Goal: Information Seeking & Learning: Learn about a topic

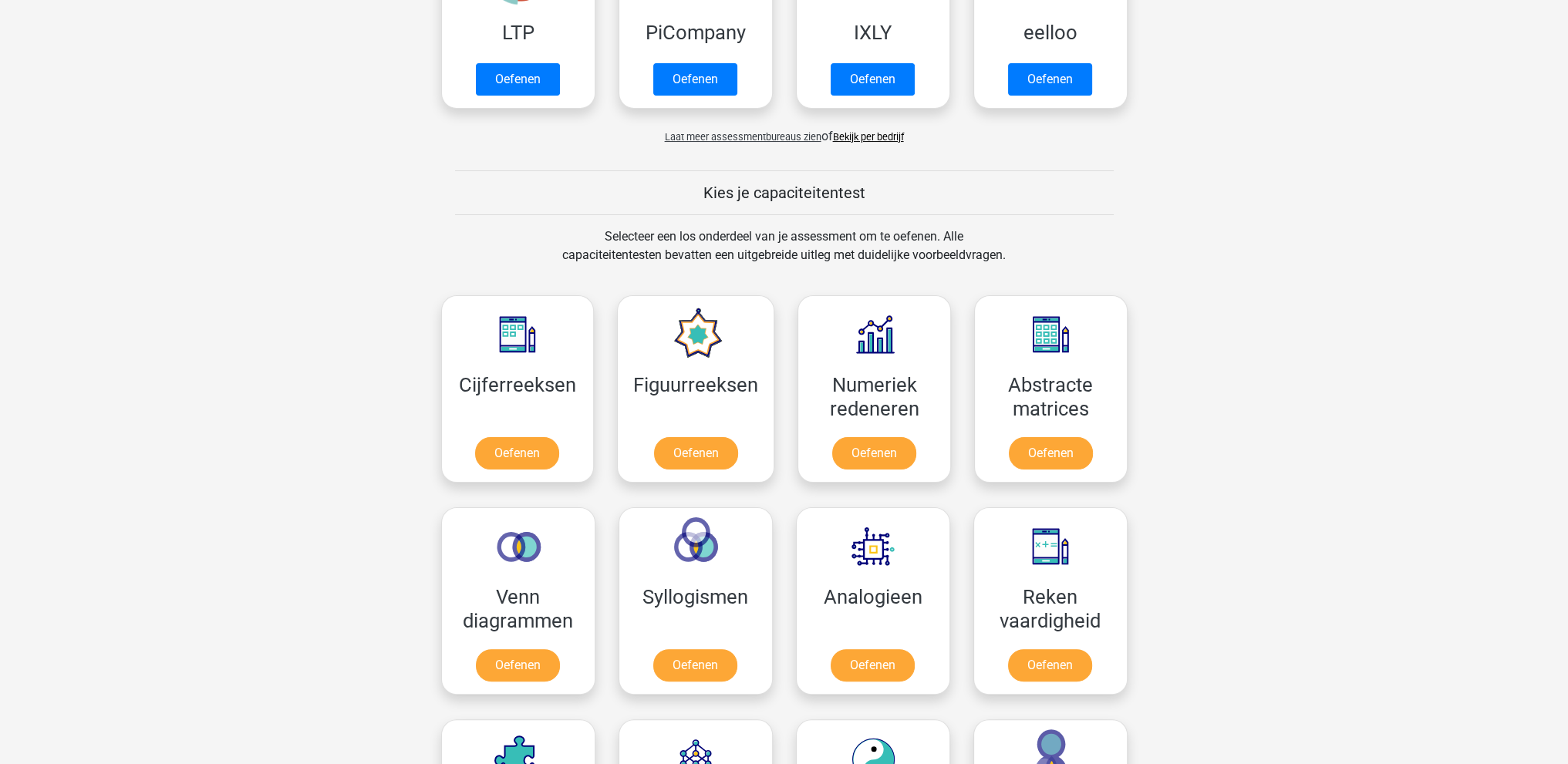
scroll to position [475, 0]
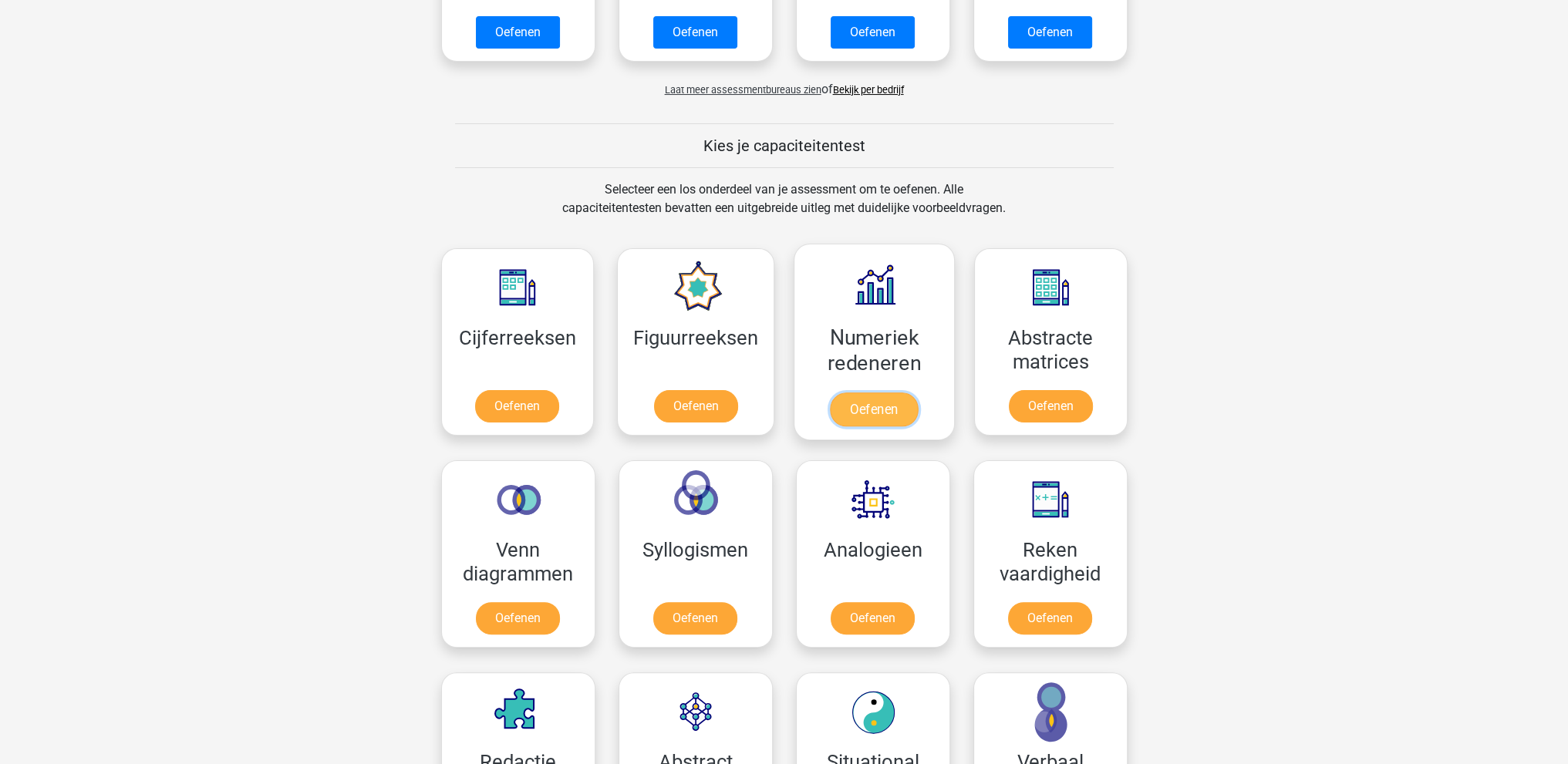
click at [889, 412] on link "Oefenen" at bounding box center [874, 410] width 88 height 34
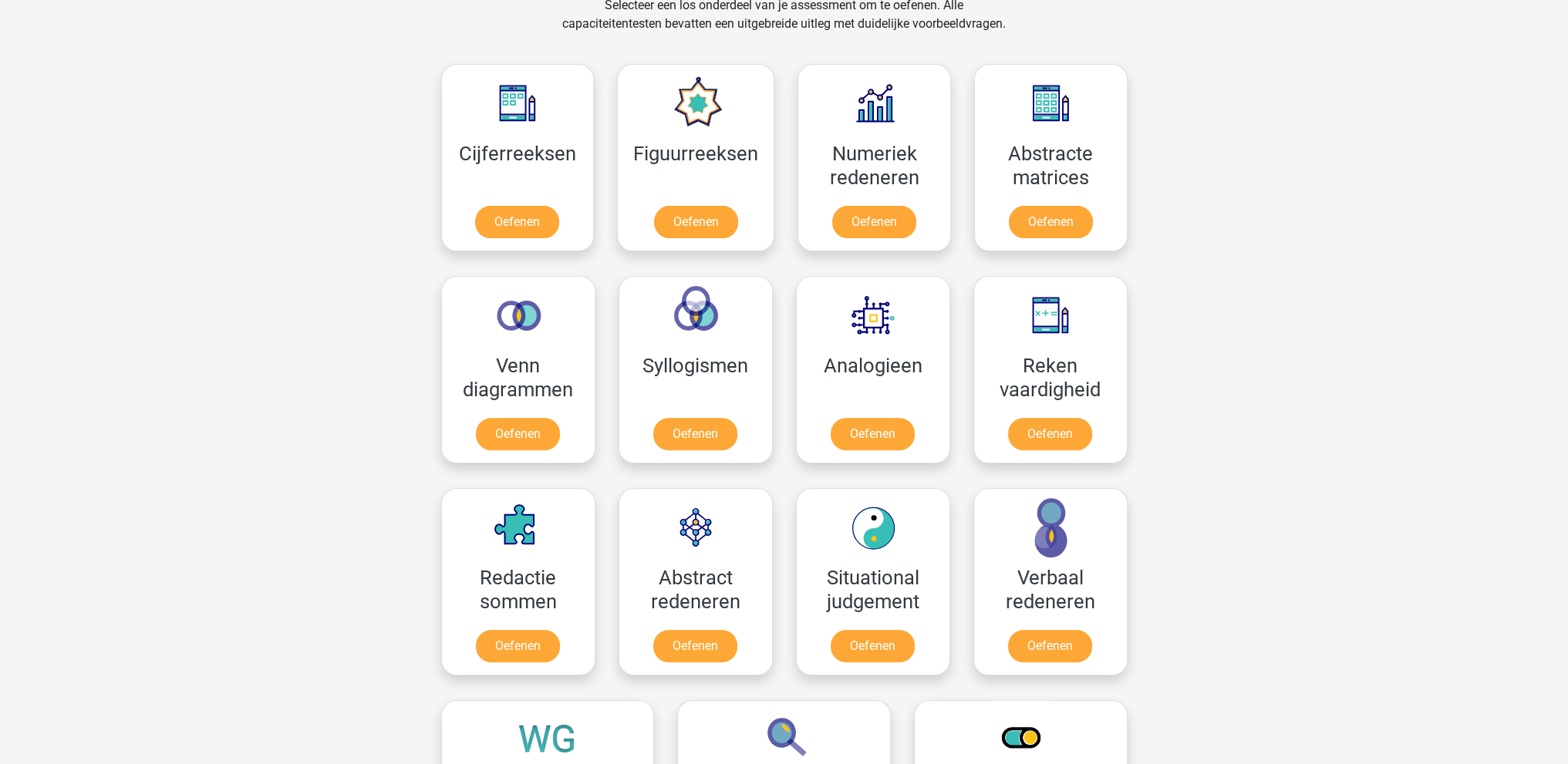
scroll to position [660, 0]
click at [855, 641] on link "Oefenen" at bounding box center [872, 648] width 88 height 34
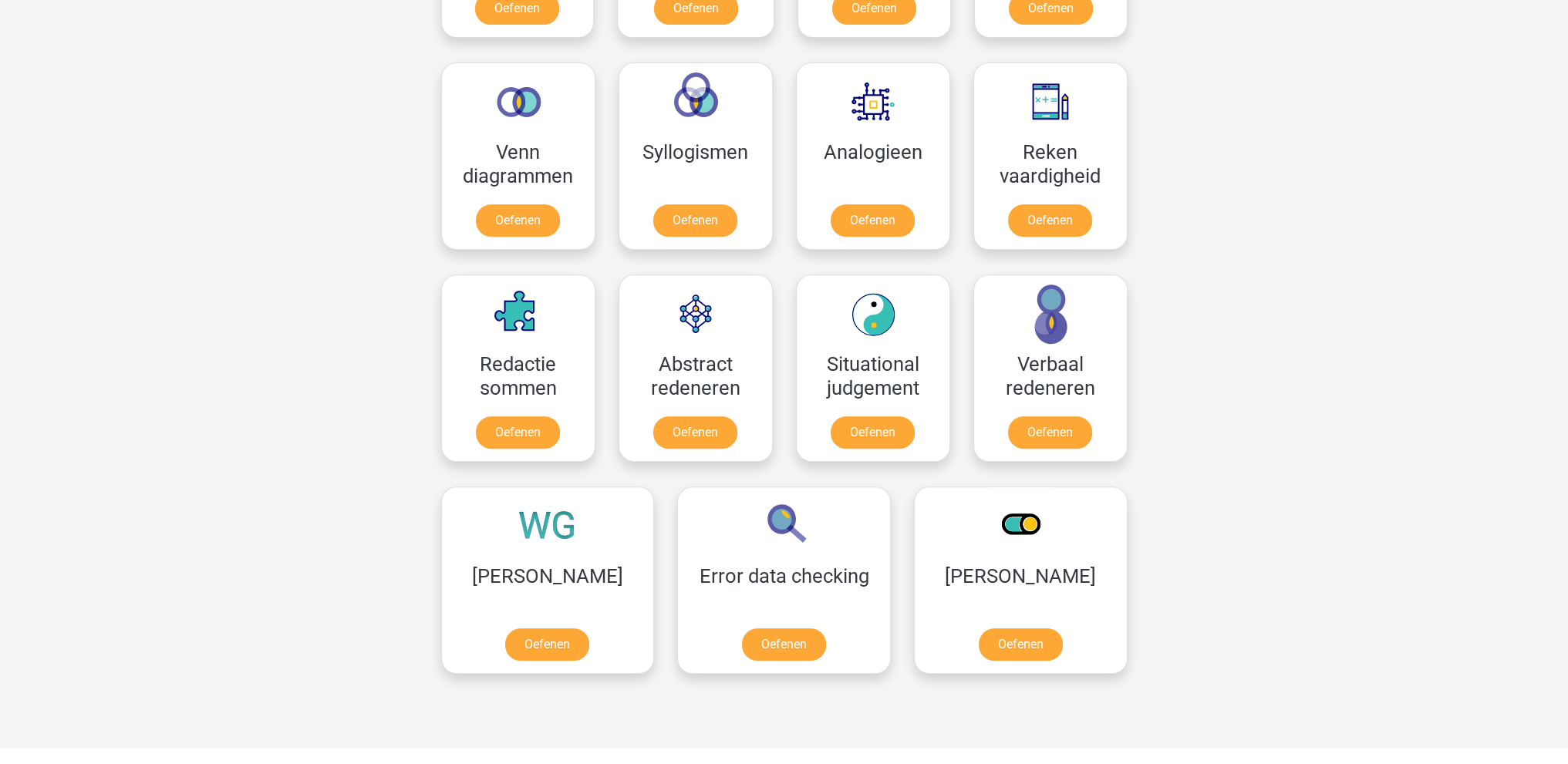
scroll to position [874, 0]
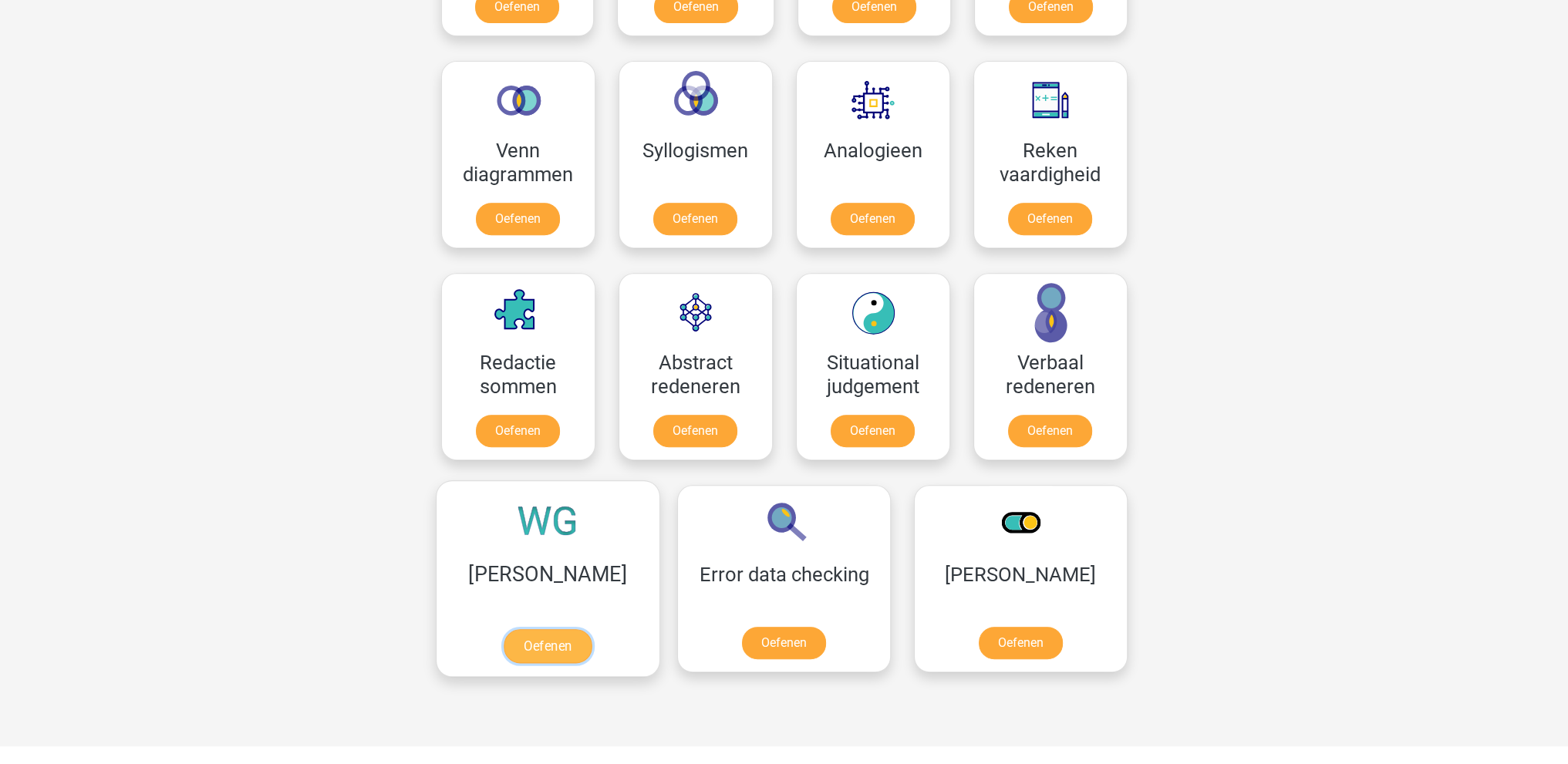
click at [535, 641] on link "Oefenen" at bounding box center [548, 646] width 88 height 34
click at [867, 419] on link "Oefenen" at bounding box center [872, 434] width 88 height 34
click at [535, 644] on link "Oefenen" at bounding box center [548, 646] width 88 height 34
click at [903, 431] on link "Oefenen" at bounding box center [872, 434] width 88 height 34
click at [517, 634] on link "Oefenen" at bounding box center [548, 646] width 88 height 34
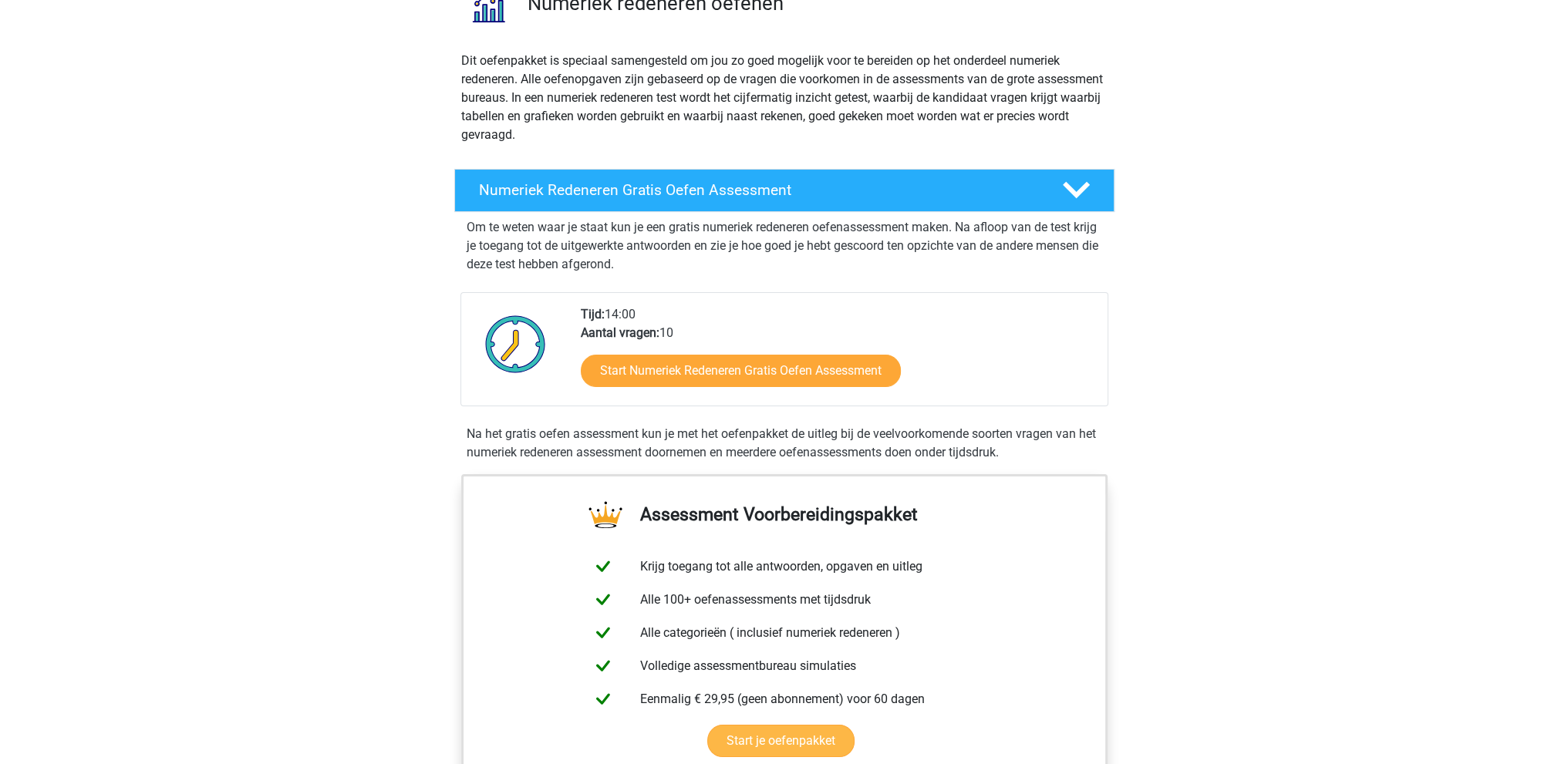
scroll to position [144, 0]
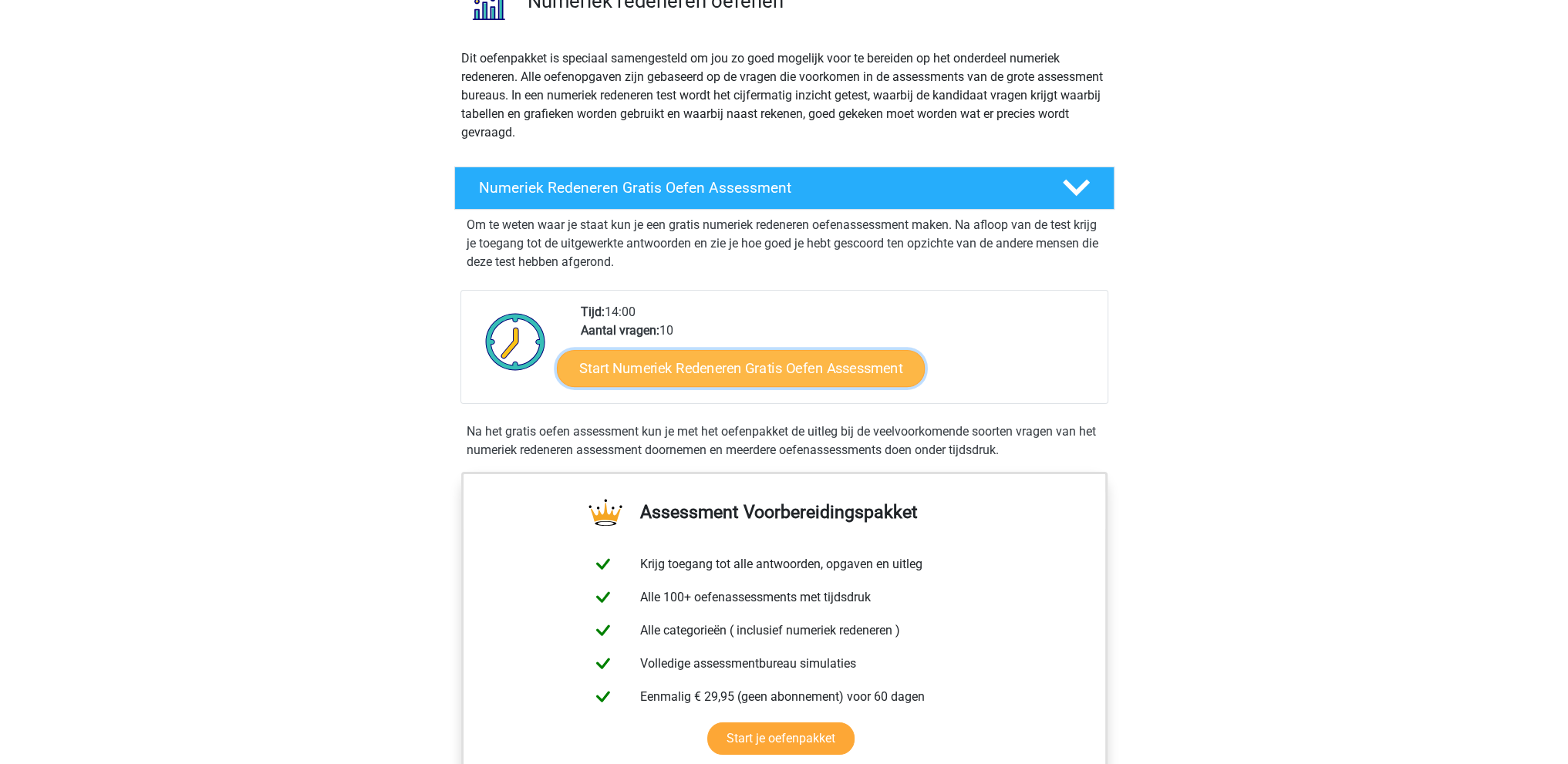
click at [804, 371] on link "Start Numeriek Redeneren Gratis Oefen Assessment" at bounding box center [741, 368] width 368 height 37
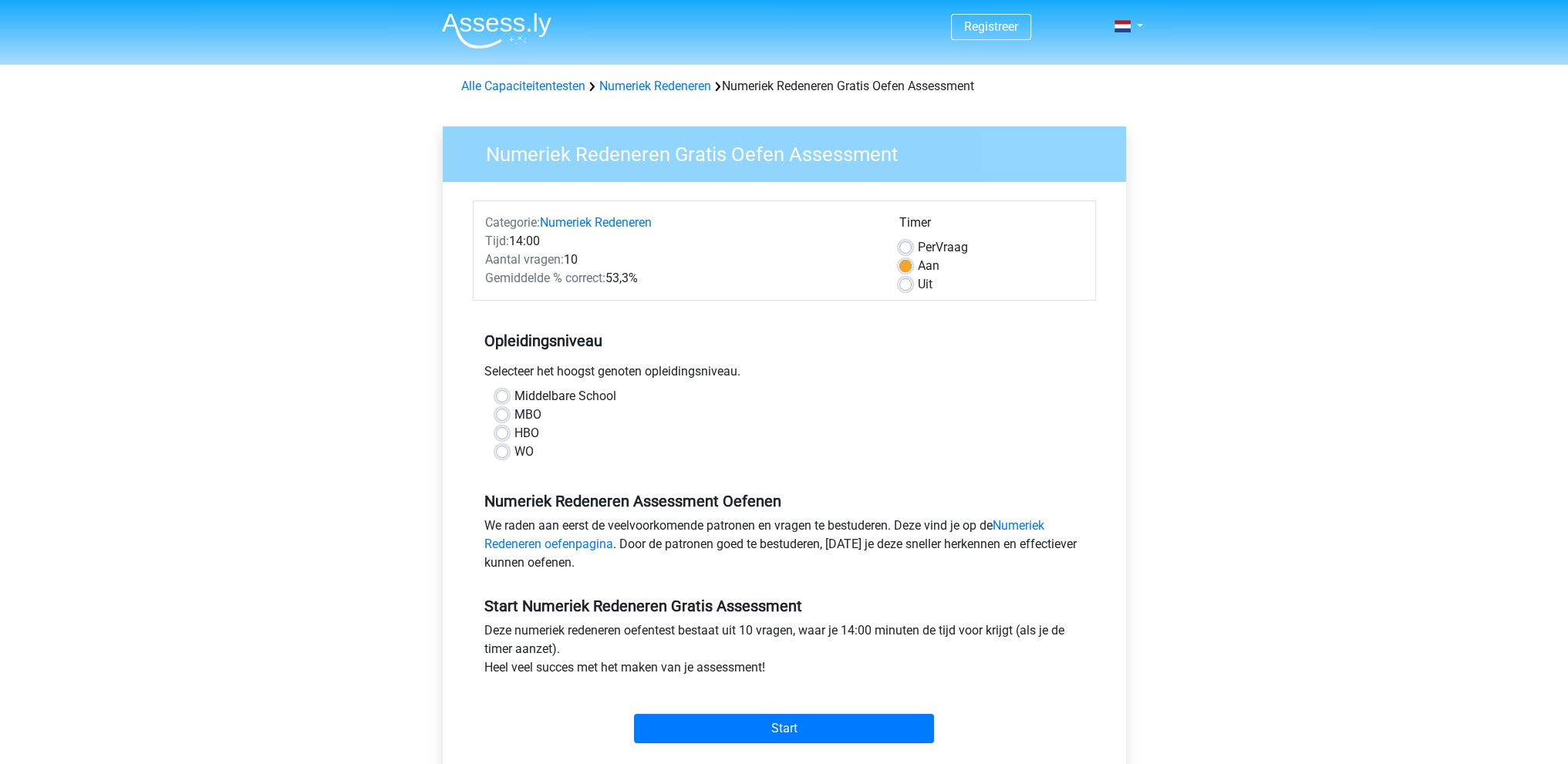
click at [514, 455] on label "WO" at bounding box center [524, 451] width 20 height 19
click at [502, 455] on input "WO" at bounding box center [501, 450] width 12 height 16
radio input "true"
click at [514, 398] on label "Middelbare School" at bounding box center [565, 396] width 102 height 19
click at [498, 398] on input "Middelbare School" at bounding box center [501, 395] width 12 height 16
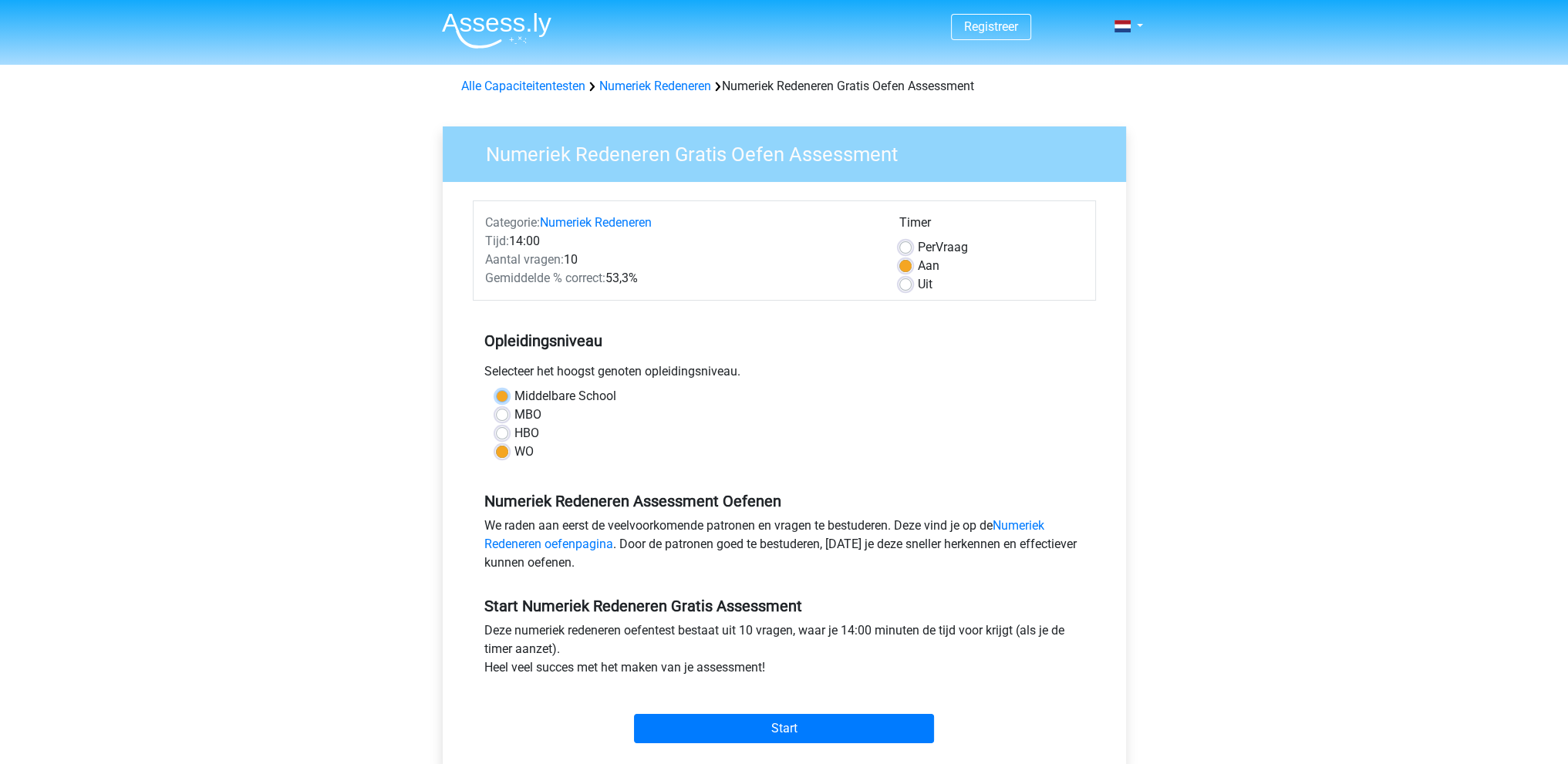
radio input "true"
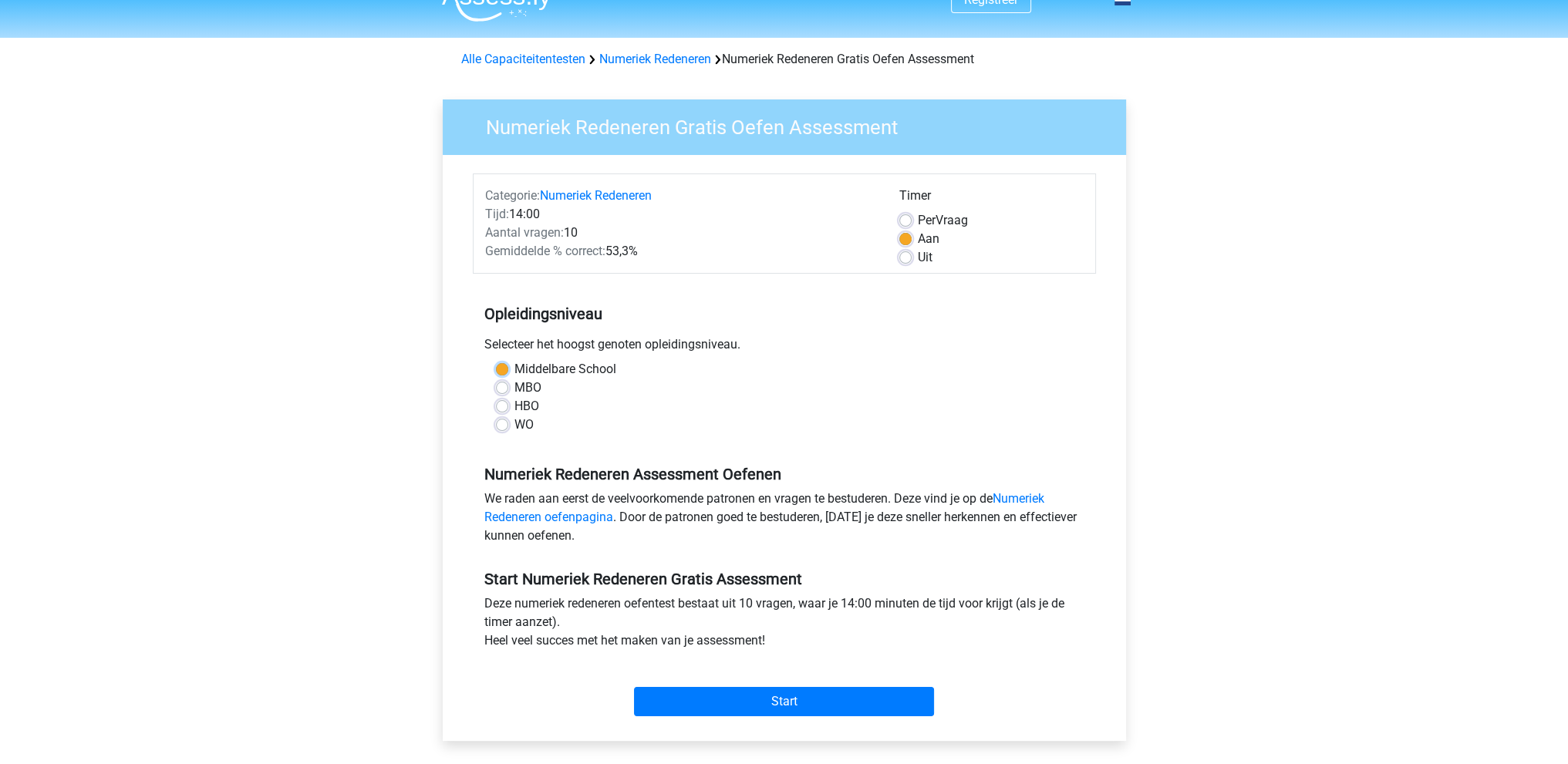
scroll to position [52, 0]
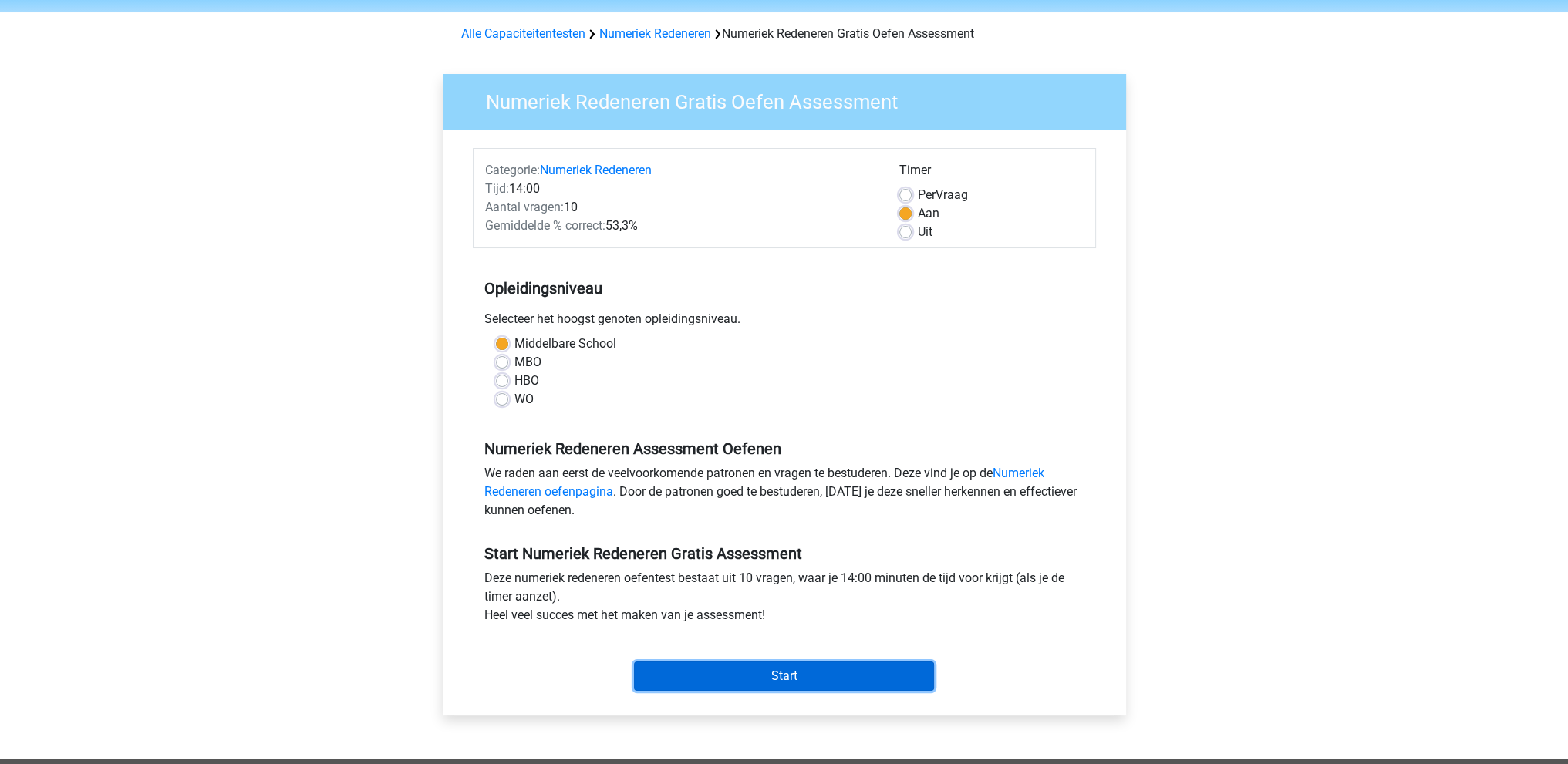
click at [807, 674] on input "Start" at bounding box center [783, 675] width 300 height 29
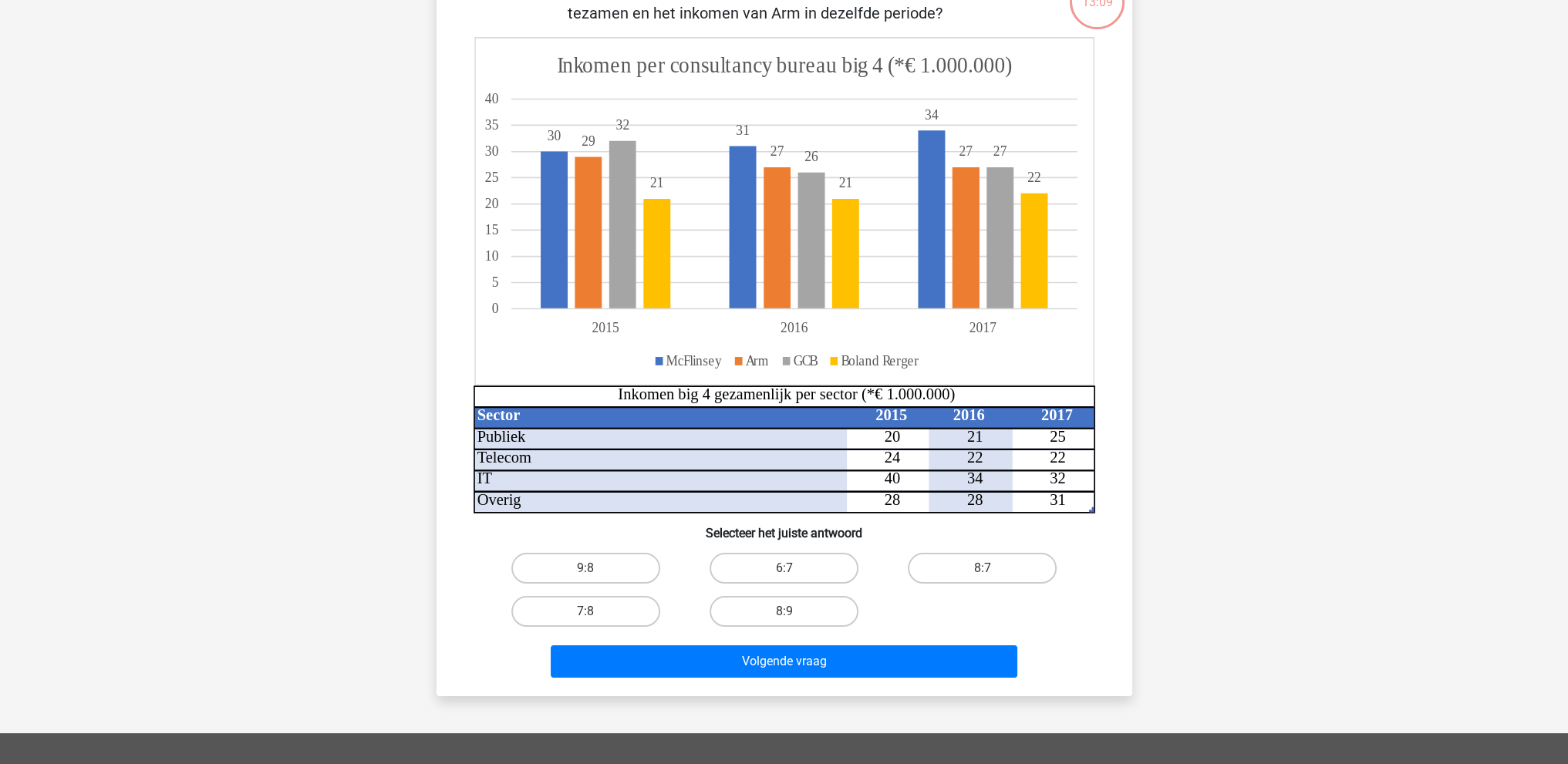
scroll to position [144, 0]
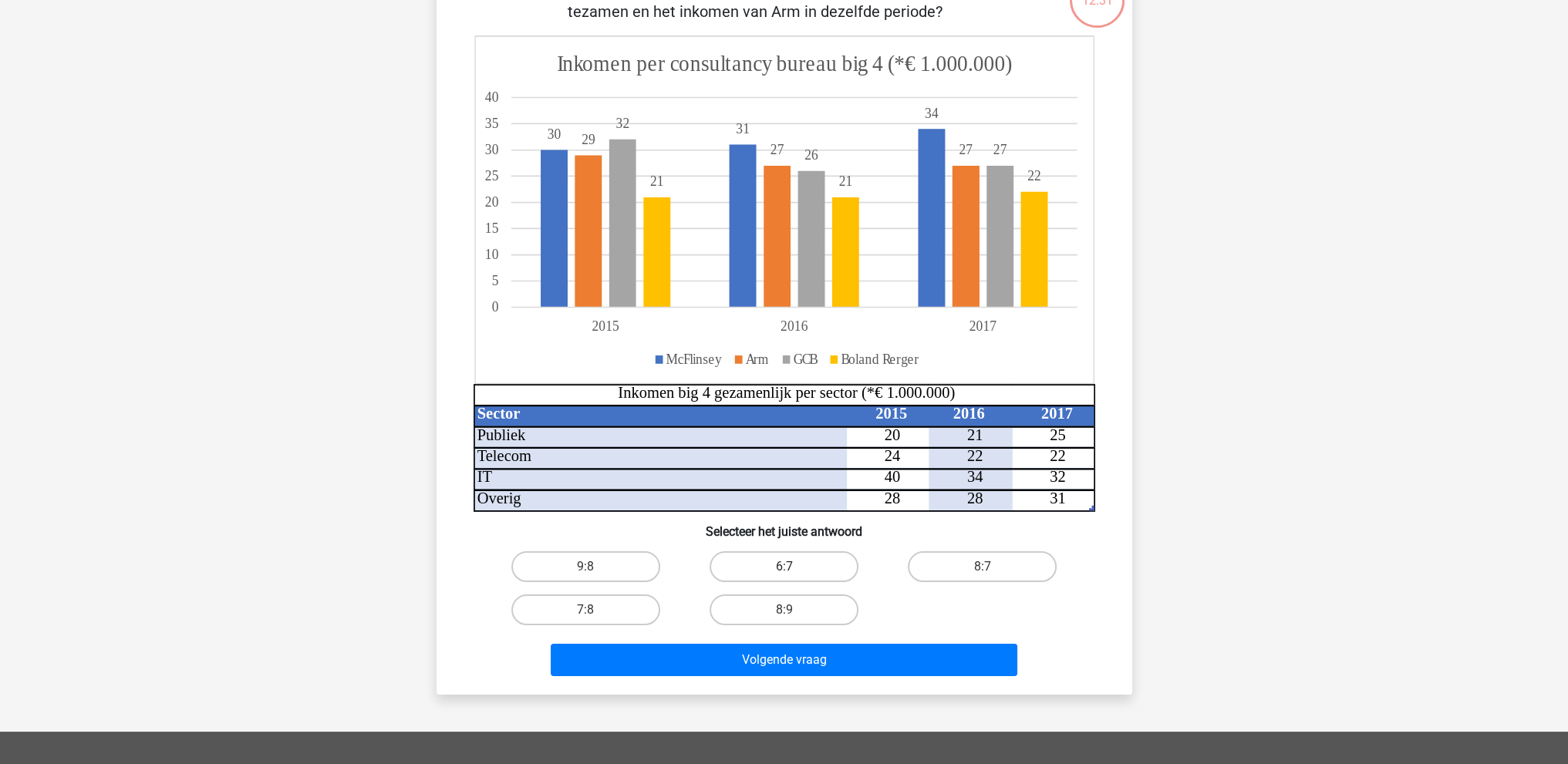
click at [814, 561] on label "6:7" at bounding box center [783, 566] width 148 height 31
click at [793, 566] on input "6:7" at bounding box center [788, 571] width 10 height 10
radio input "true"
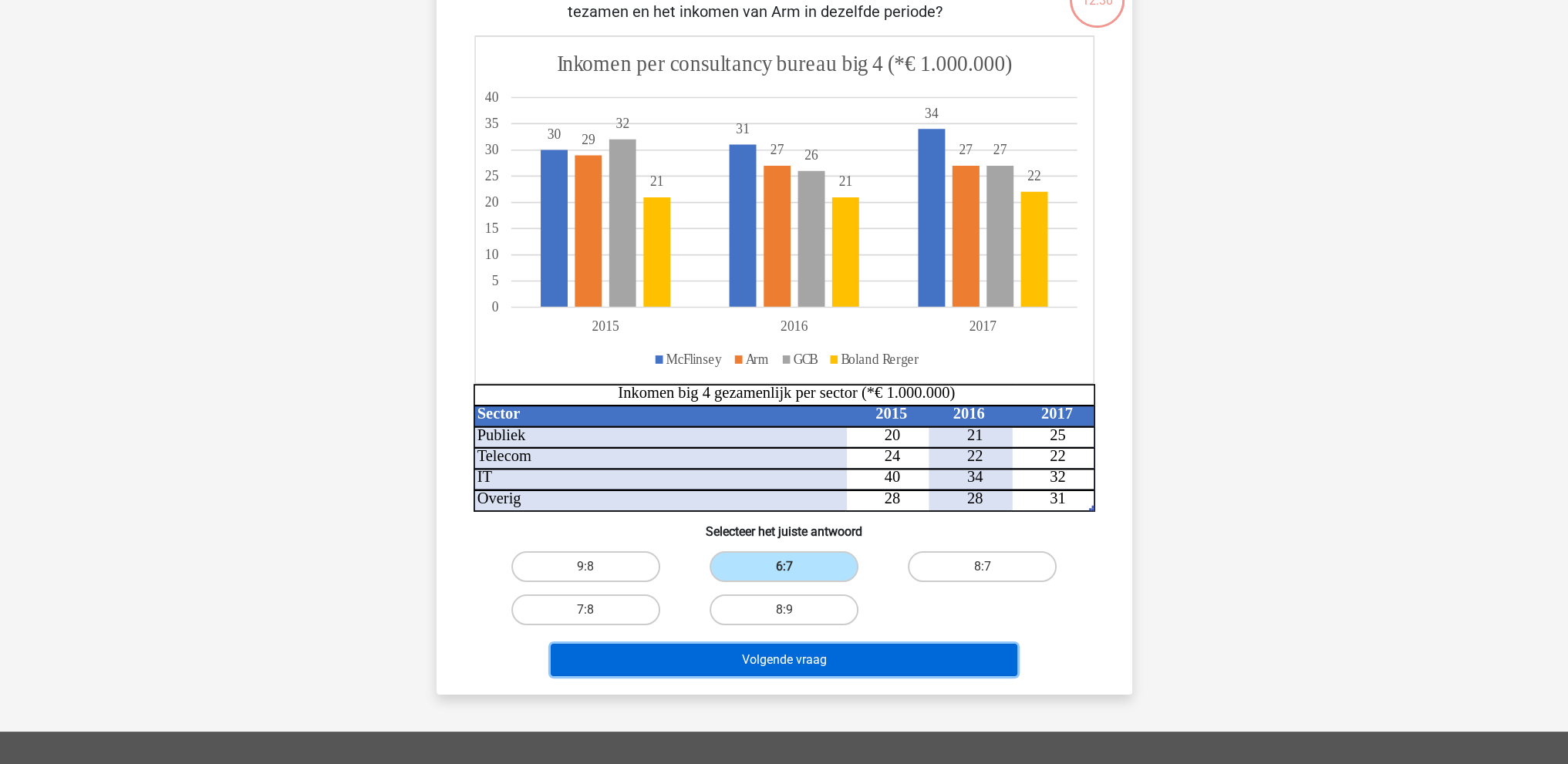
click at [818, 663] on button "Volgende vraag" at bounding box center [784, 660] width 467 height 33
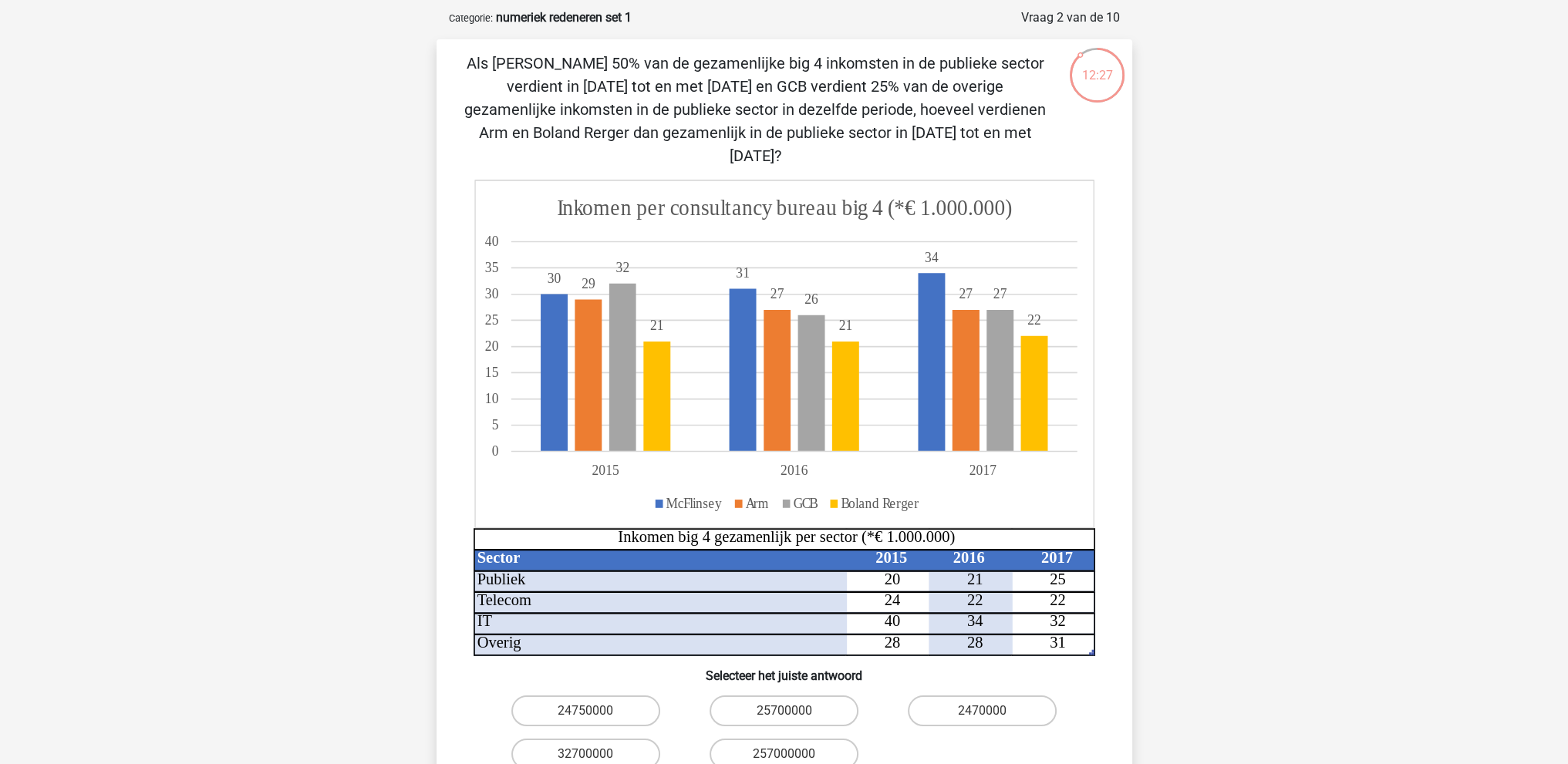
scroll to position [68, 0]
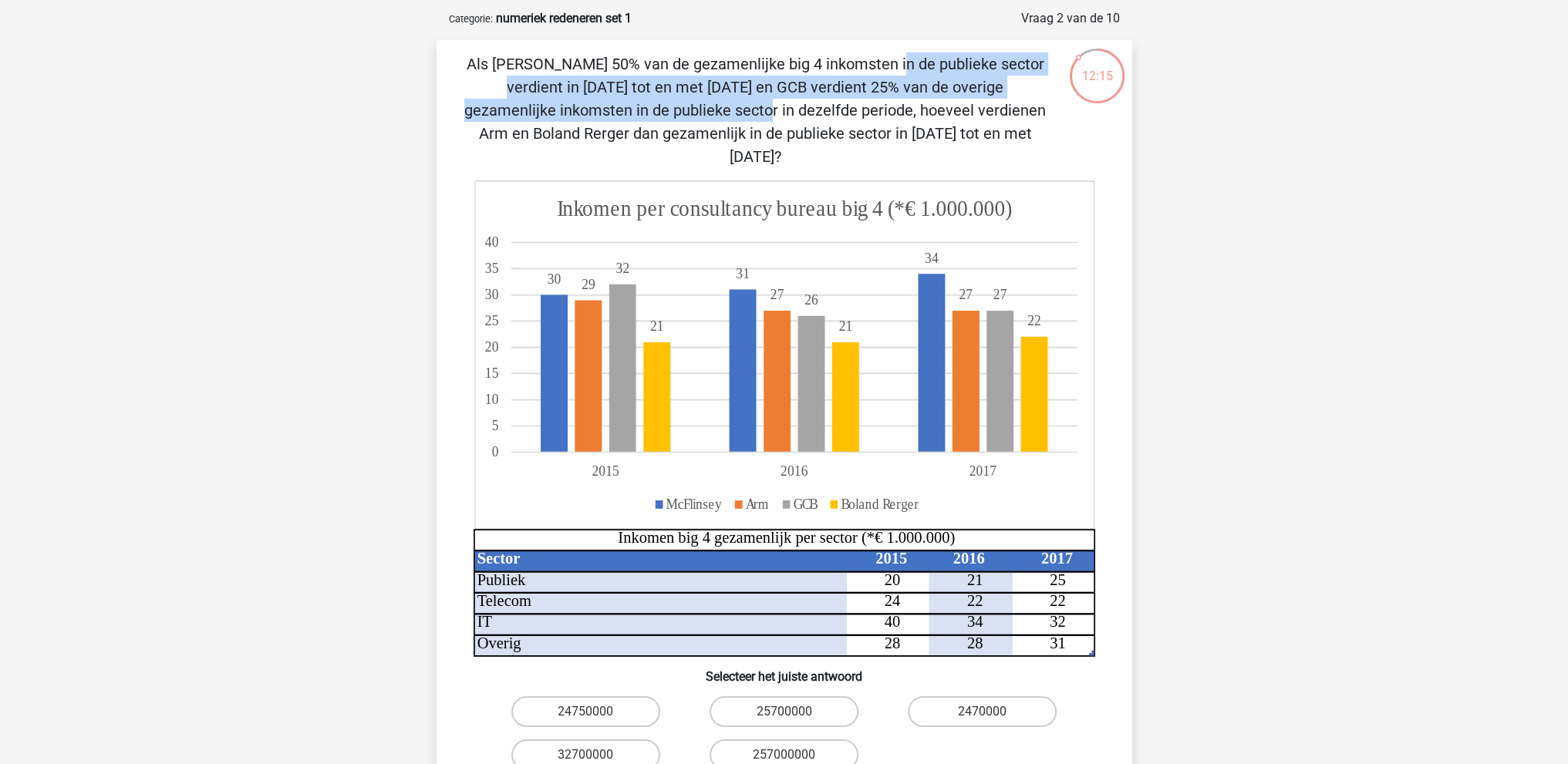
drag, startPoint x: 557, startPoint y: 61, endPoint x: 919, endPoint y: 92, distance: 363.3
click at [919, 92] on p "Als McFlinsey 50% van de gezamenlijke big 4 inkomsten in de publieke sector ver…" at bounding box center [755, 110] width 588 height 116
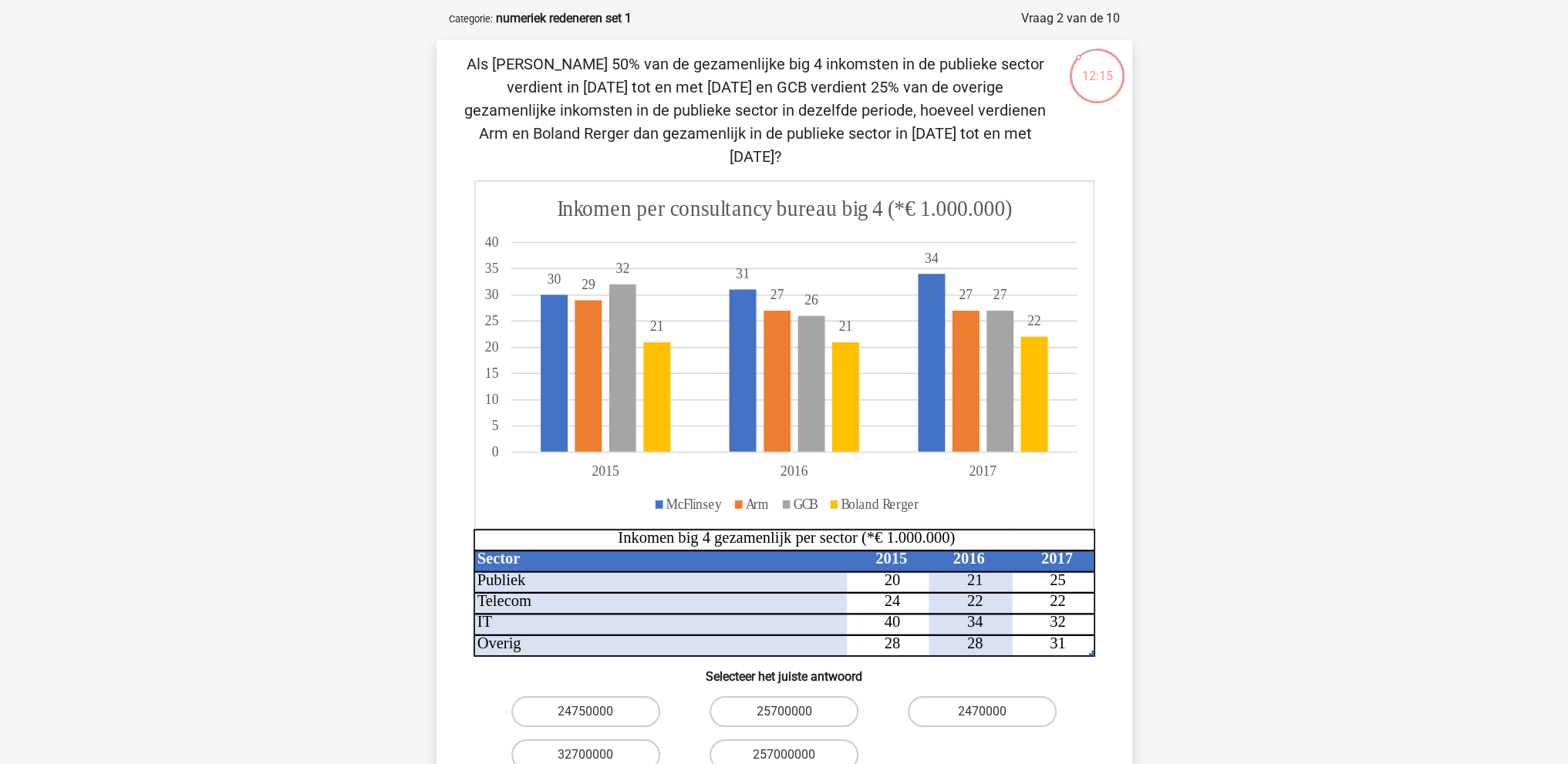
click at [859, 180] on icon at bounding box center [784, 354] width 620 height 348
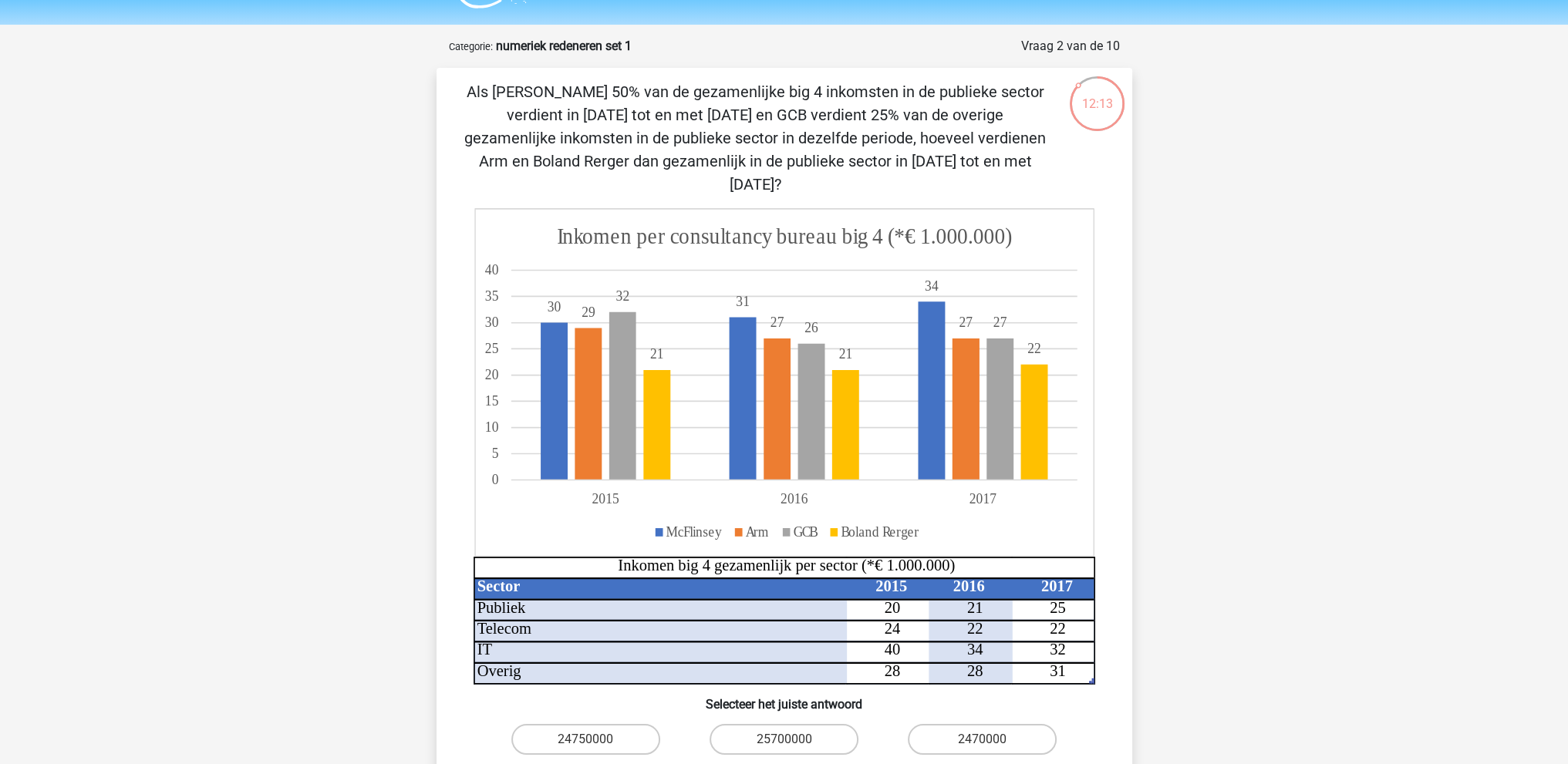
scroll to position [31, 0]
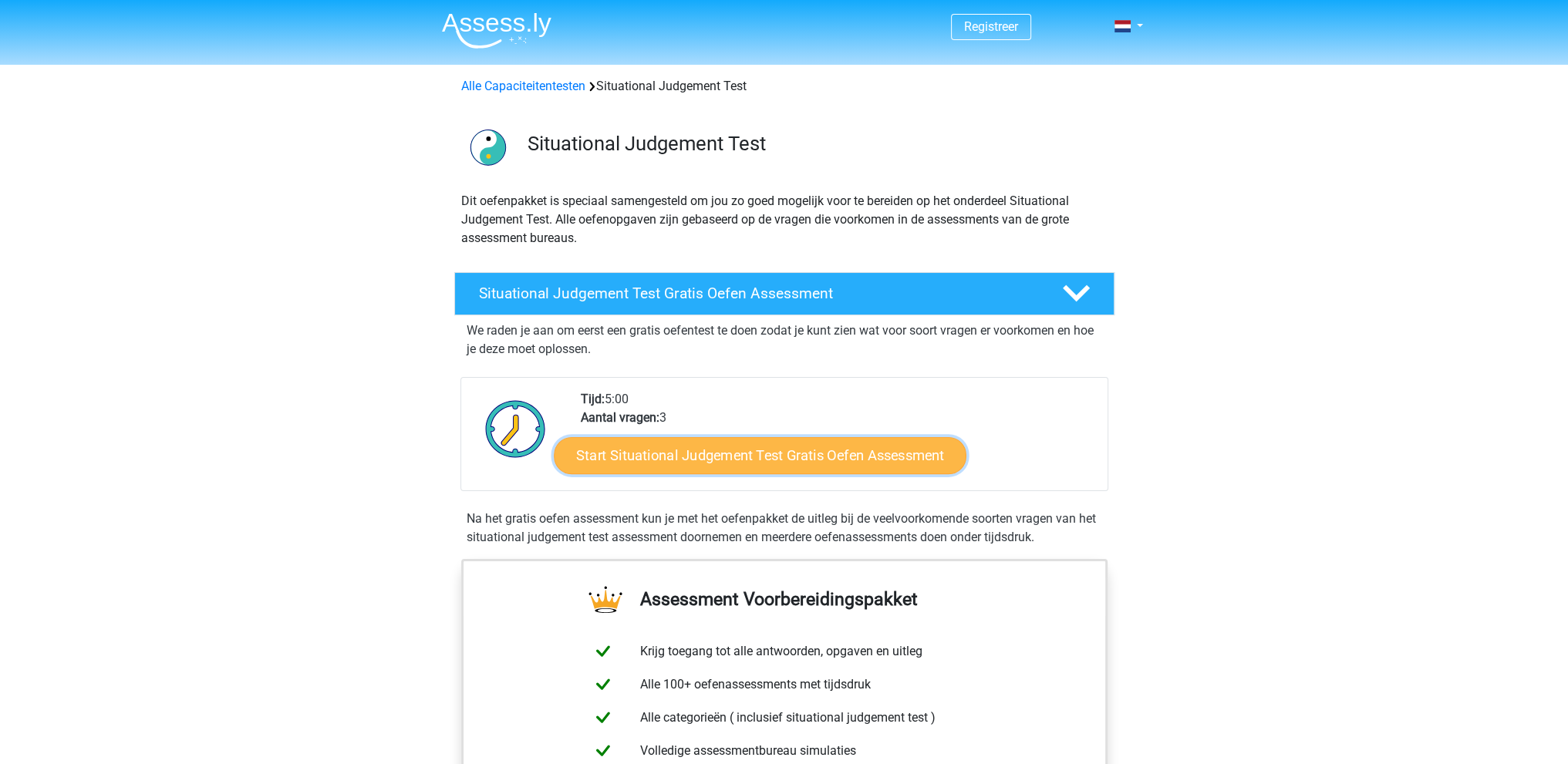
click at [770, 465] on link "Start Situational Judgement Test Gratis Oefen Assessment" at bounding box center [760, 455] width 413 height 37
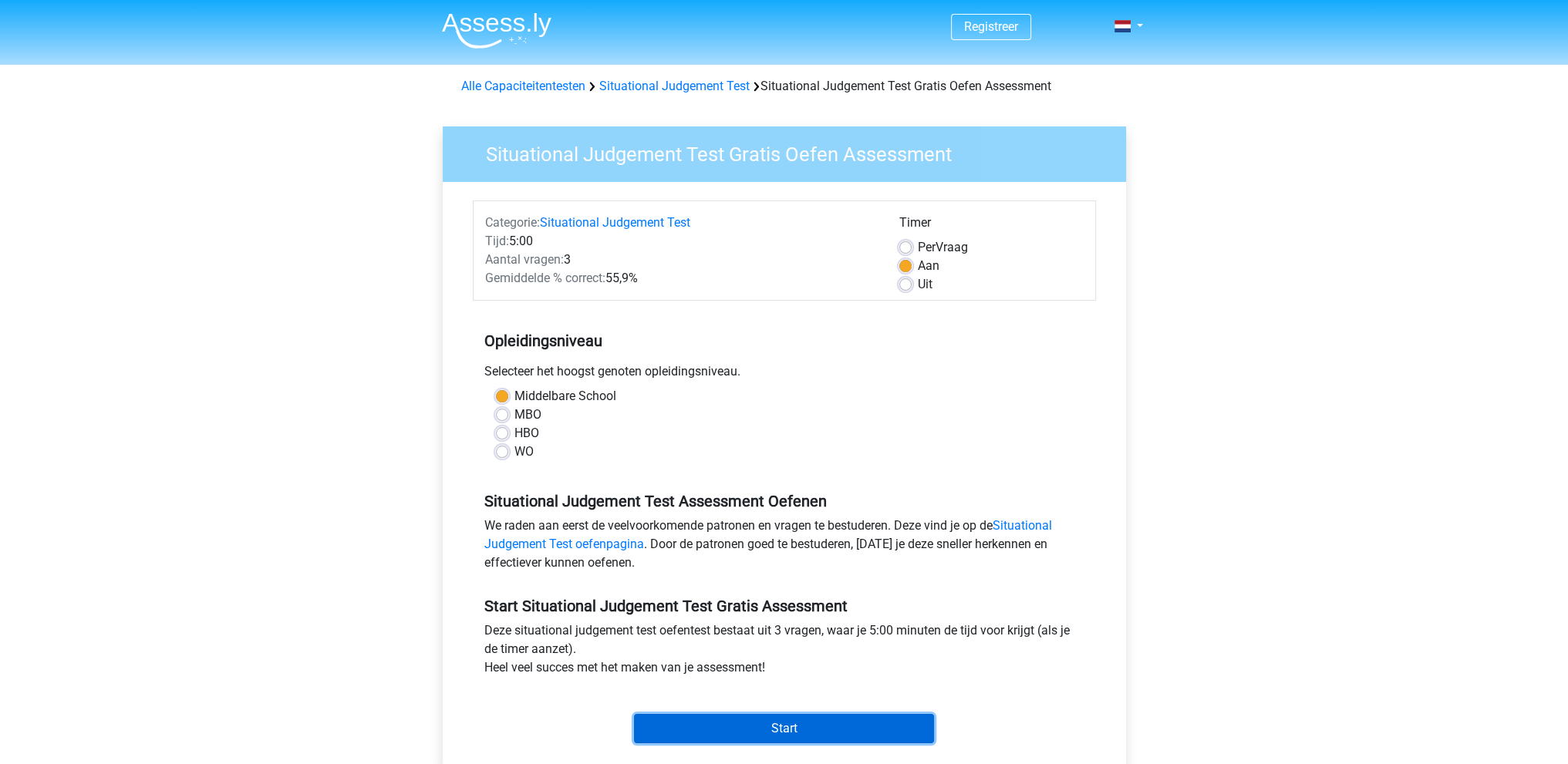
click at [791, 738] on input "Start" at bounding box center [783, 728] width 300 height 29
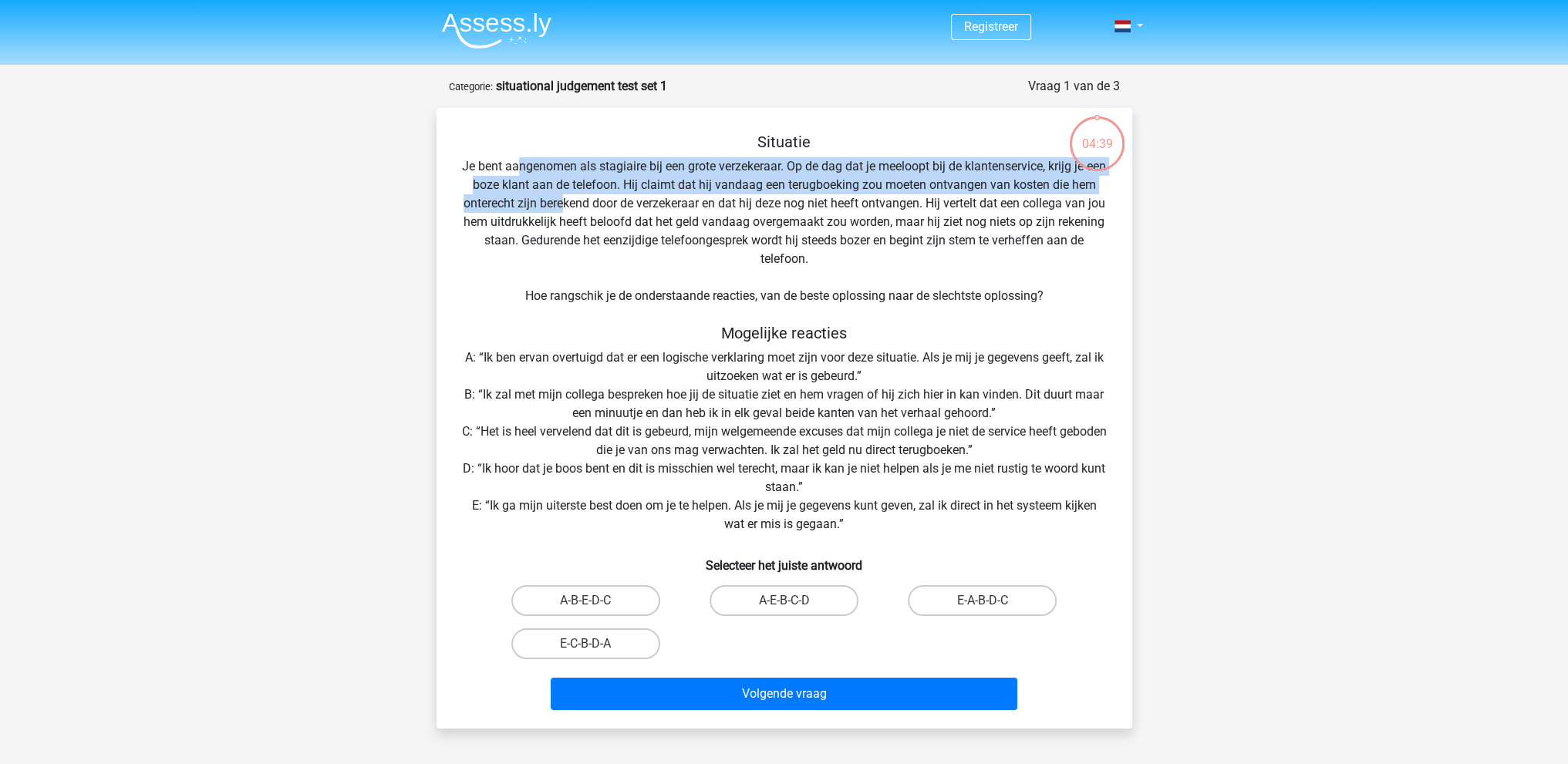
drag, startPoint x: 529, startPoint y: 153, endPoint x: 593, endPoint y: 205, distance: 82.5
click at [593, 205] on div "Situatie Je bent aangenomen als stagiaire bij een grote verzekeraar. Op de dag …" at bounding box center [784, 424] width 683 height 583
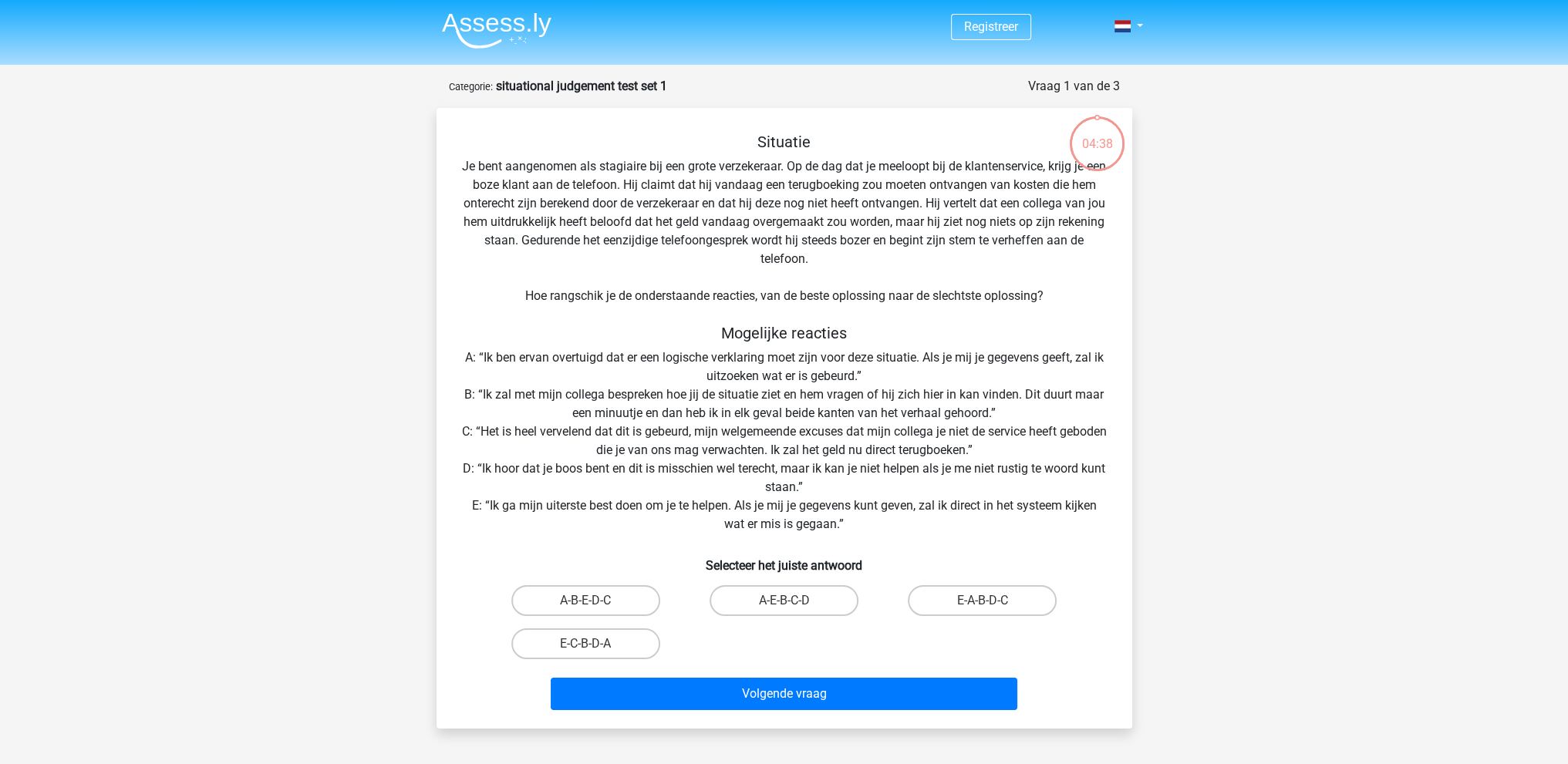
click at [676, 255] on div "Situatie Je bent aangenomen als stagiaire bij een grote verzekeraar. Op de dag …" at bounding box center [784, 424] width 683 height 583
drag, startPoint x: 823, startPoint y: 491, endPoint x: 541, endPoint y: 488, distance: 282.0
click at [525, 479] on div "Situatie Je bent aangenomen als stagiaire bij een grote verzekeraar. Op de dag …" at bounding box center [784, 424] width 683 height 583
click at [859, 528] on div "Situatie Je bent aangenomen als stagiaire bij een grote verzekeraar. Op de dag …" at bounding box center [784, 424] width 683 height 583
click at [1000, 599] on label "E-A-B-D-C" at bounding box center [981, 600] width 148 height 31
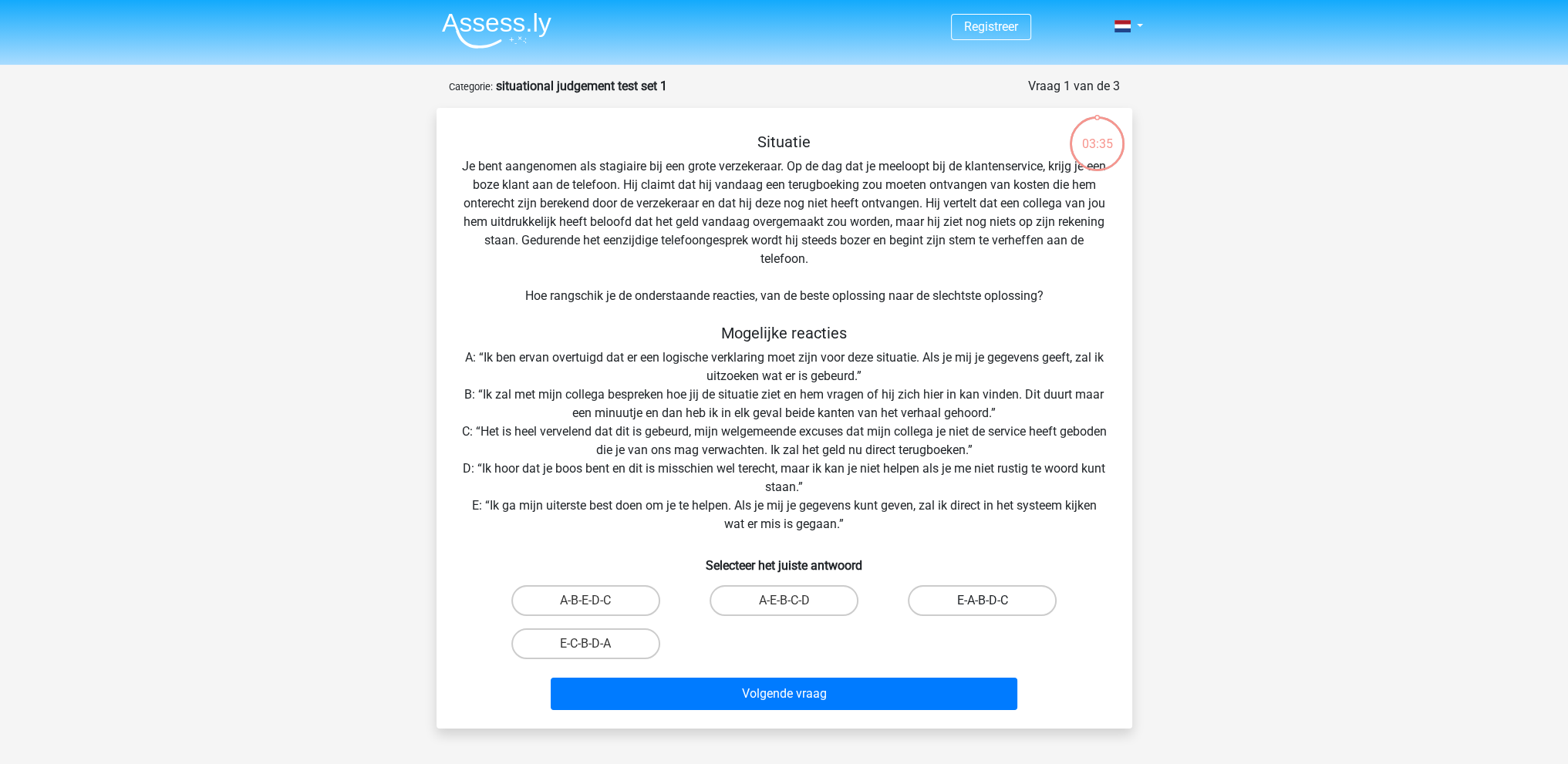
click at [992, 601] on input "E-A-B-D-C" at bounding box center [987, 605] width 10 height 10
radio input "true"
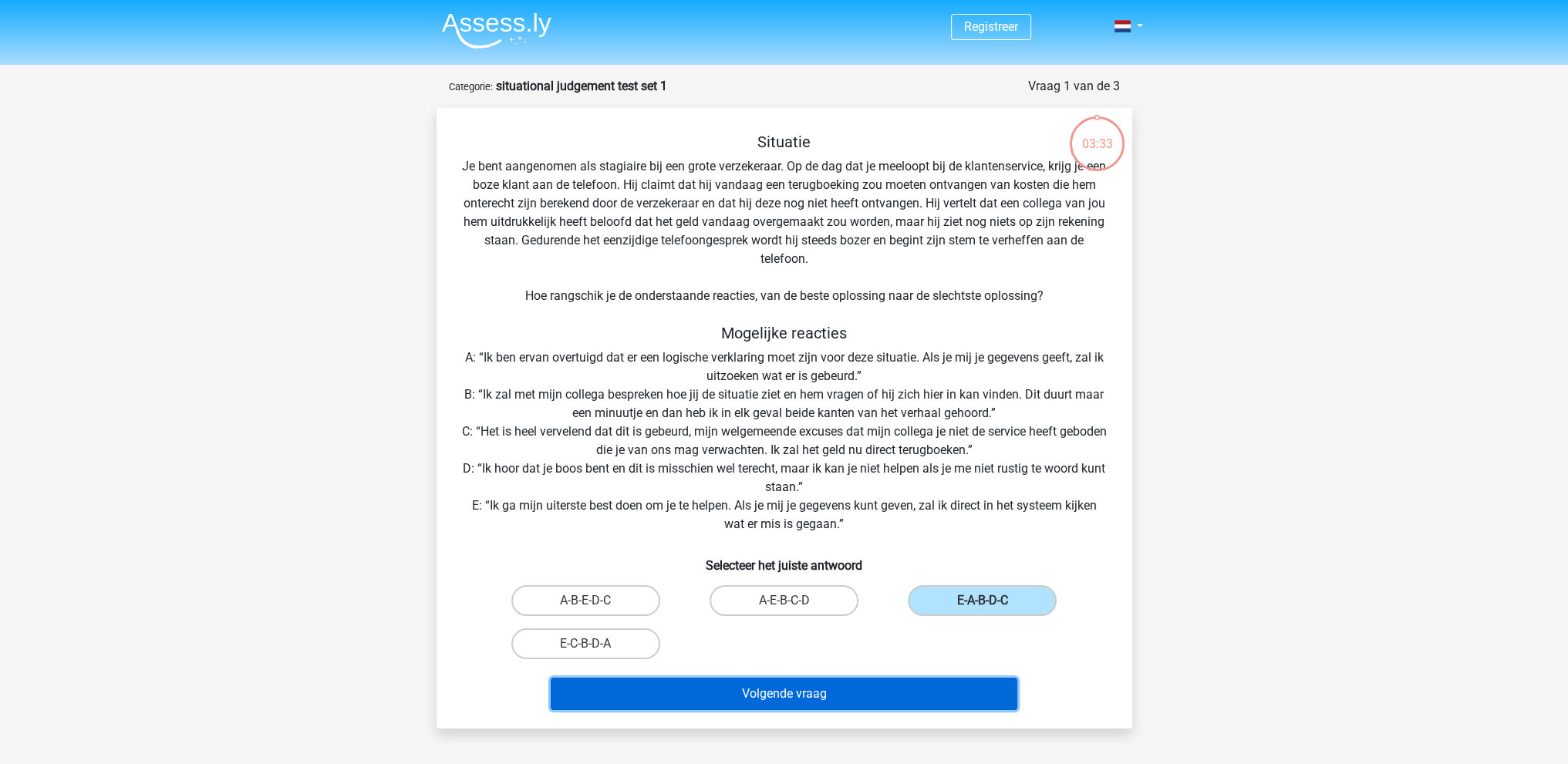
click at [905, 682] on button "Volgende vraag" at bounding box center [784, 693] width 467 height 33
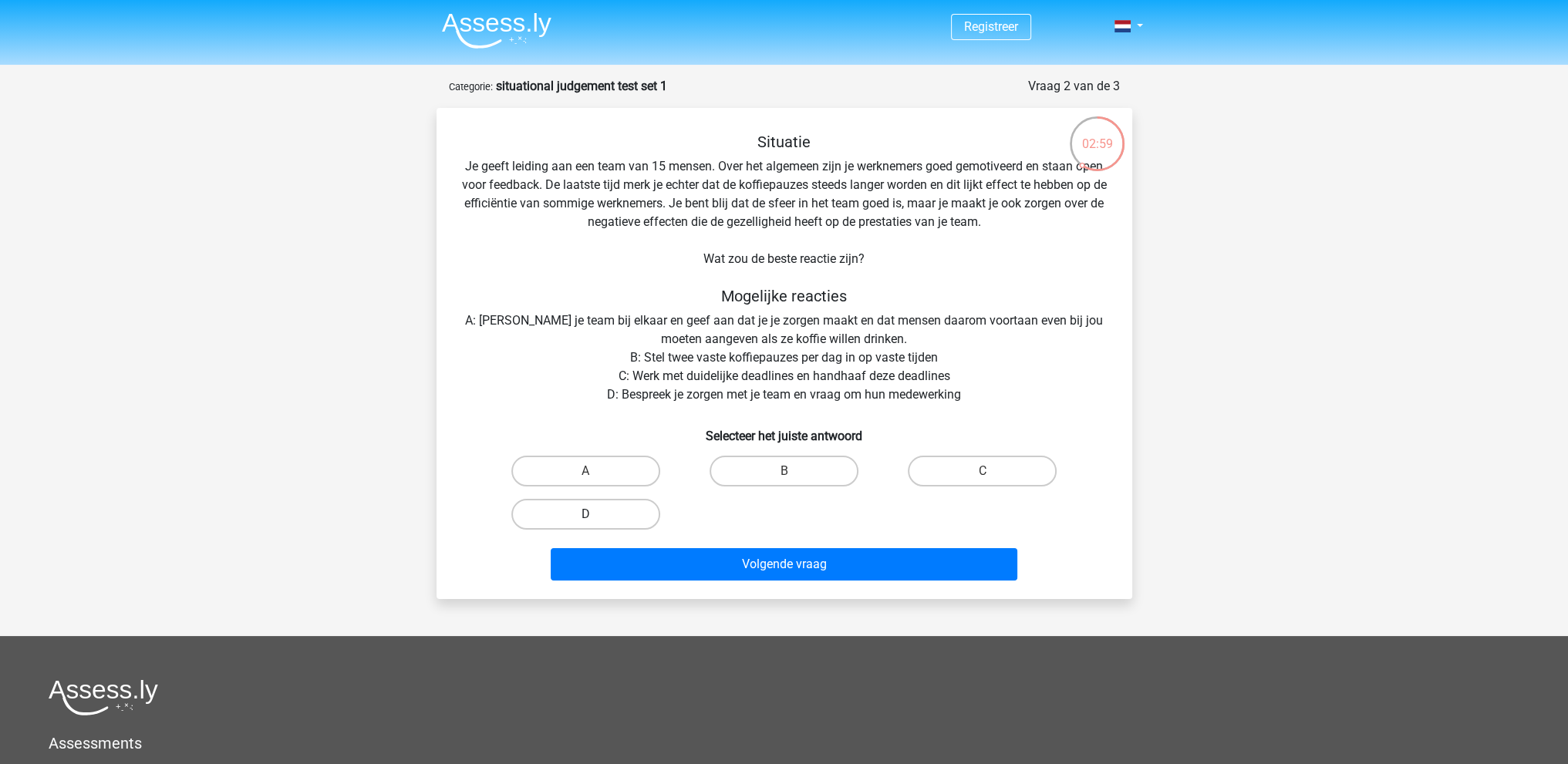
click at [631, 504] on label "D" at bounding box center [585, 514] width 148 height 31
click at [595, 514] on input "D" at bounding box center [590, 519] width 10 height 10
radio input "true"
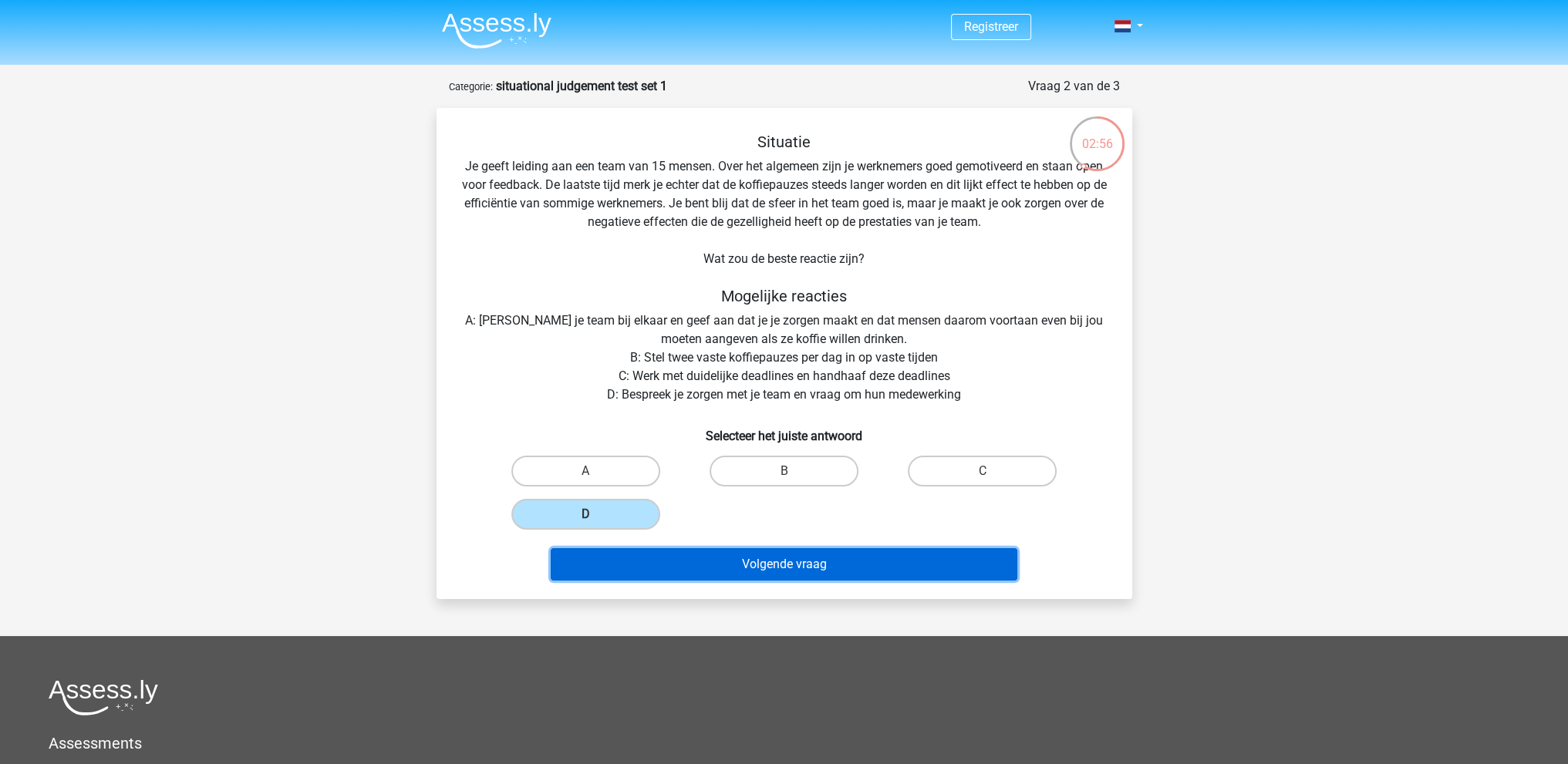
click at [837, 558] on button "Volgende vraag" at bounding box center [784, 563] width 467 height 33
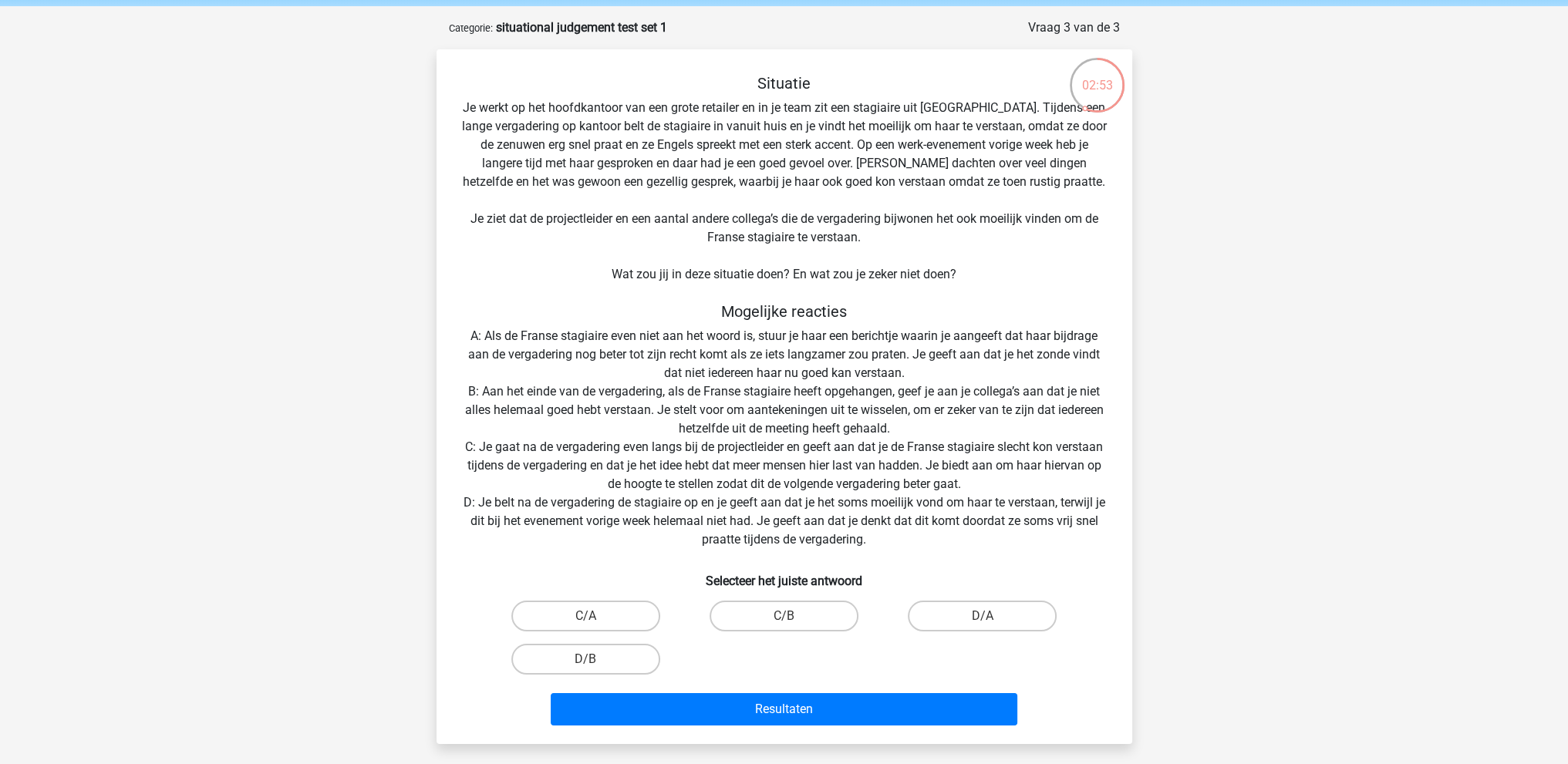
scroll to position [60, 0]
drag, startPoint x: 889, startPoint y: 426, endPoint x: 870, endPoint y: 426, distance: 19.0
click at [870, 426] on div "Situatie Je werkt op het hoofdkantoor van een grote retailer en in je team zit …" at bounding box center [784, 401] width 683 height 658
click at [901, 423] on div "Situatie Je werkt op het hoofdkantoor van een grote retailer en in je team zit …" at bounding box center [784, 401] width 683 height 658
click at [621, 651] on label "D/B" at bounding box center [585, 658] width 148 height 31
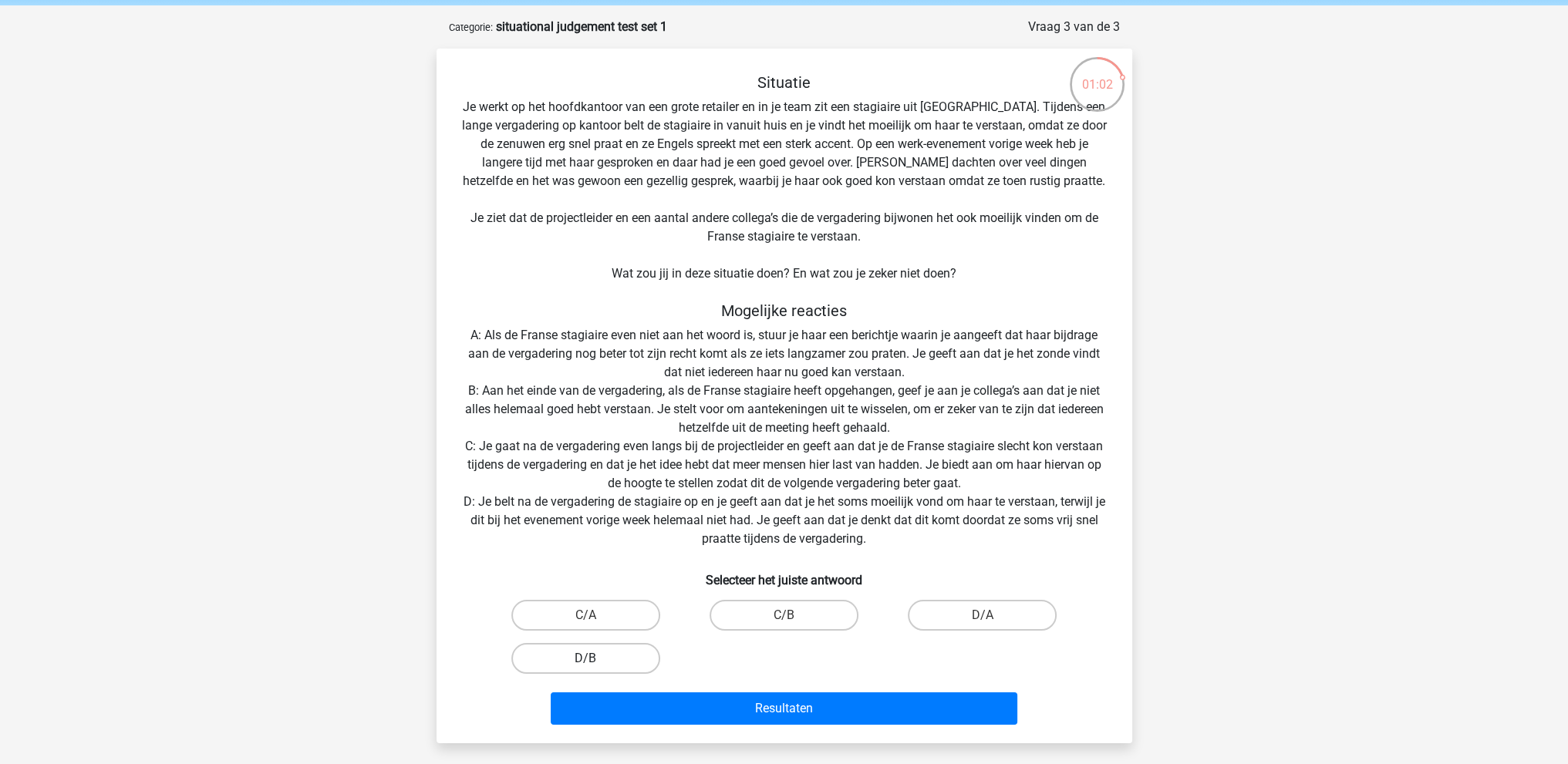
click at [595, 659] on input "D/B" at bounding box center [590, 663] width 10 height 10
radio input "true"
drag, startPoint x: 635, startPoint y: 463, endPoint x: 771, endPoint y: 467, distance: 136.1
click at [771, 467] on div "Situatie Je werkt op het hoofdkantoor van een grote retailer en in je team zit …" at bounding box center [784, 401] width 683 height 658
click at [776, 465] on div "Situatie Je werkt op het hoofdkantoor van een grote retailer en in je team zit …" at bounding box center [784, 401] width 683 height 658
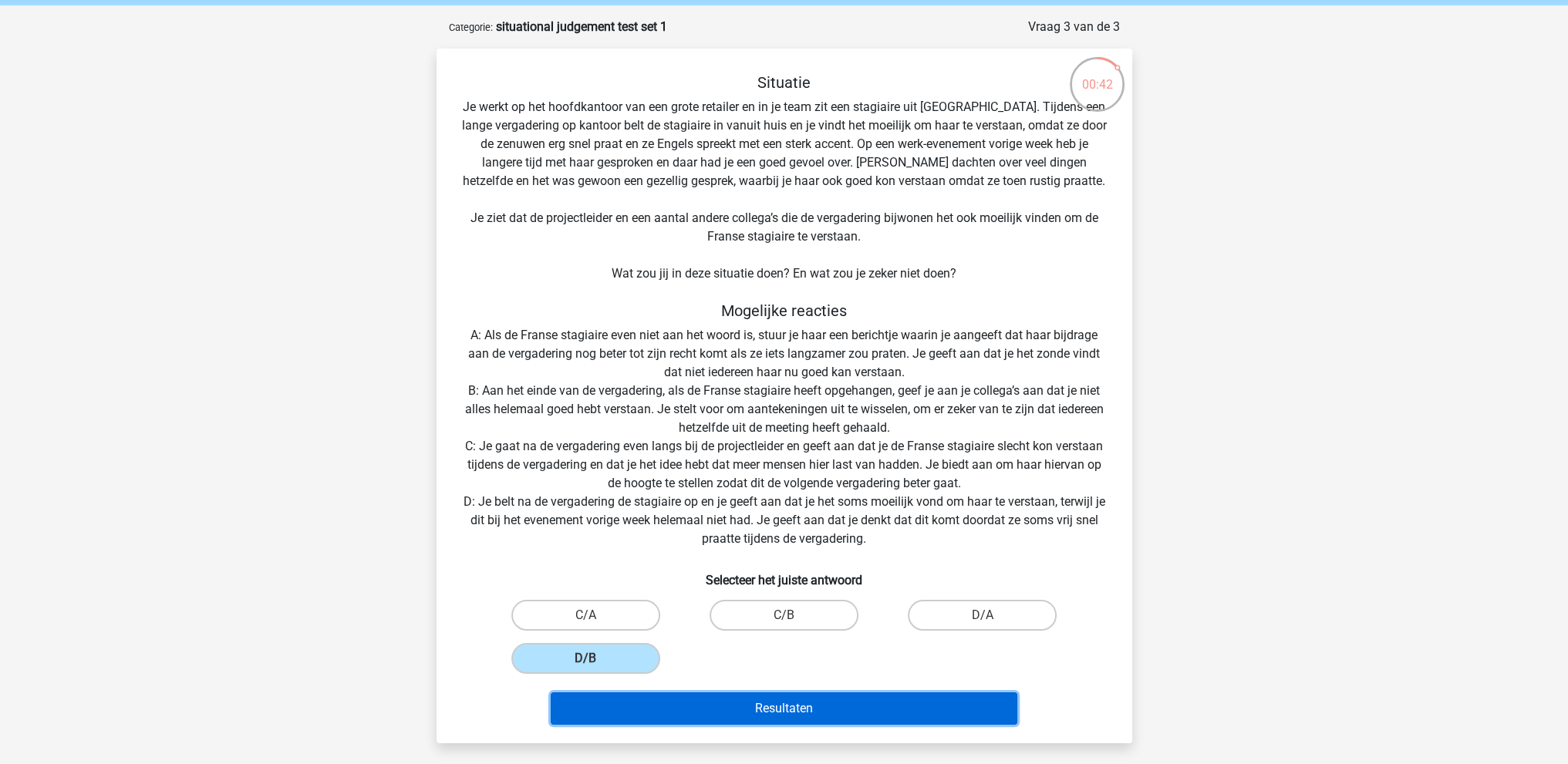
click at [762, 698] on button "Resultaten" at bounding box center [784, 708] width 467 height 33
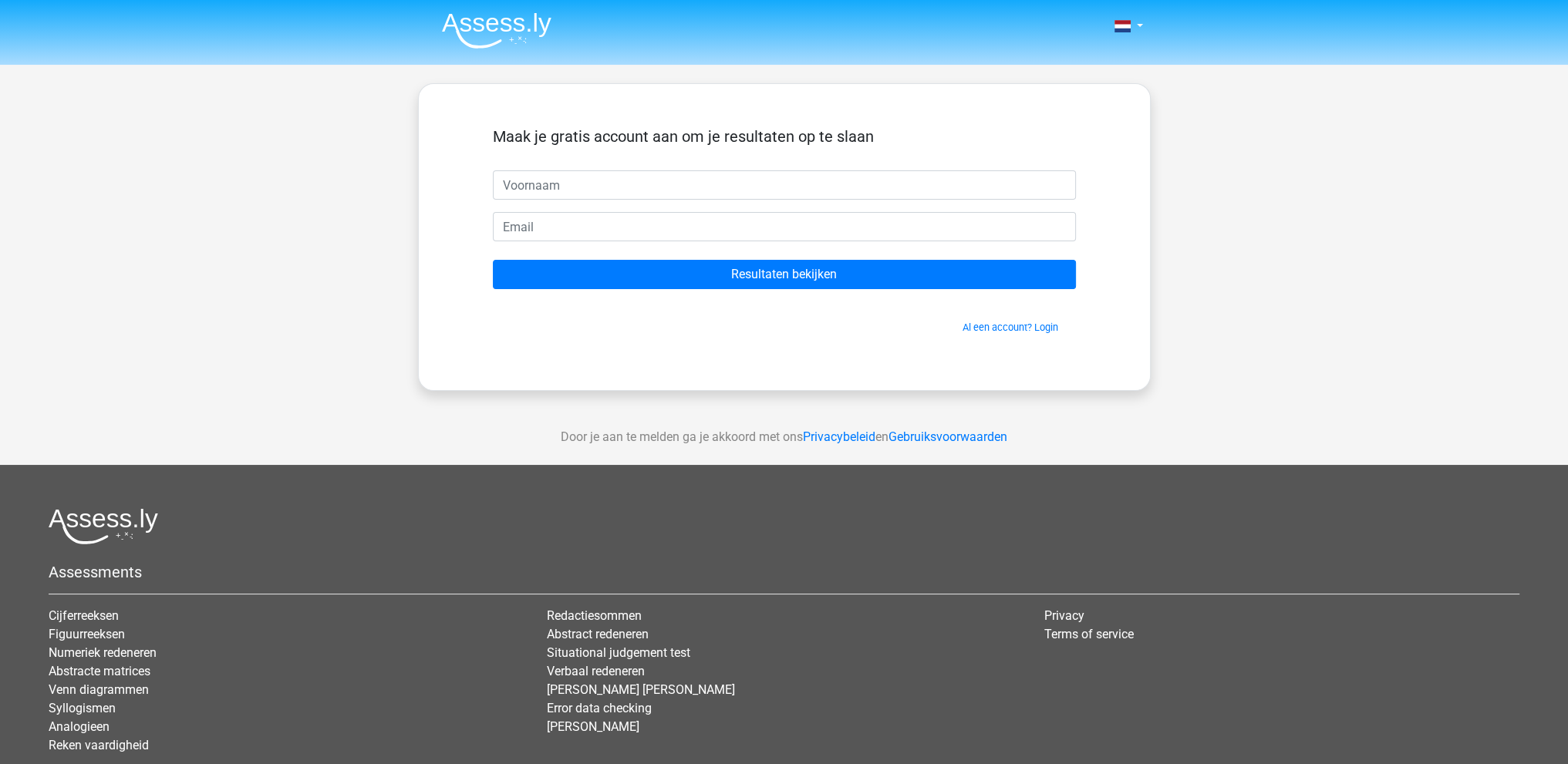
click at [709, 180] on input "text" at bounding box center [784, 185] width 583 height 29
type input "[PERSON_NAME]"
click at [706, 217] on input "email" at bounding box center [784, 226] width 583 height 29
type input "[EMAIL_ADDRESS][DOMAIN_NAME]"
click at [493, 259] on input "Resultaten bekijken" at bounding box center [784, 273] width 583 height 29
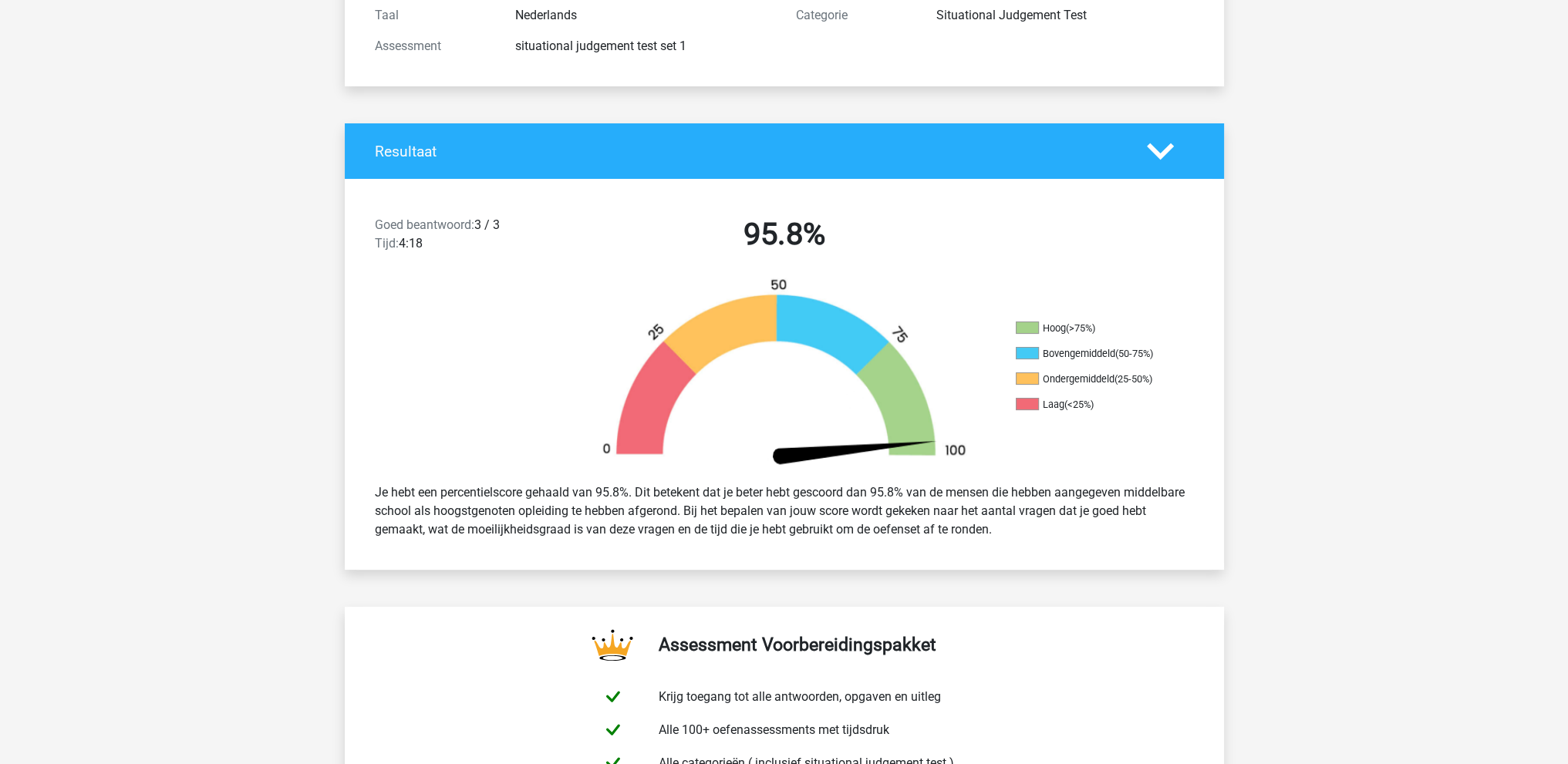
scroll to position [206, 0]
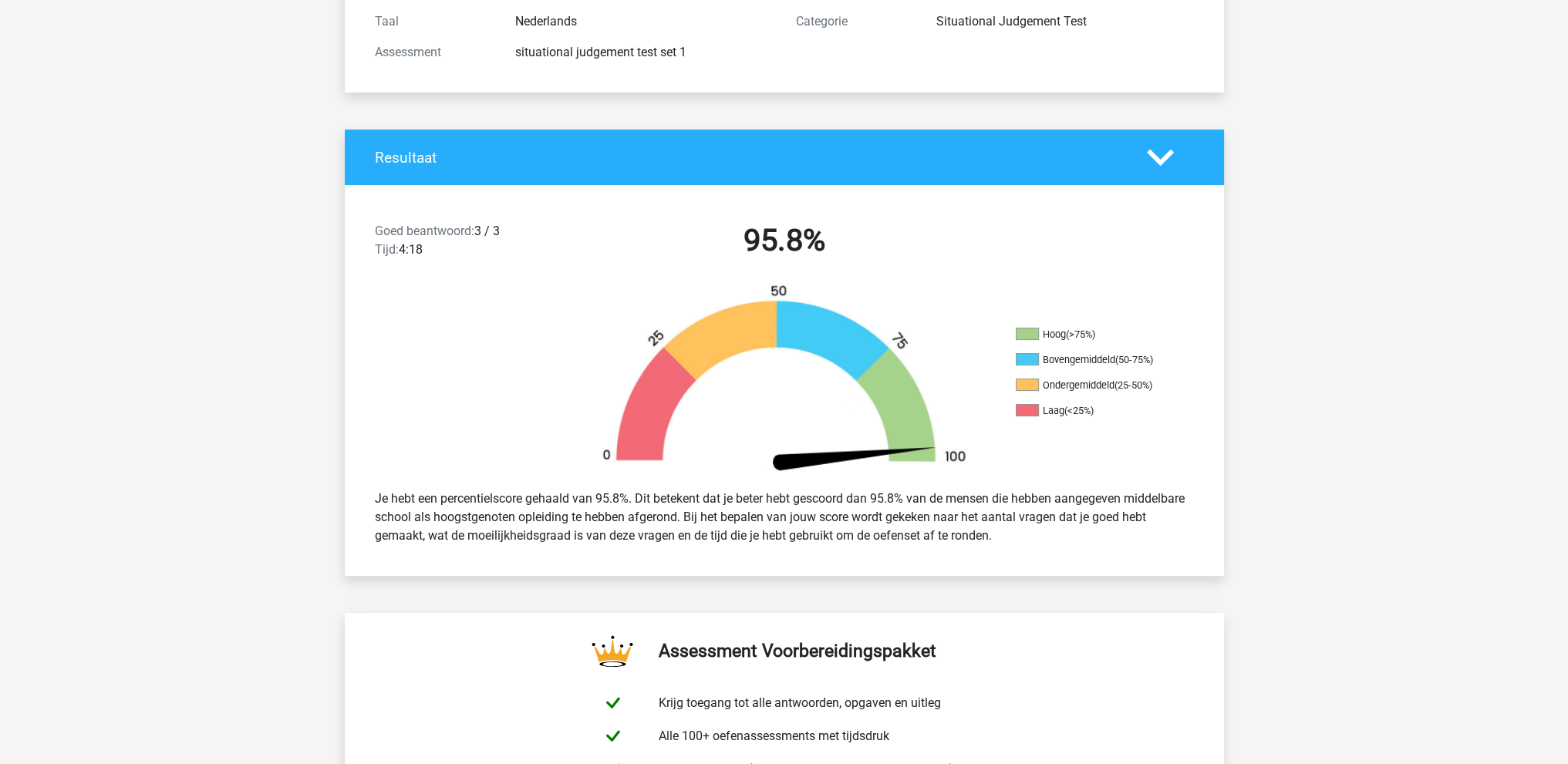
drag, startPoint x: 1013, startPoint y: 546, endPoint x: 373, endPoint y: 507, distance: 641.2
click at [373, 507] on div "Je hebt een percentielscore gehaald van 95.8%. Dit betekent dat je beter hebt g…" at bounding box center [784, 517] width 842 height 68
click at [795, 539] on div "Je hebt een percentielscore gehaald van 95.8%. Dit betekent dat je beter hebt g…" at bounding box center [784, 517] width 842 height 68
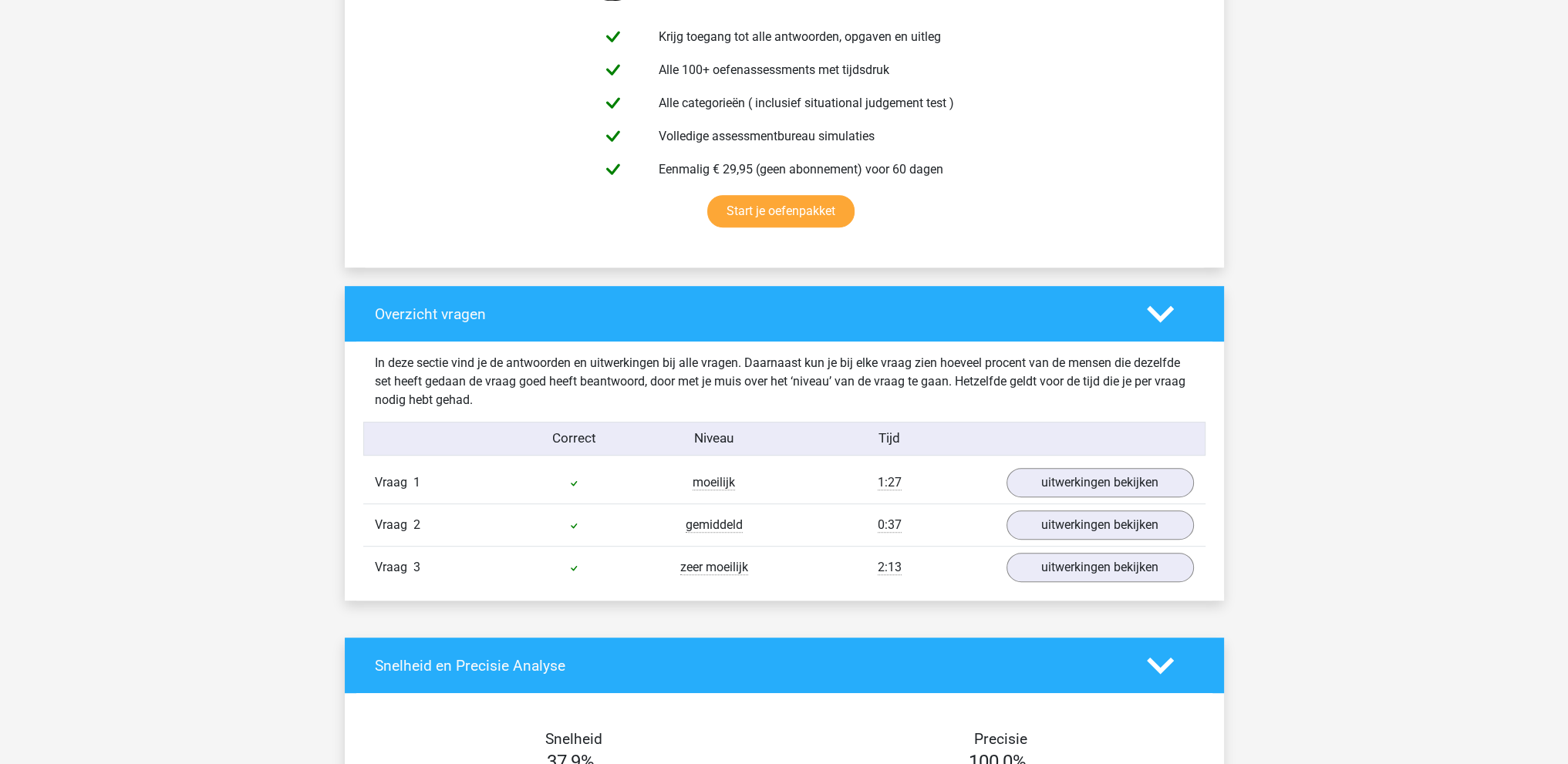
scroll to position [879, 0]
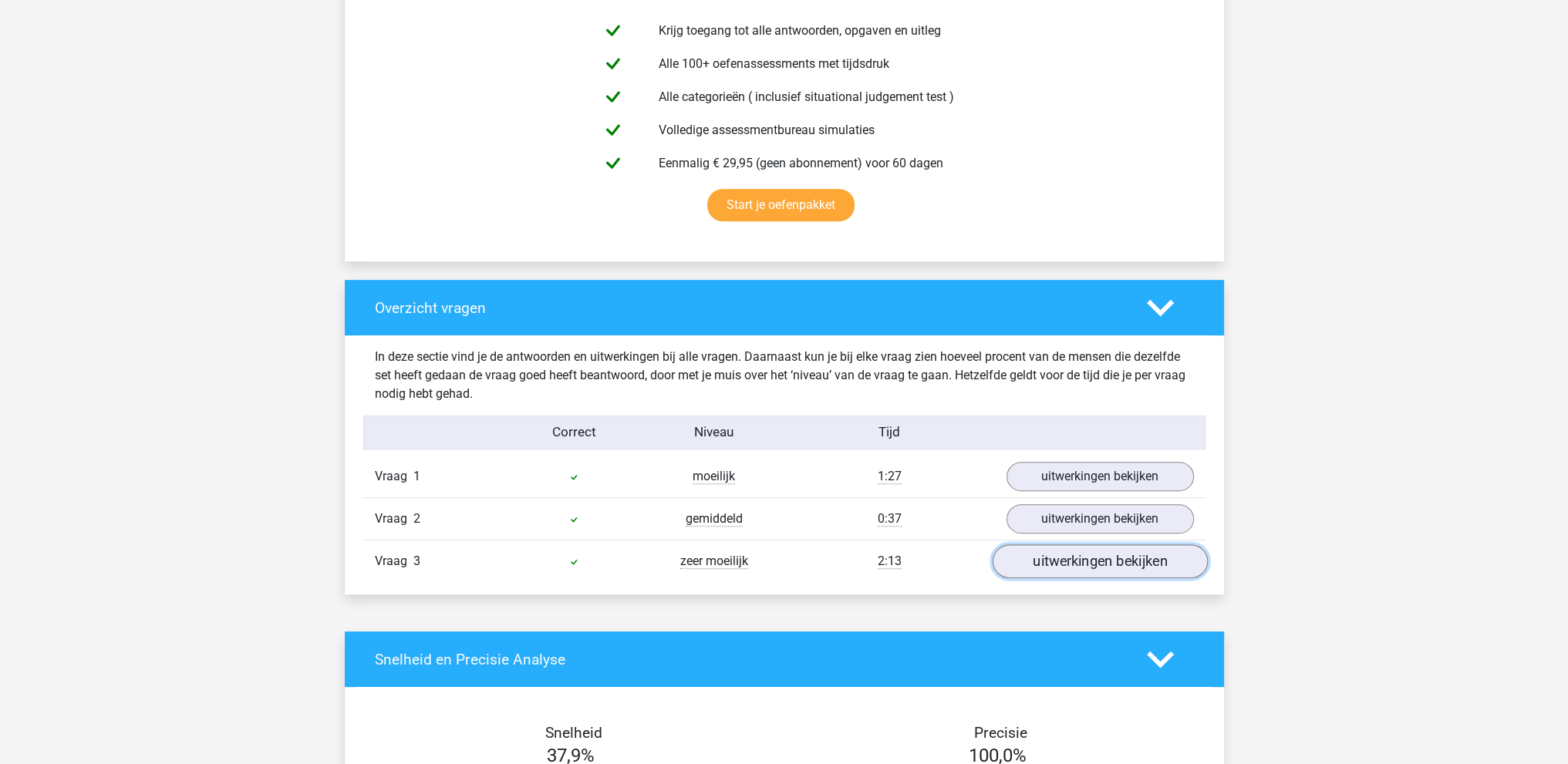
click at [1099, 563] on link "uitwerkingen bekijken" at bounding box center [1099, 561] width 216 height 34
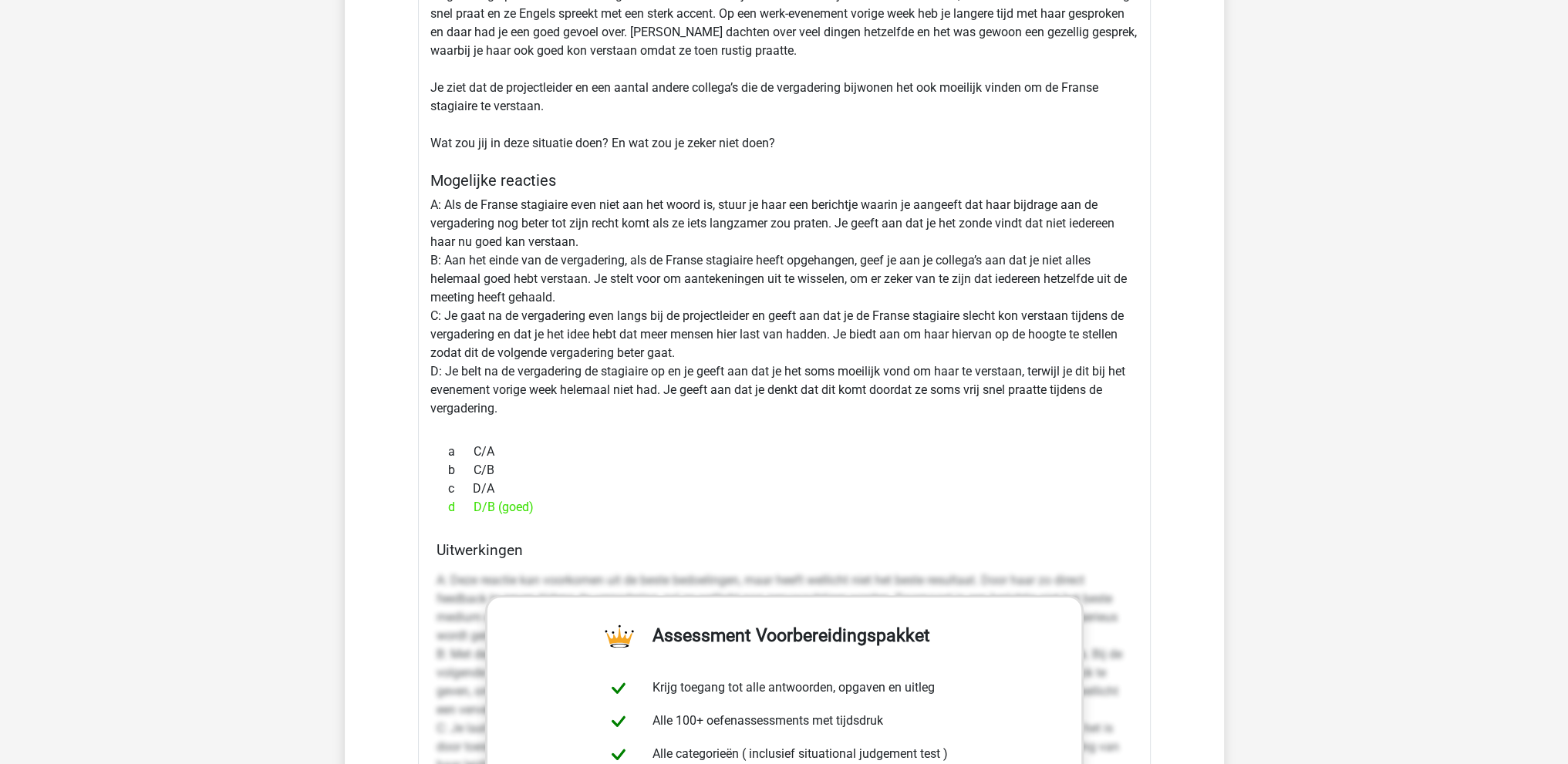
scroll to position [1600, 0]
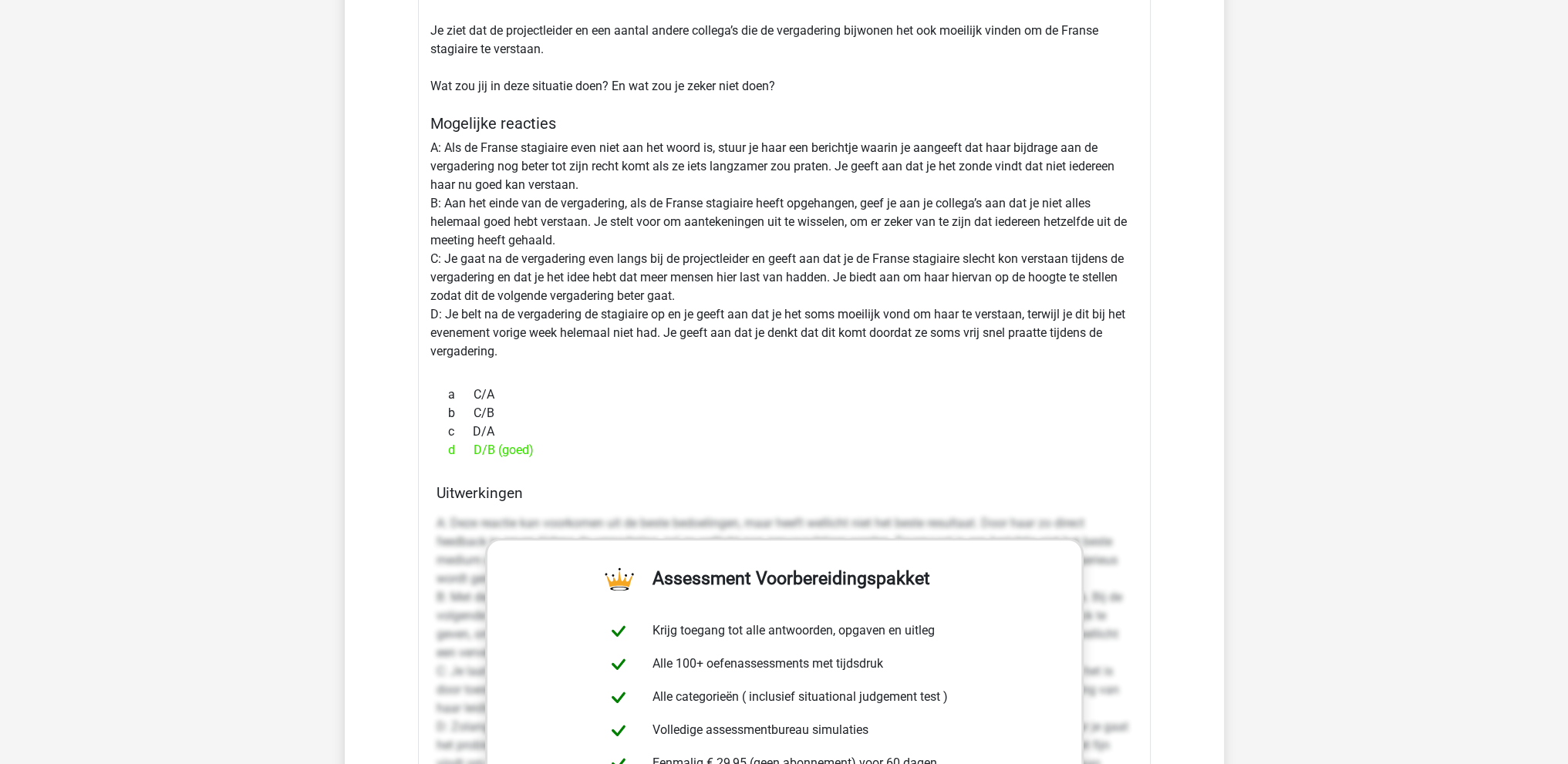
drag, startPoint x: 494, startPoint y: 412, endPoint x: 472, endPoint y: 419, distance: 23.1
click at [472, 419] on div "b C/B" at bounding box center [784, 413] width 695 height 19
click at [520, 415] on div "b C/B" at bounding box center [784, 413] width 695 height 19
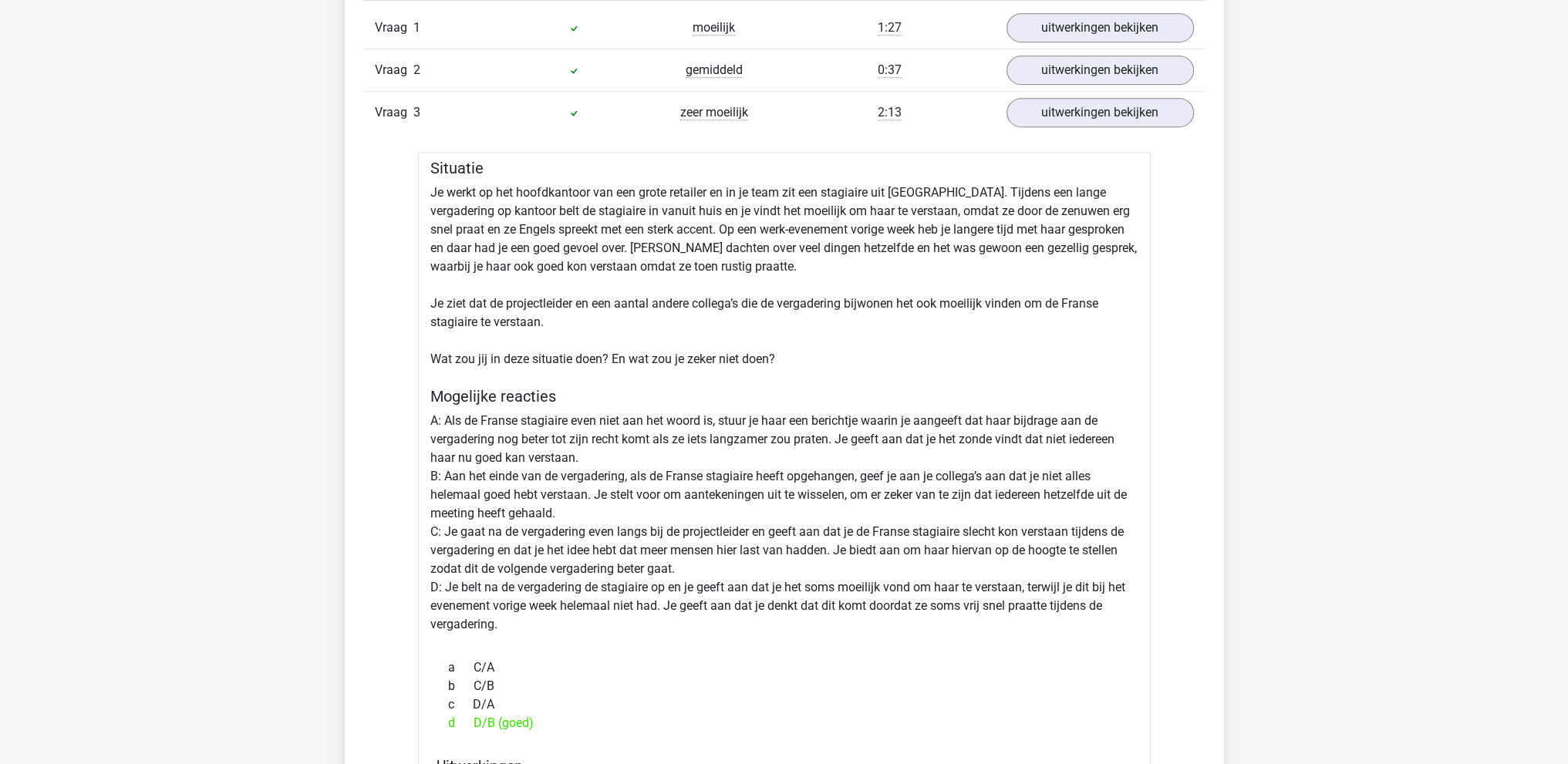
scroll to position [1326, 0]
drag, startPoint x: 660, startPoint y: 610, endPoint x: 553, endPoint y: 613, distance: 107.0
click at [553, 613] on div "Situatie Je werkt op het hoofdkantoor van een grote retailer en in je team zit …" at bounding box center [784, 734] width 733 height 1162
click at [665, 605] on div "Situatie Je werkt op het hoofdkantoor van een grote retailer en in je team zit …" at bounding box center [784, 734] width 733 height 1162
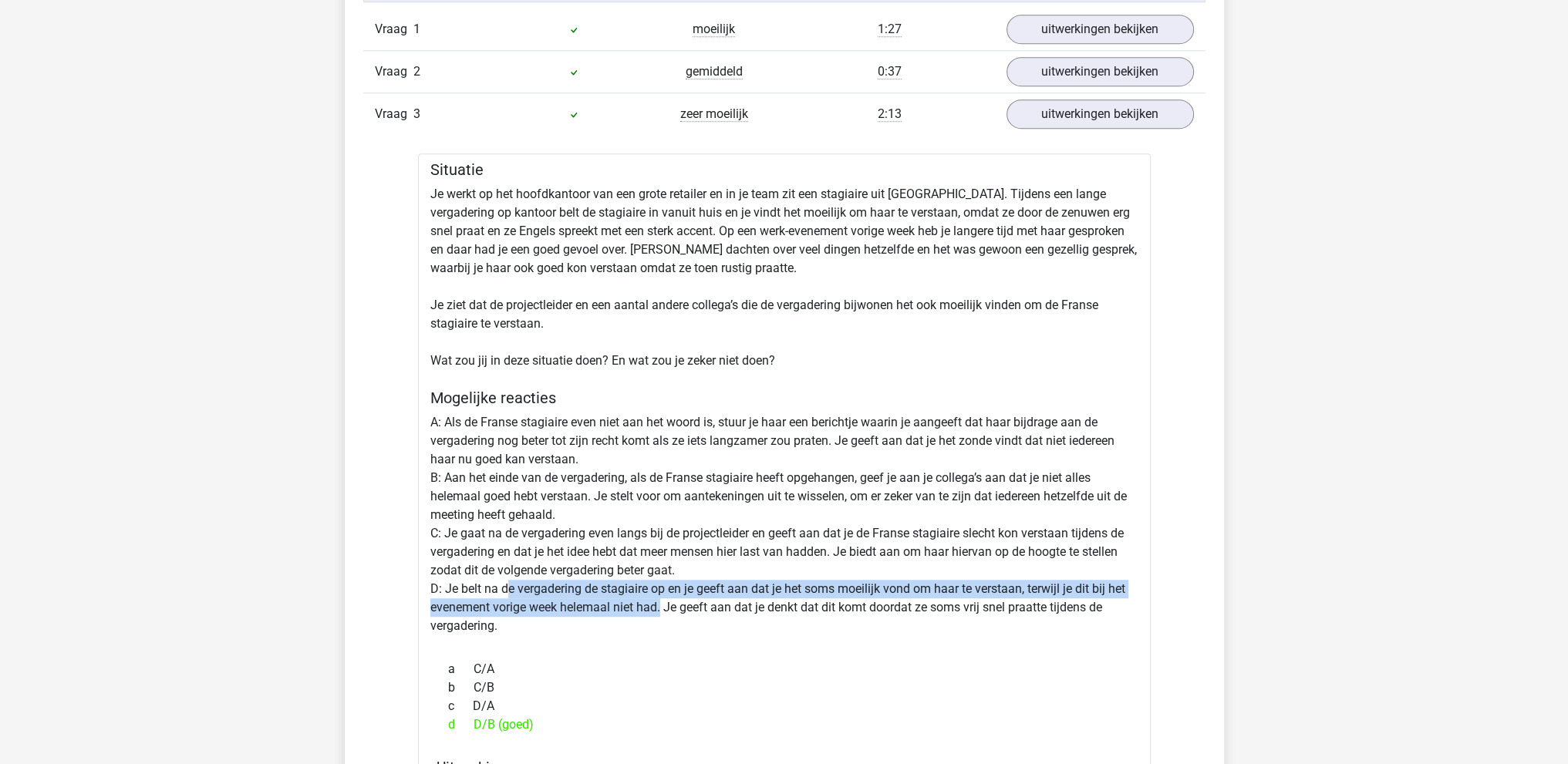
drag, startPoint x: 660, startPoint y: 604, endPoint x: 507, endPoint y: 580, distance: 154.9
click at [507, 580] on div "Situatie Je werkt op het hoofdkantoor van een grote retailer en in je team zit …" at bounding box center [784, 734] width 733 height 1162
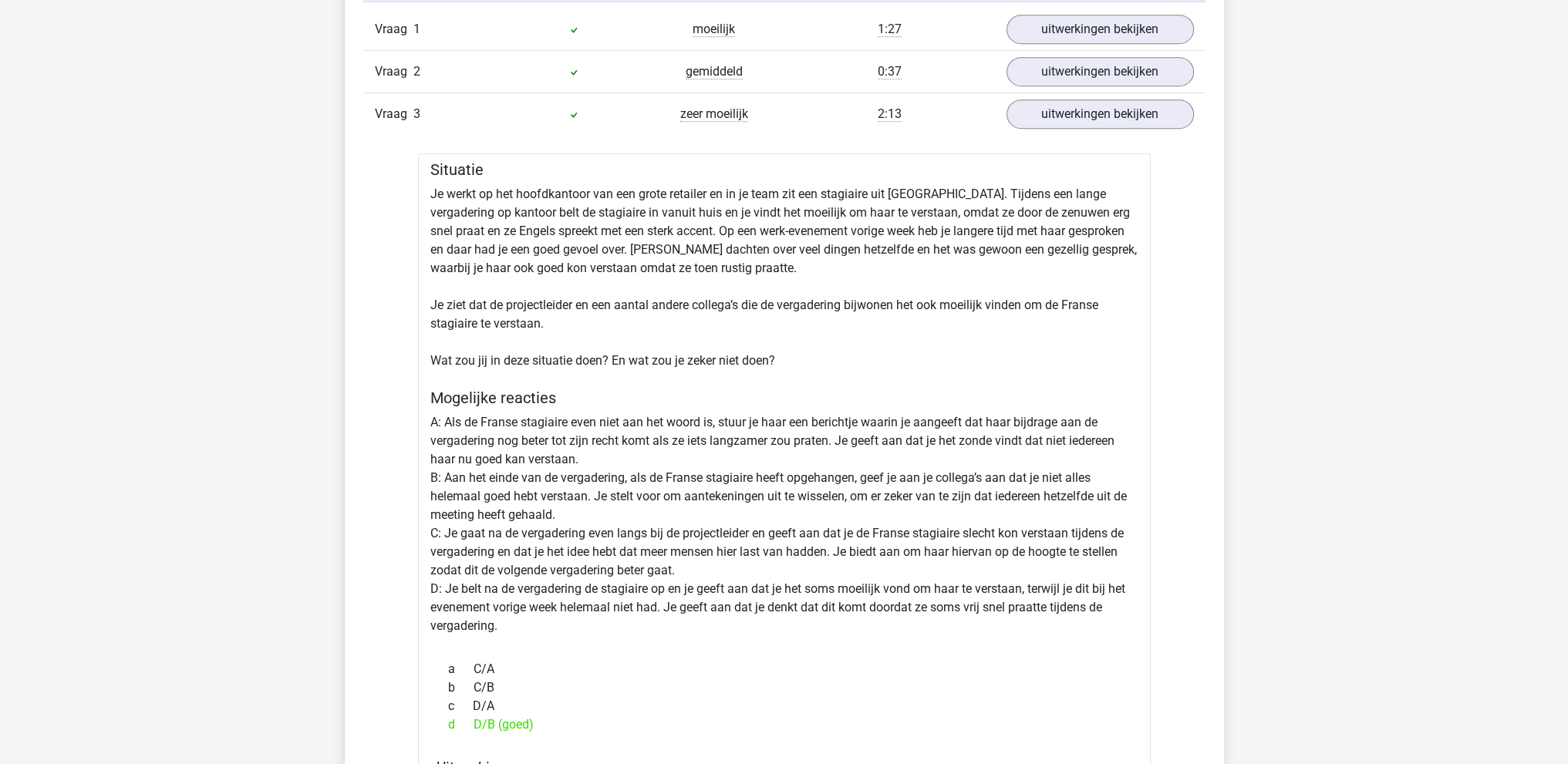
click at [600, 619] on div "Situatie Je werkt op het hoofdkantoor van een grote retailer en in je team zit …" at bounding box center [784, 734] width 733 height 1162
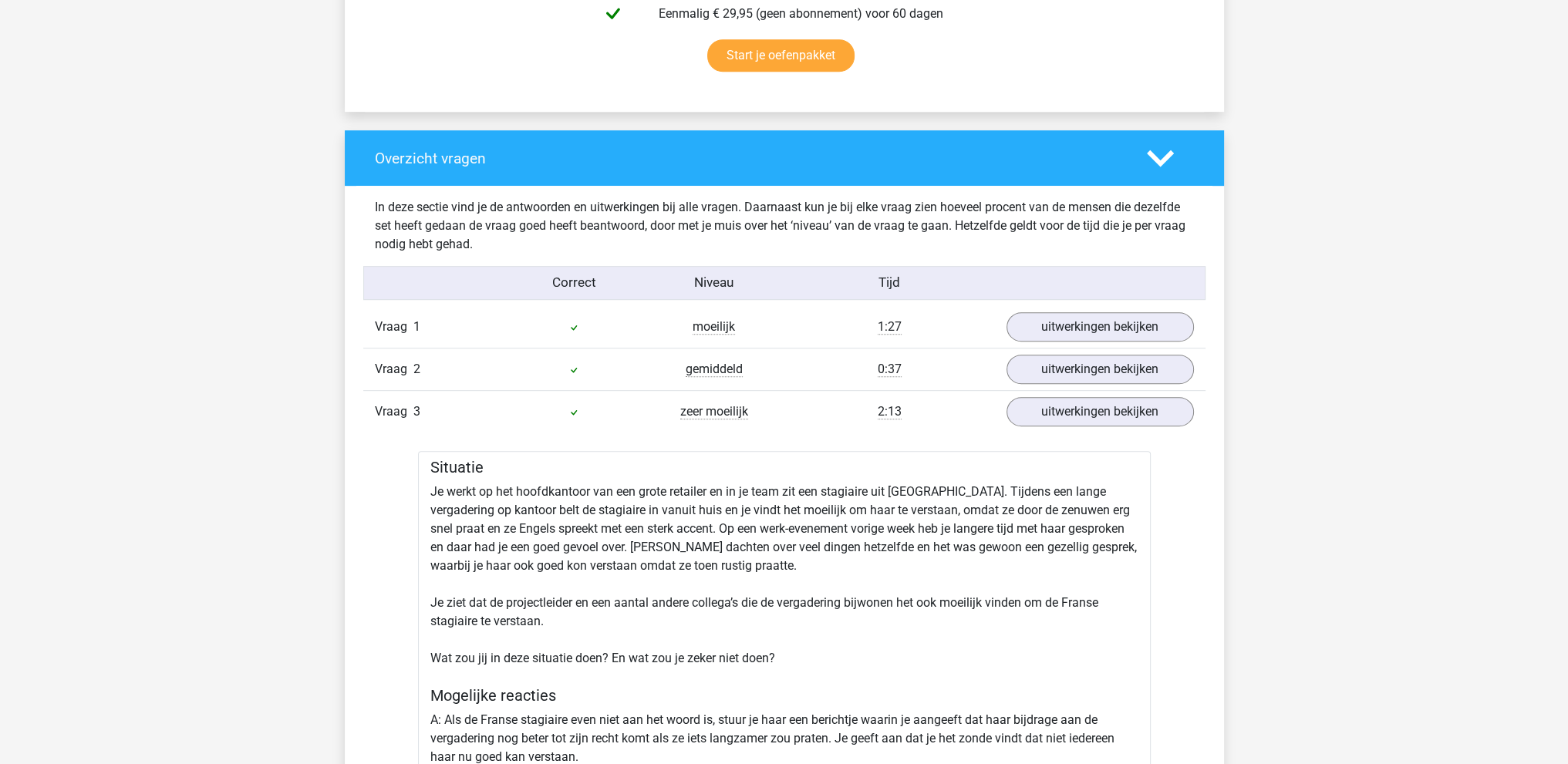
scroll to position [1010, 0]
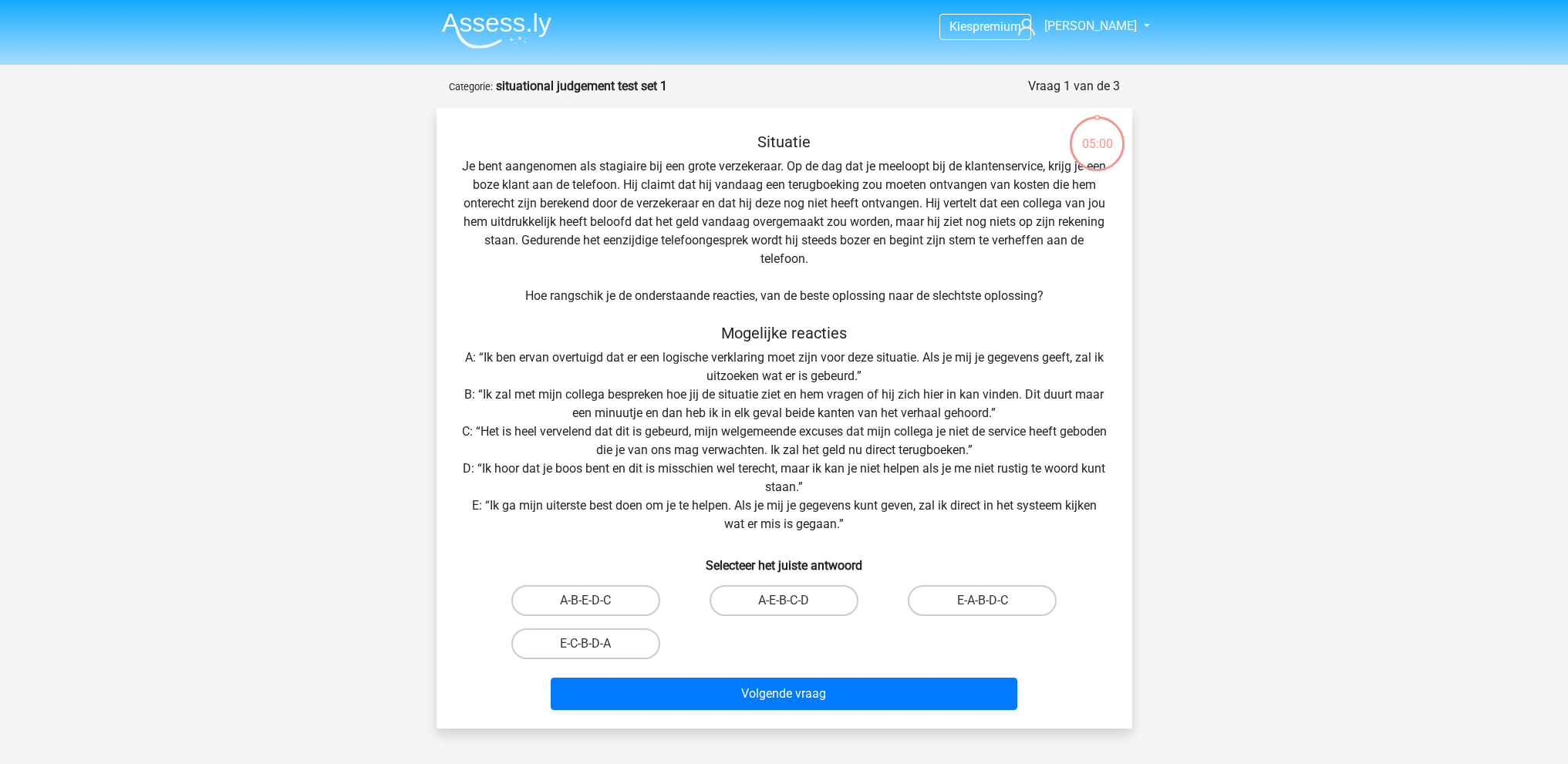
scroll to position [60, 0]
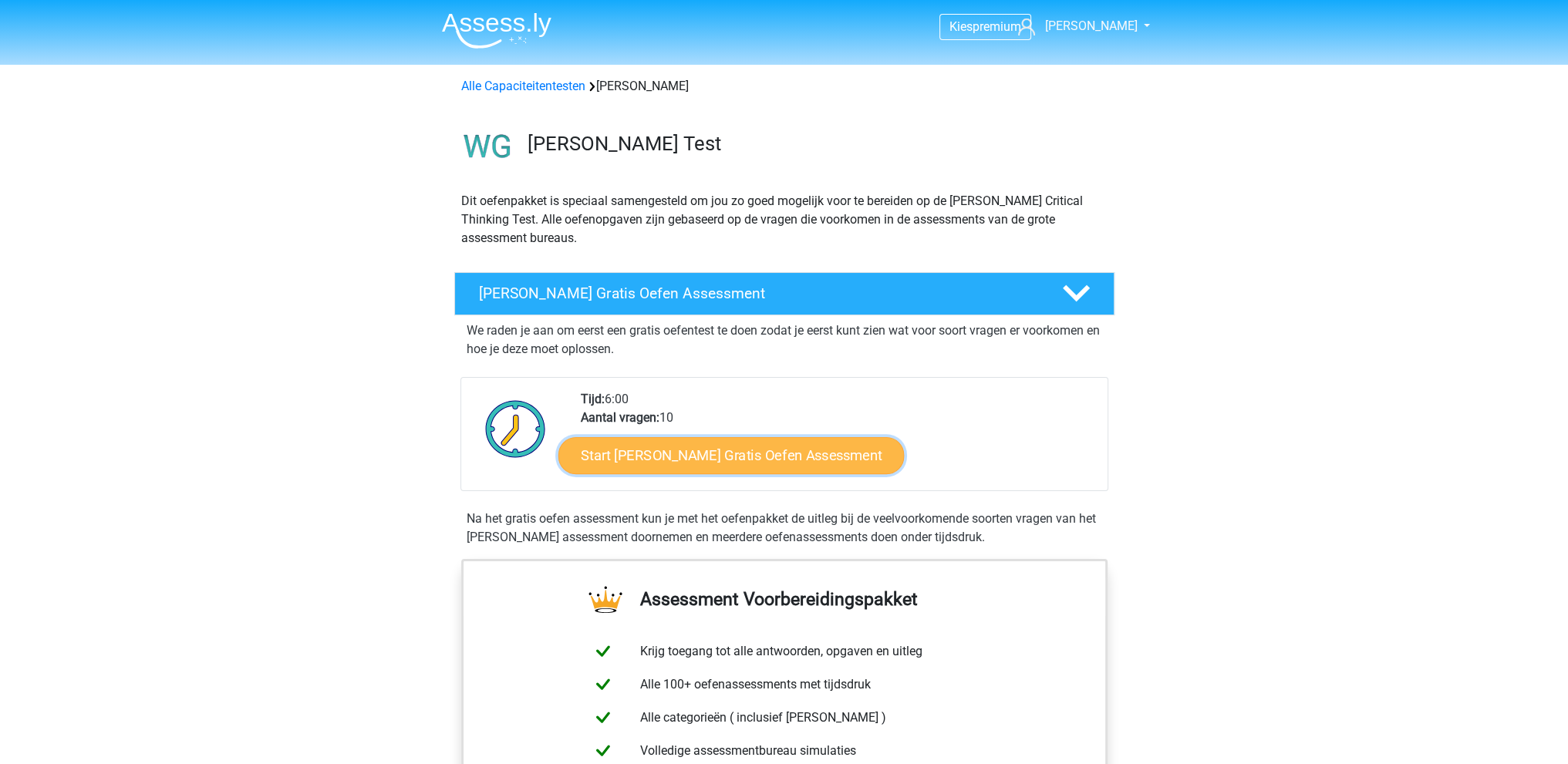
click at [665, 454] on link "Start [PERSON_NAME] Gratis Oefen Assessment" at bounding box center [731, 455] width 346 height 37
click at [712, 452] on link "Start Watson Glaser Gratis Oefen Assessment" at bounding box center [731, 455] width 346 height 37
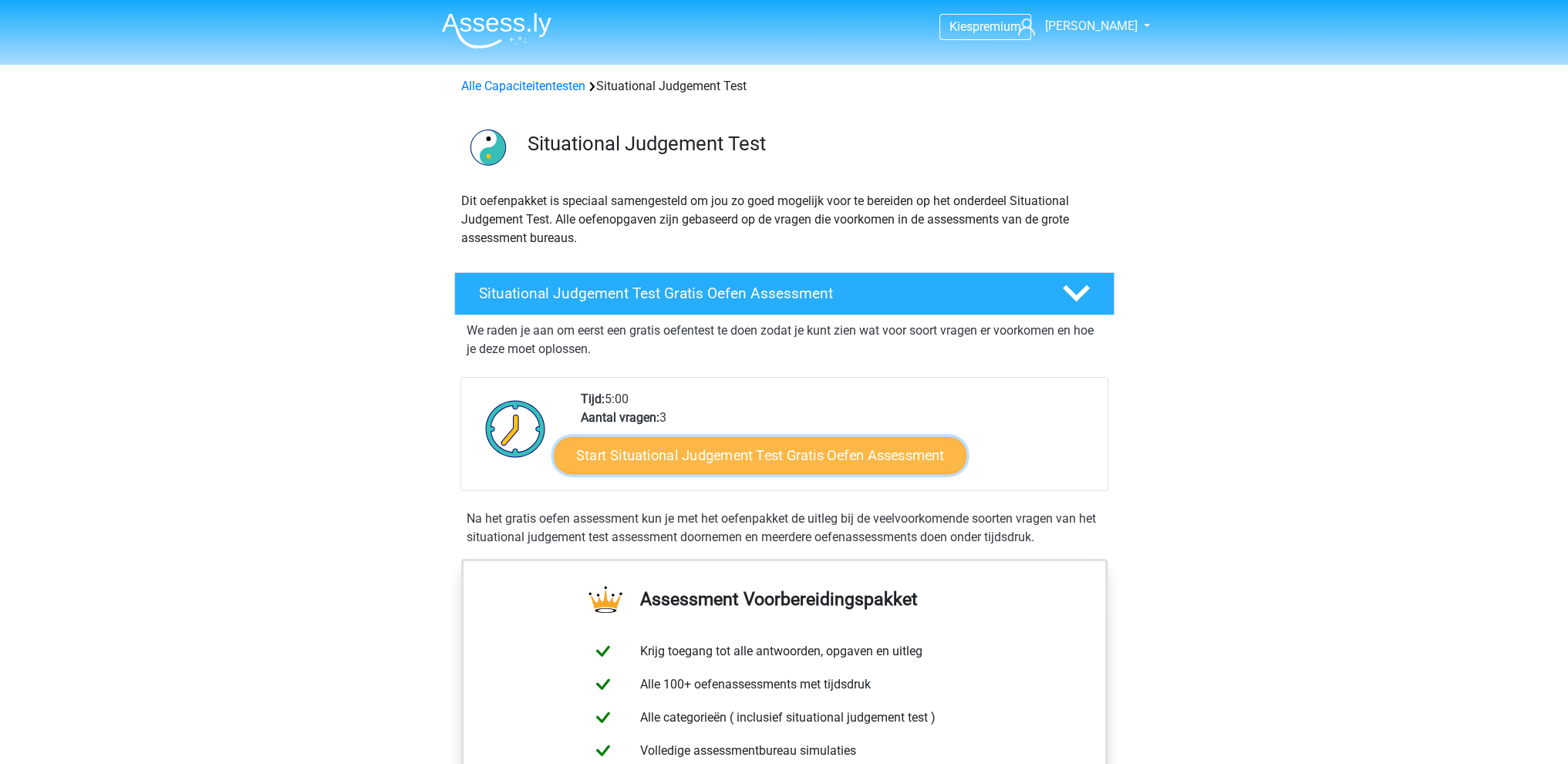
click at [761, 466] on link "Start Situational Judgement Test Gratis Oefen Assessment" at bounding box center [760, 455] width 413 height 37
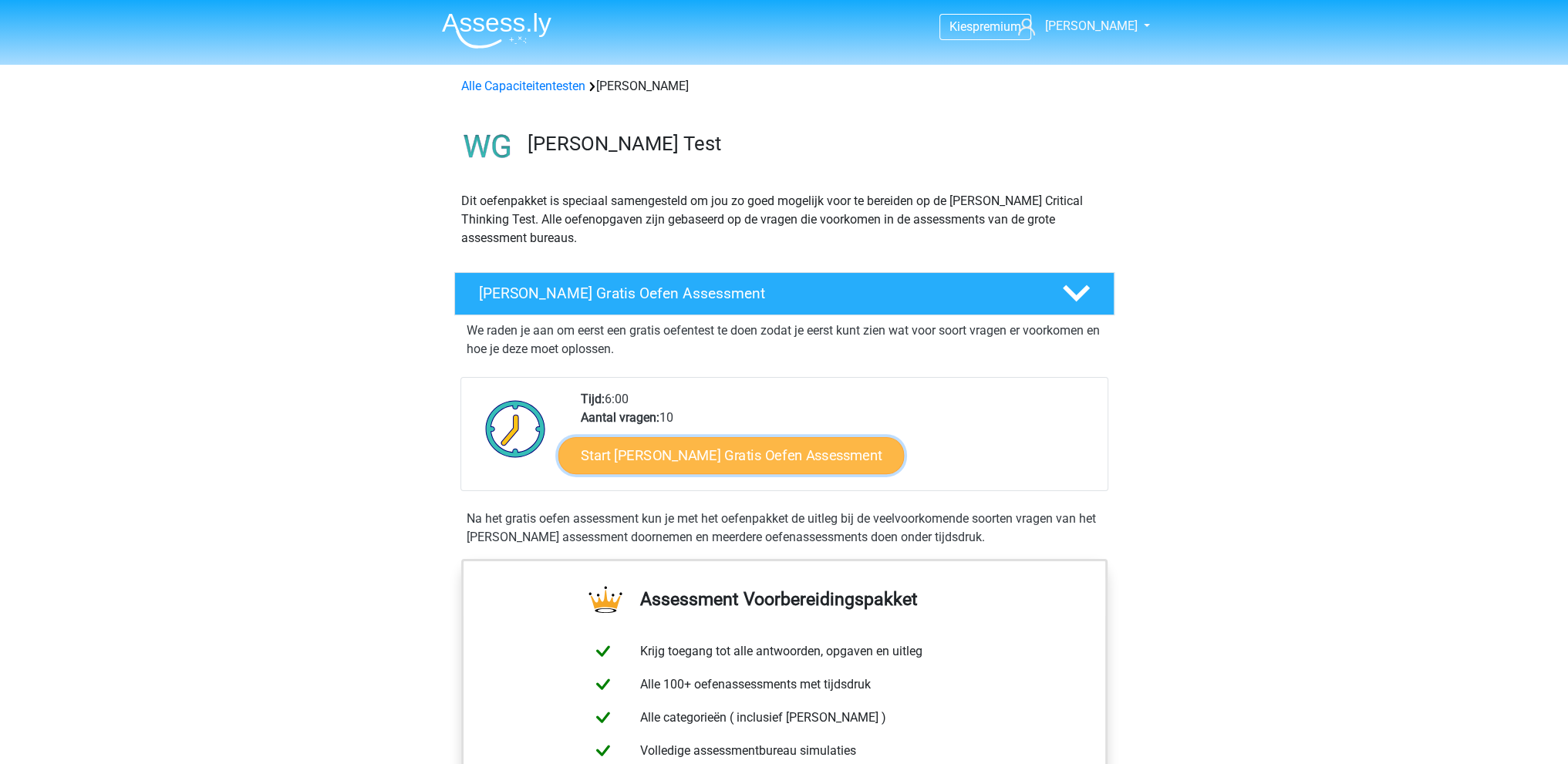
click at [759, 446] on link "Start Watson Glaser Gratis Oefen Assessment" at bounding box center [731, 455] width 346 height 37
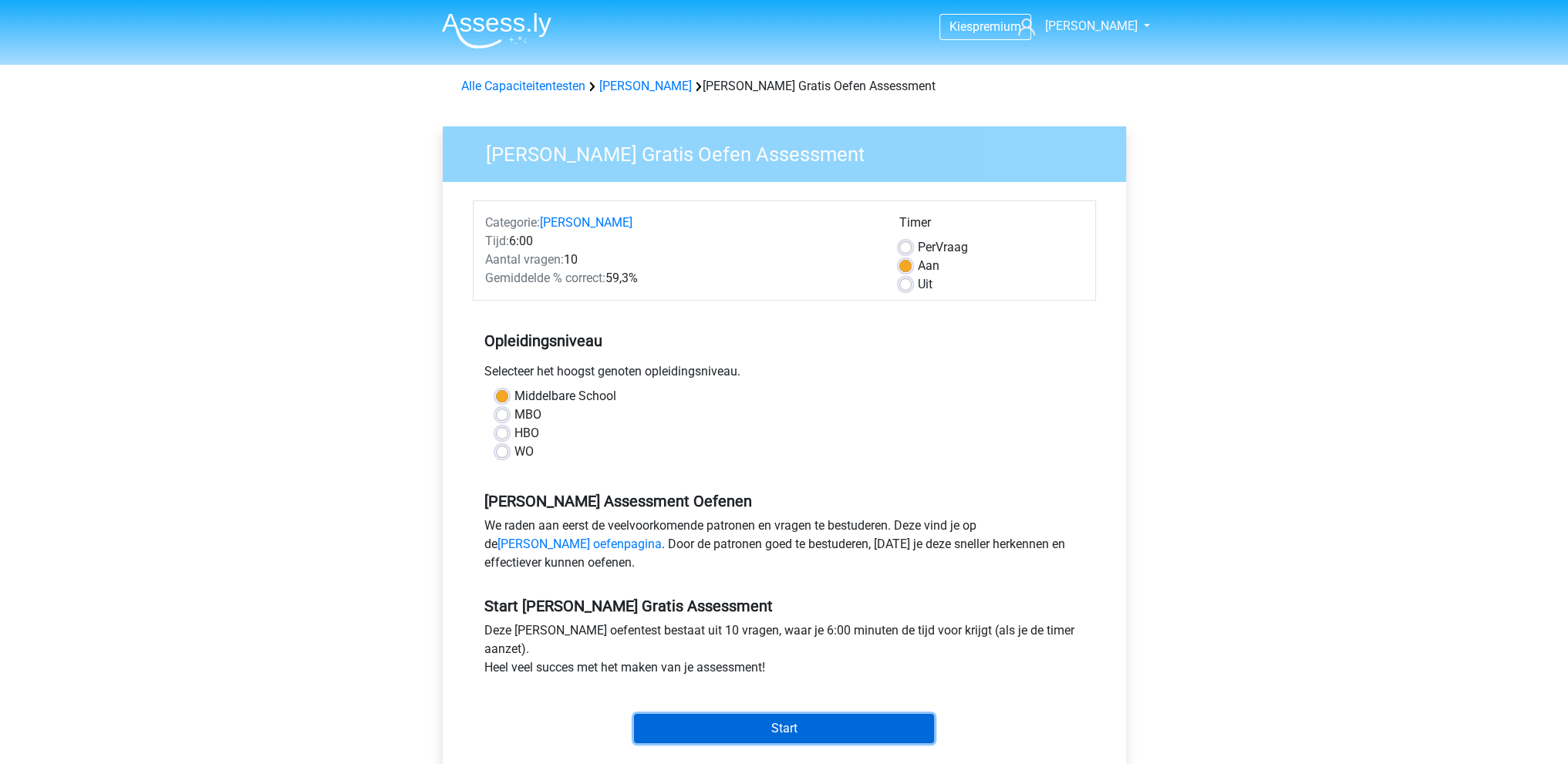
click at [752, 724] on input "Start" at bounding box center [783, 728] width 300 height 29
click at [819, 730] on input "Start" at bounding box center [783, 728] width 300 height 29
click at [777, 736] on input "Start" at bounding box center [783, 728] width 300 height 29
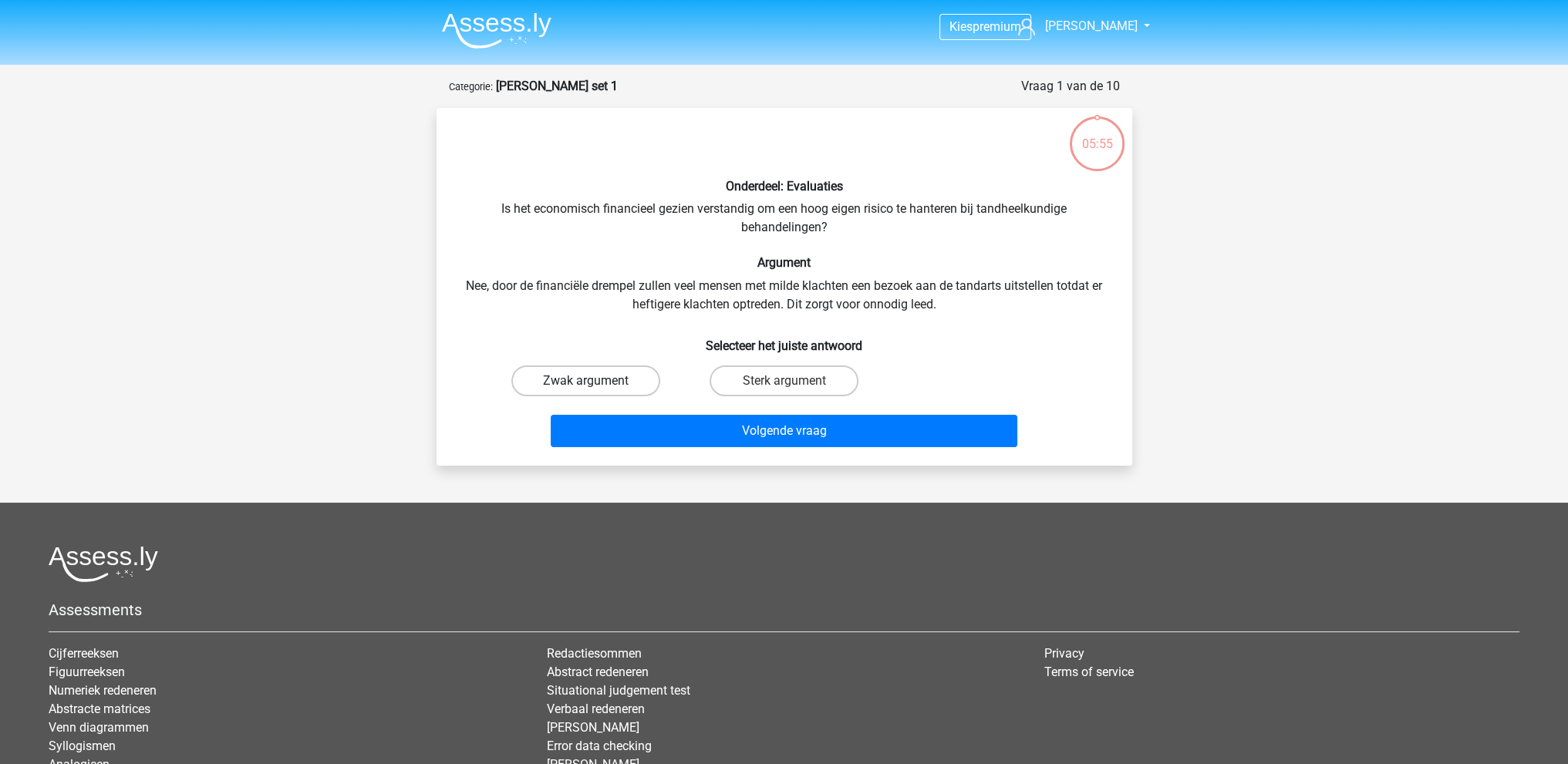
click at [608, 376] on label "Zwak argument" at bounding box center [585, 381] width 148 height 31
click at [595, 381] on input "Zwak argument" at bounding box center [590, 385] width 10 height 10
radio input "true"
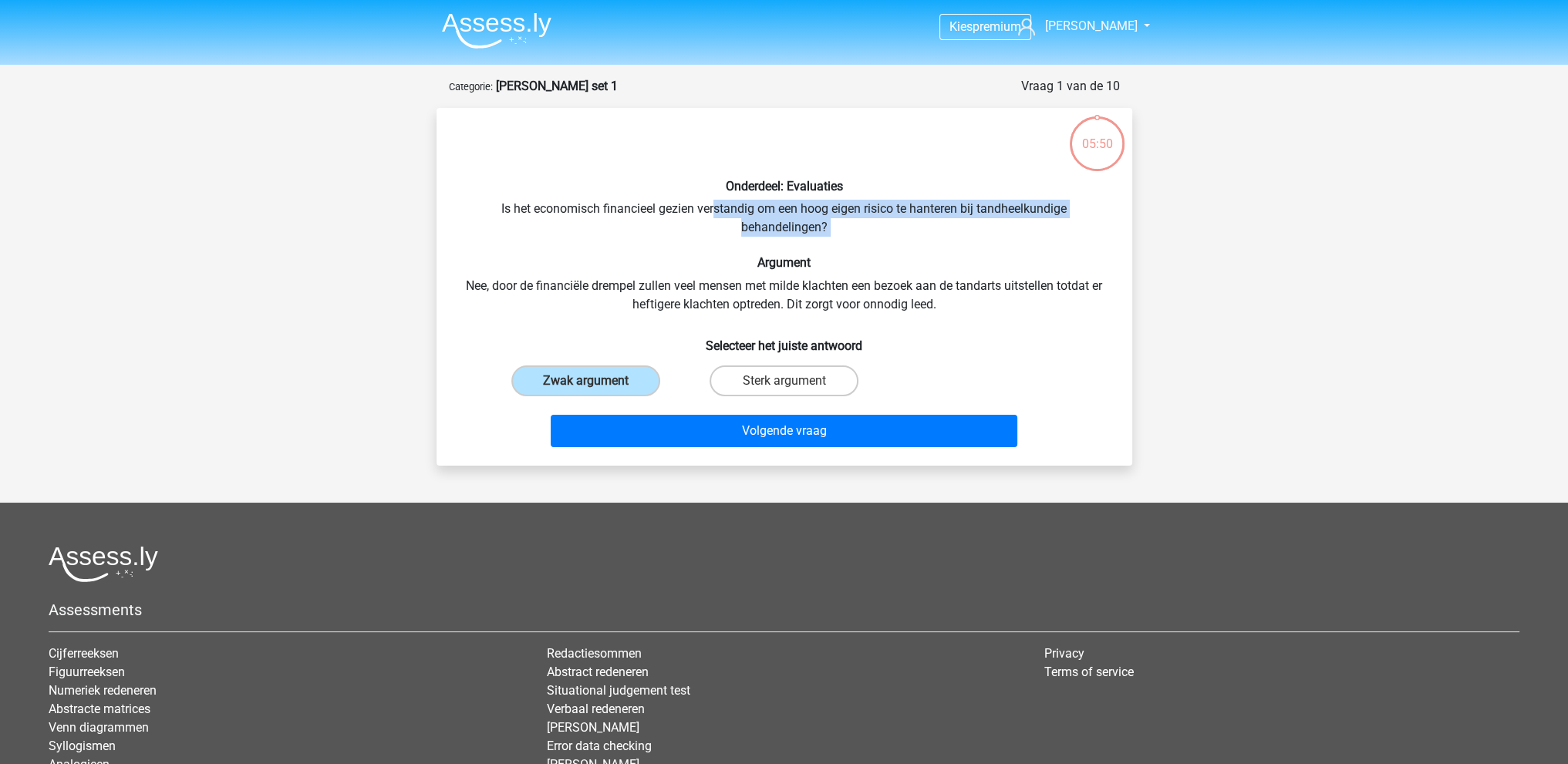
drag, startPoint x: 715, startPoint y: 209, endPoint x: 874, endPoint y: 244, distance: 162.8
click at [874, 244] on div "Onderdeel: Evaluaties Is het economisch financieel gezien verstandig om een hoo…" at bounding box center [784, 286] width 683 height 333
click at [868, 240] on div "Onderdeel: Evaluaties Is het economisch financieel gezien verstandig om een hoo…" at bounding box center [784, 286] width 683 height 333
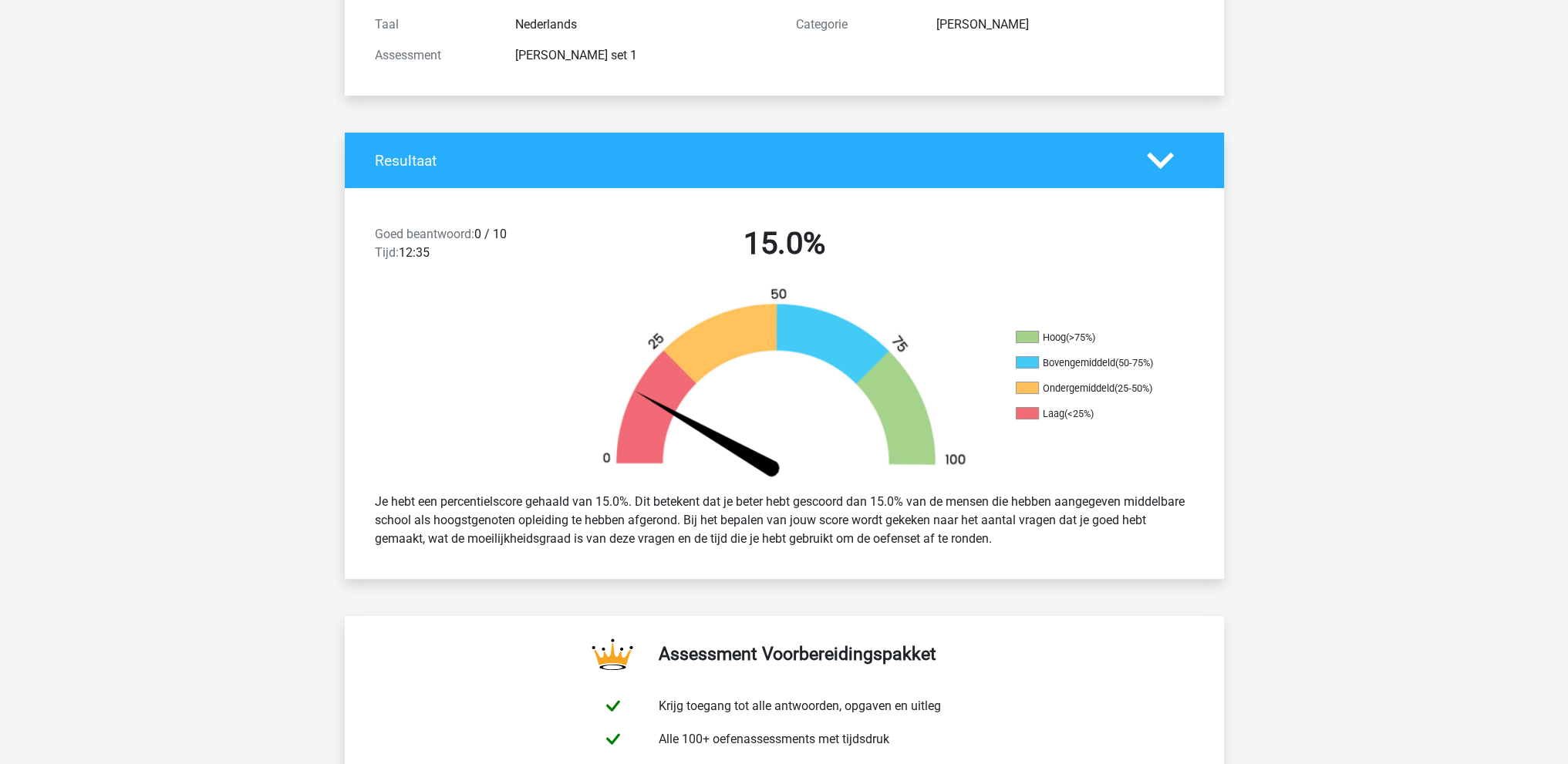
scroll to position [182, 0]
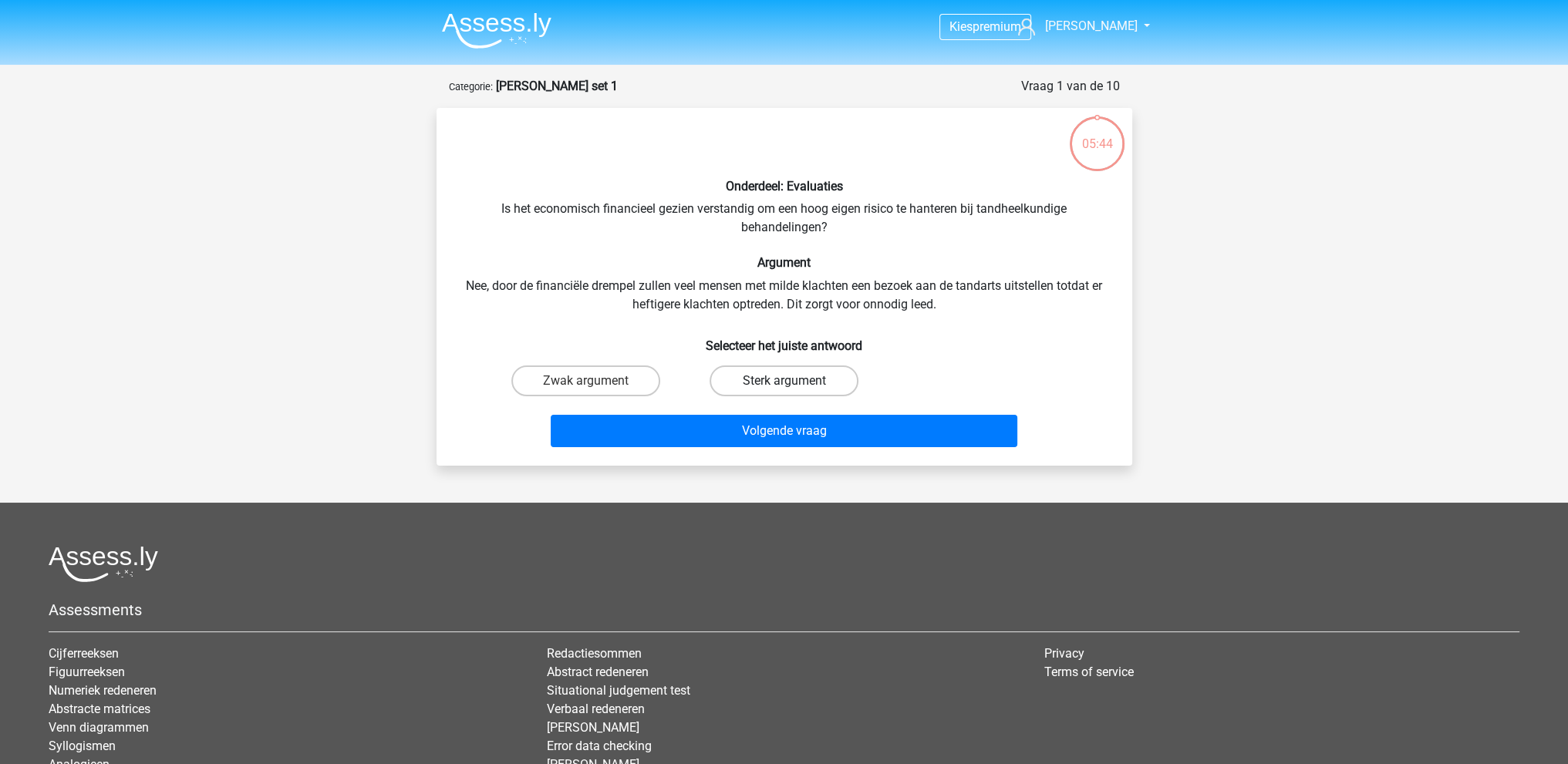
click at [792, 379] on label "Sterk argument" at bounding box center [783, 381] width 148 height 31
click at [792, 381] on input "Sterk argument" at bounding box center [788, 385] width 10 height 10
radio input "true"
drag, startPoint x: 894, startPoint y: 212, endPoint x: 811, endPoint y: 216, distance: 83.1
click at [811, 216] on div "Onderdeel: Evaluaties Is het economisch financieel gezien verstandig om een hoo…" at bounding box center [784, 286] width 683 height 333
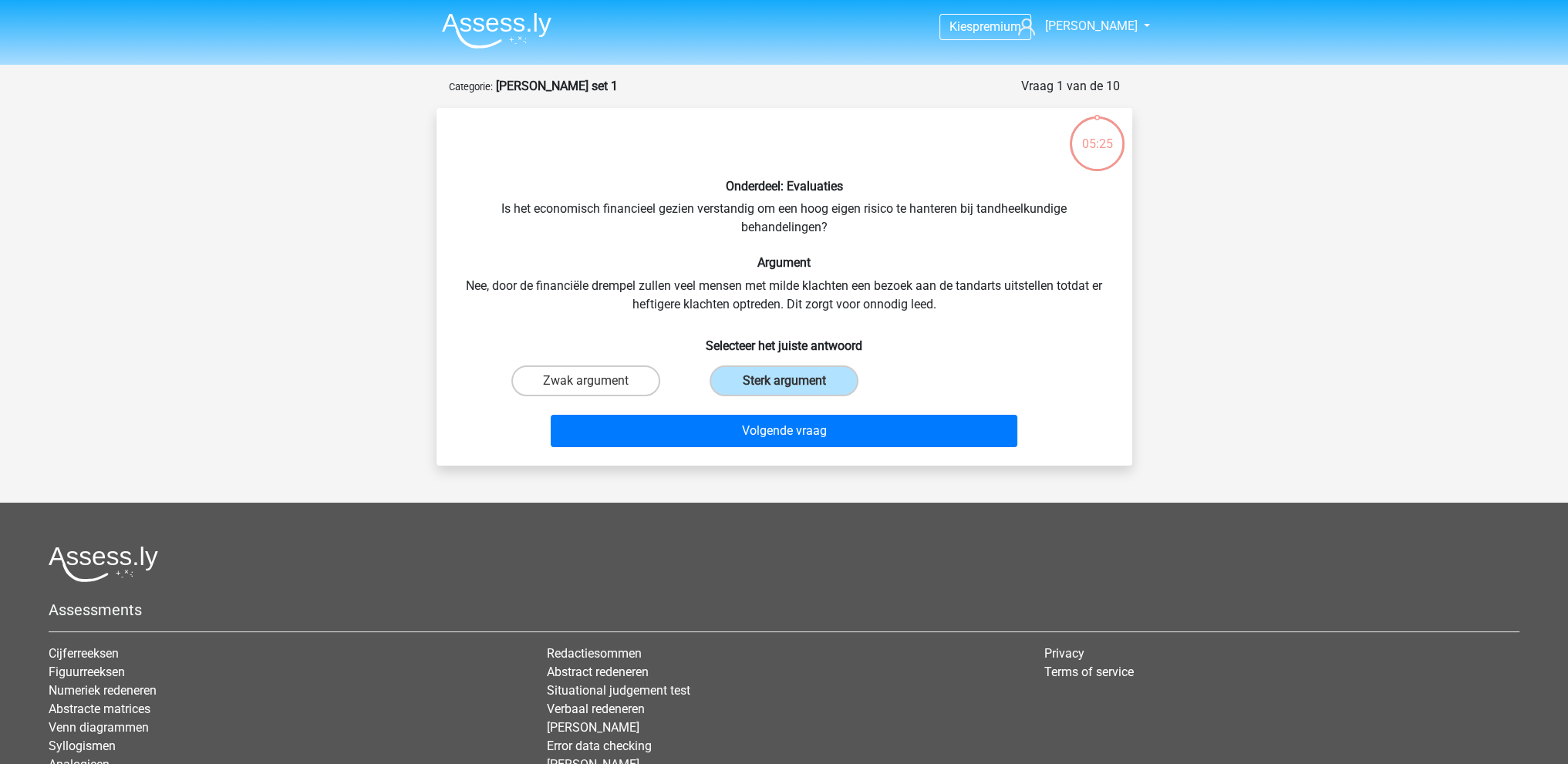
click at [813, 220] on div "Onderdeel: Evaluaties Is het economisch financieel gezien verstandig om een hoo…" at bounding box center [784, 286] width 683 height 333
drag, startPoint x: 796, startPoint y: 209, endPoint x: 1021, endPoint y: 237, distance: 226.7
click at [1021, 237] on div "Onderdeel: Evaluaties Is het economisch financieel gezien verstandig om een hoo…" at bounding box center [784, 286] width 683 height 333
click at [1022, 241] on div "Onderdeel: Evaluaties Is het economisch financieel gezien verstandig om een hoo…" at bounding box center [784, 286] width 683 height 333
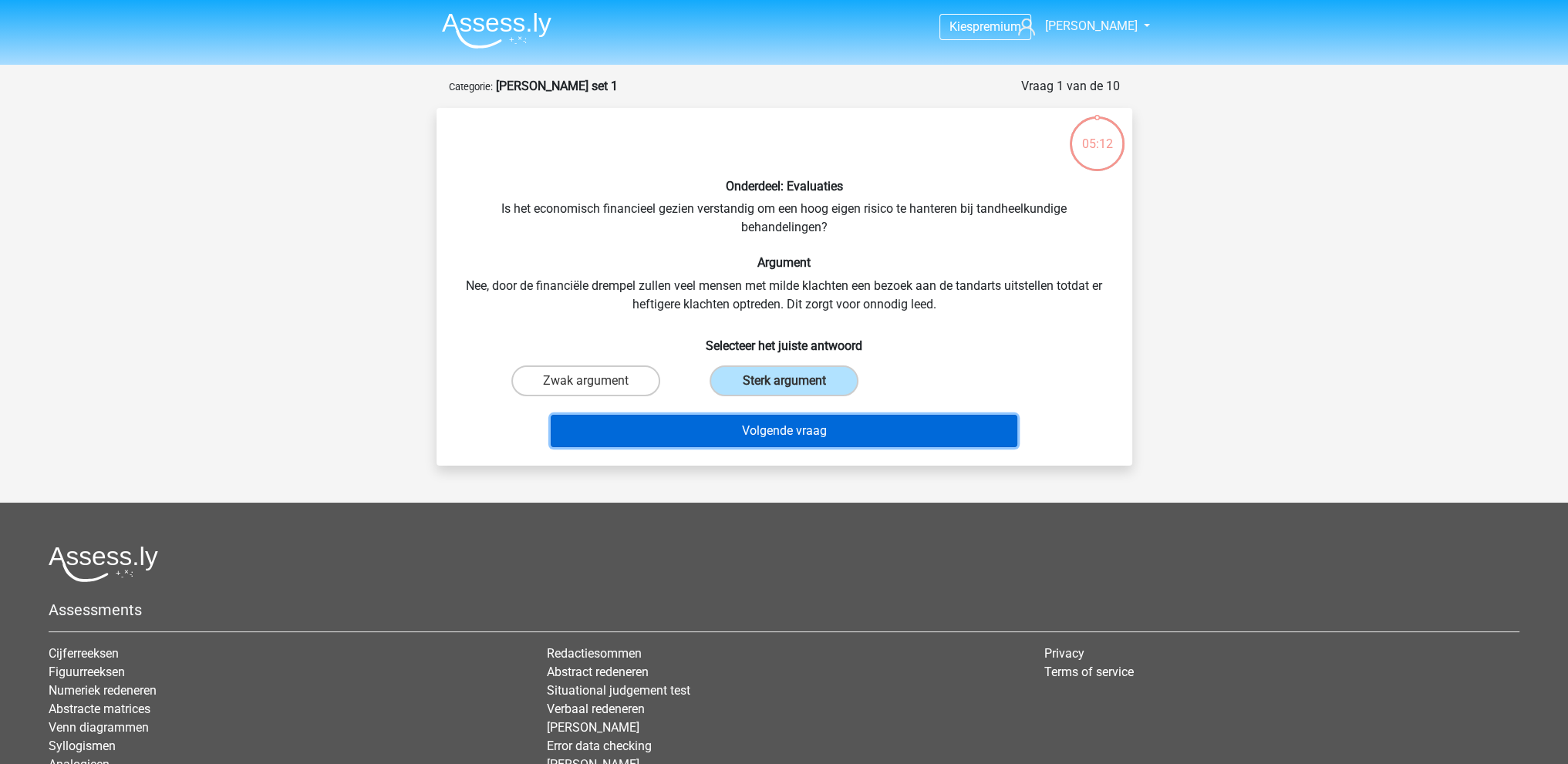
click at [905, 435] on button "Volgende vraag" at bounding box center [784, 430] width 467 height 33
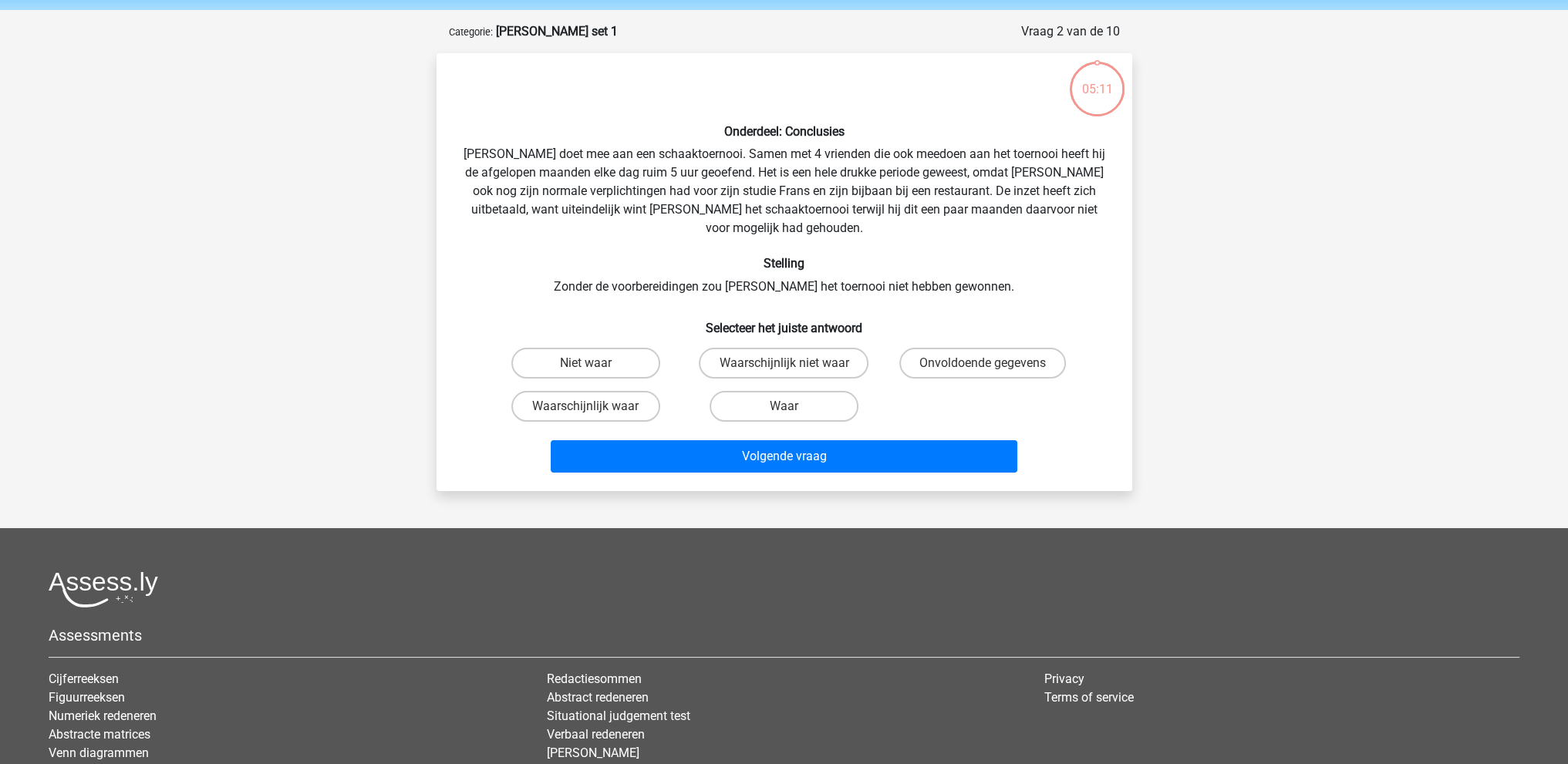
scroll to position [77, 0]
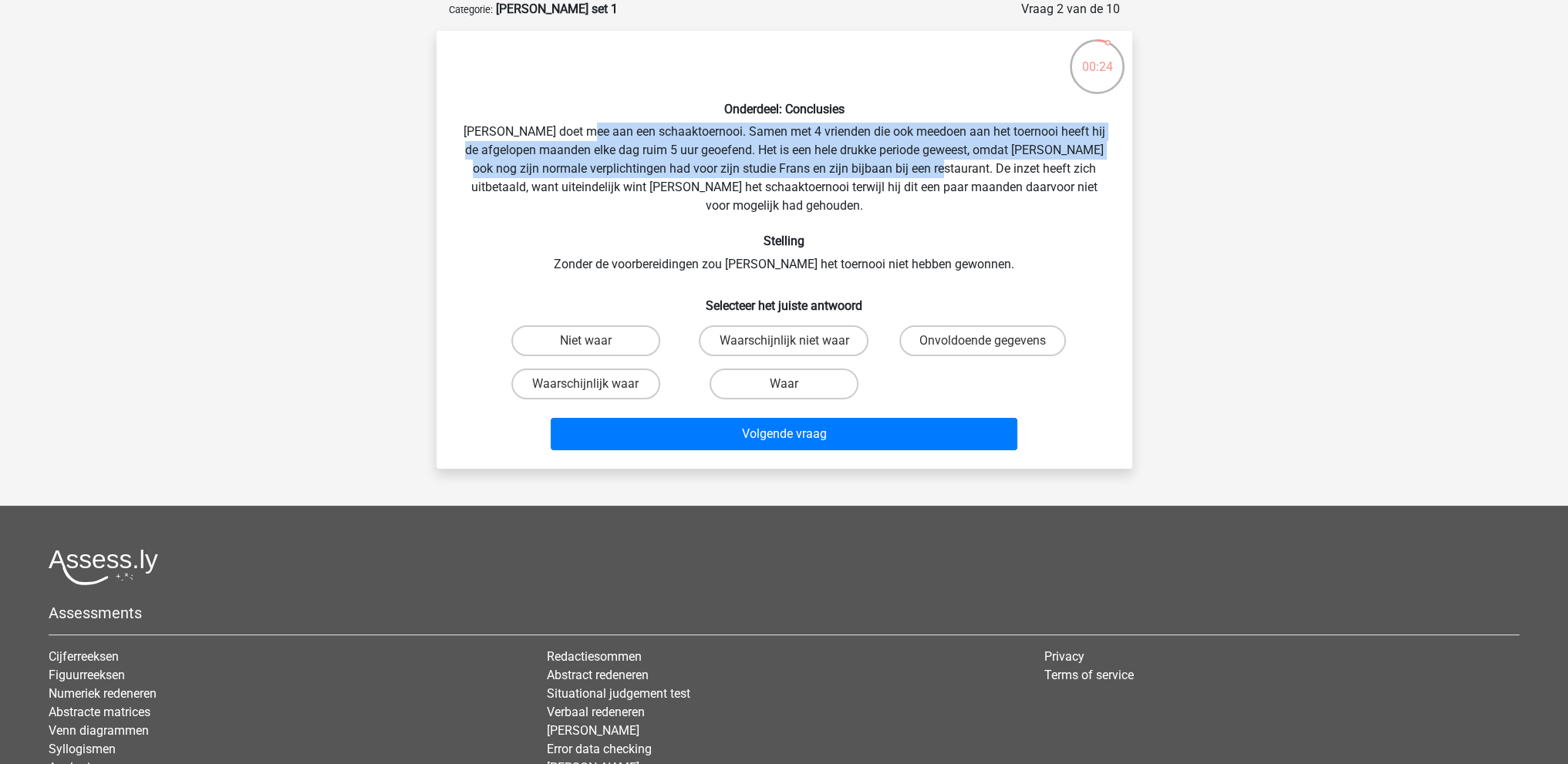
drag, startPoint x: 604, startPoint y: 129, endPoint x: 949, endPoint y: 172, distance: 347.7
click at [949, 172] on div "Onderdeel: Conclusies Pablo doet mee aan een schaaktoernooi. Samen met 4 vriend…" at bounding box center [784, 249] width 683 height 413
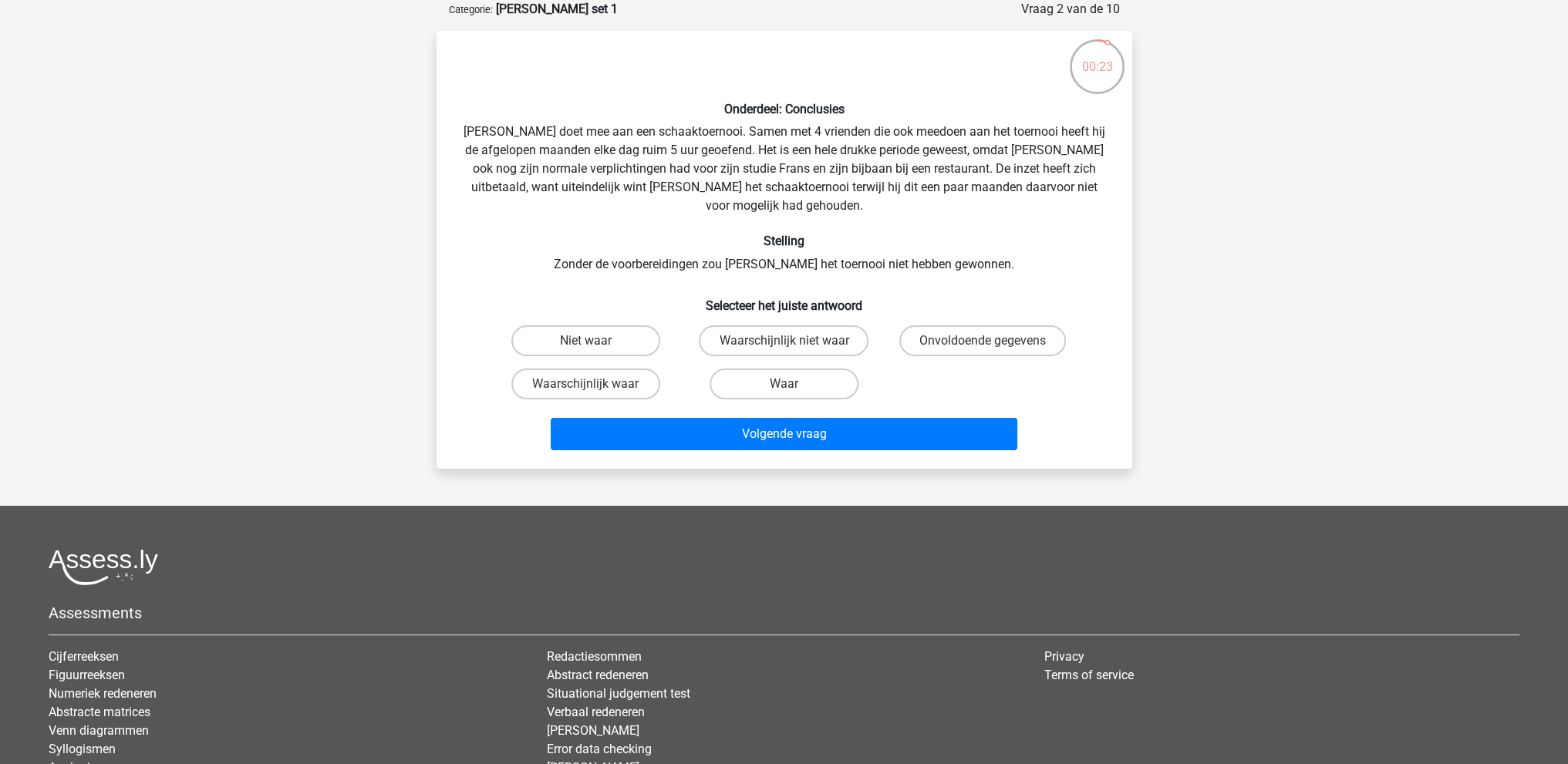
click at [992, 180] on div "Onderdeel: Conclusies Pablo doet mee aan een schaaktoernooi. Samen met 4 vriend…" at bounding box center [784, 249] width 683 height 413
click at [625, 368] on label "Waarschijnlijk waar" at bounding box center [585, 383] width 148 height 31
click at [595, 383] on input "Waarschijnlijk waar" at bounding box center [590, 388] width 10 height 10
radio input "true"
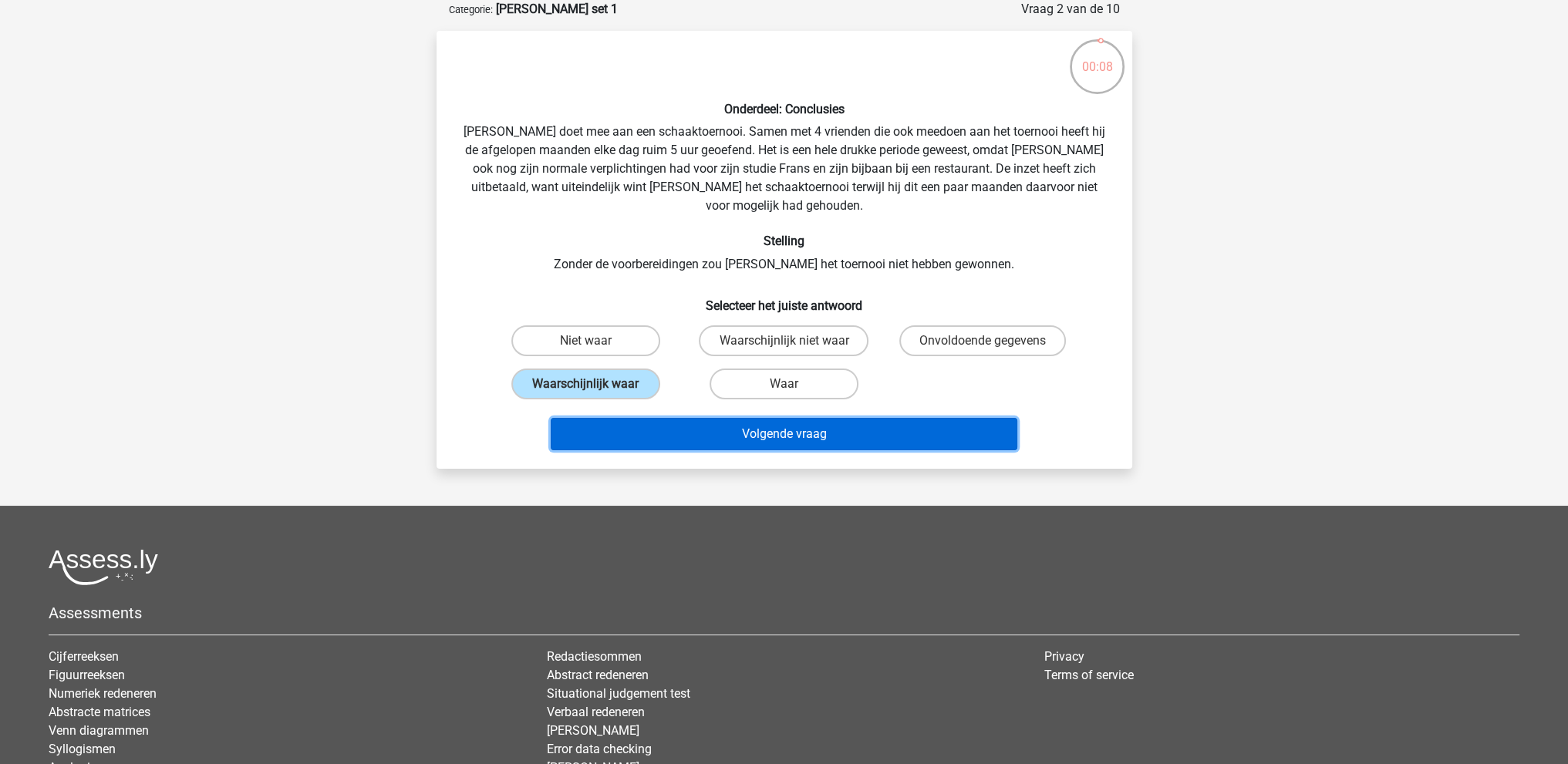
click at [696, 418] on button "Volgende vraag" at bounding box center [784, 434] width 467 height 33
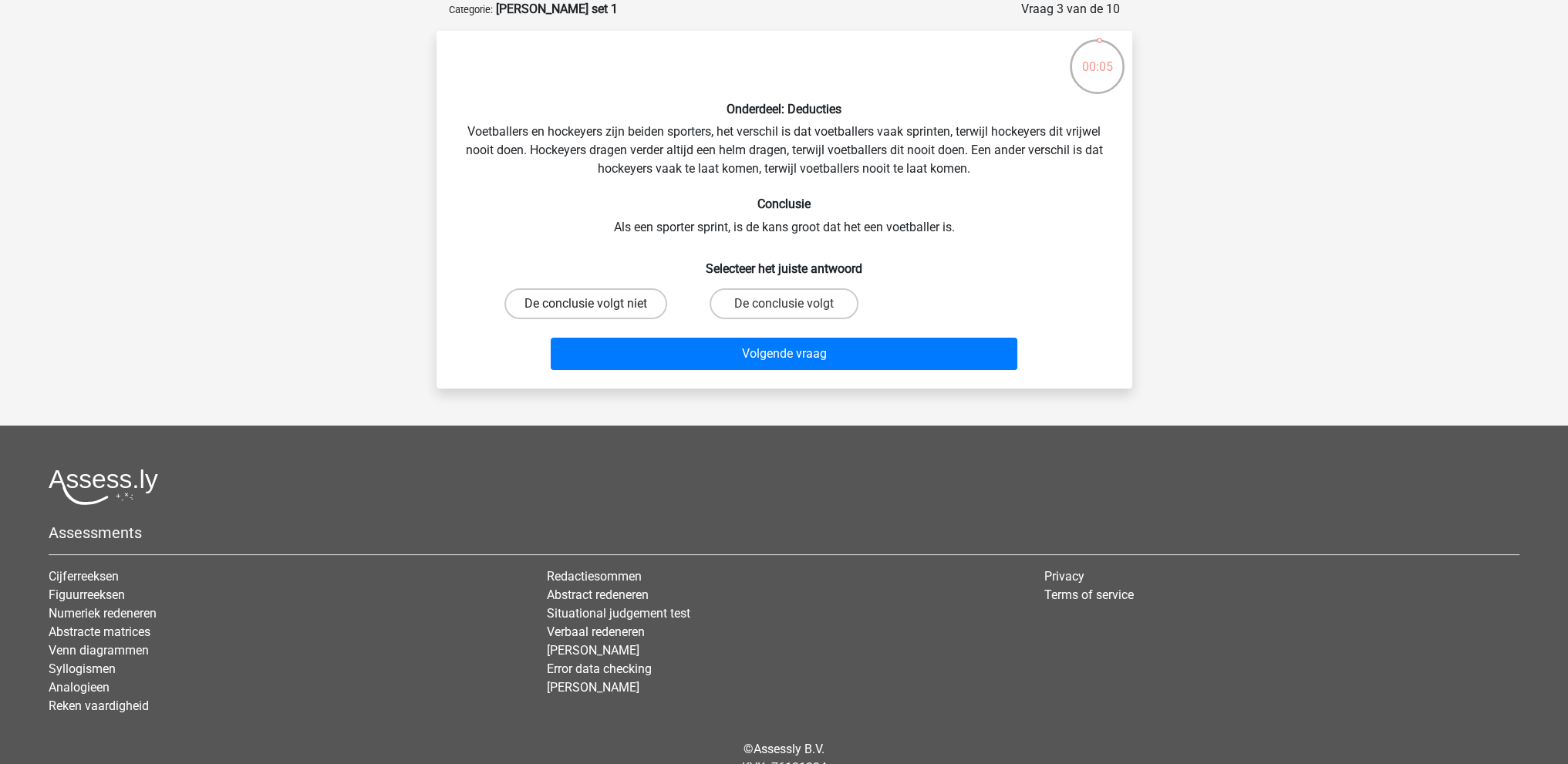
click at [644, 305] on label "De conclusie volgt niet" at bounding box center [585, 303] width 162 height 31
click at [595, 305] on input "De conclusie volgt niet" at bounding box center [590, 309] width 10 height 10
radio input "true"
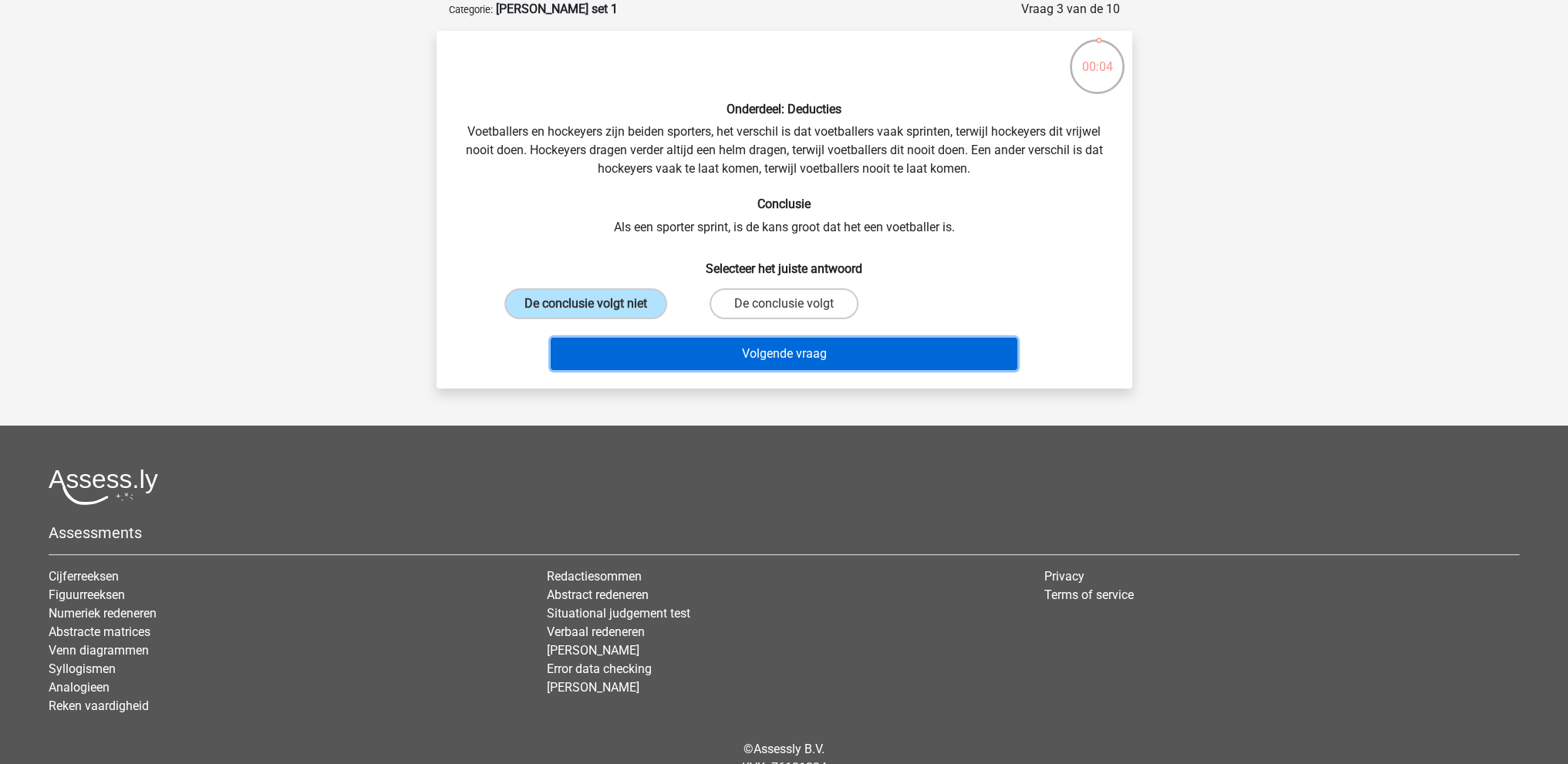
click at [738, 366] on button "Volgende vraag" at bounding box center [784, 354] width 467 height 33
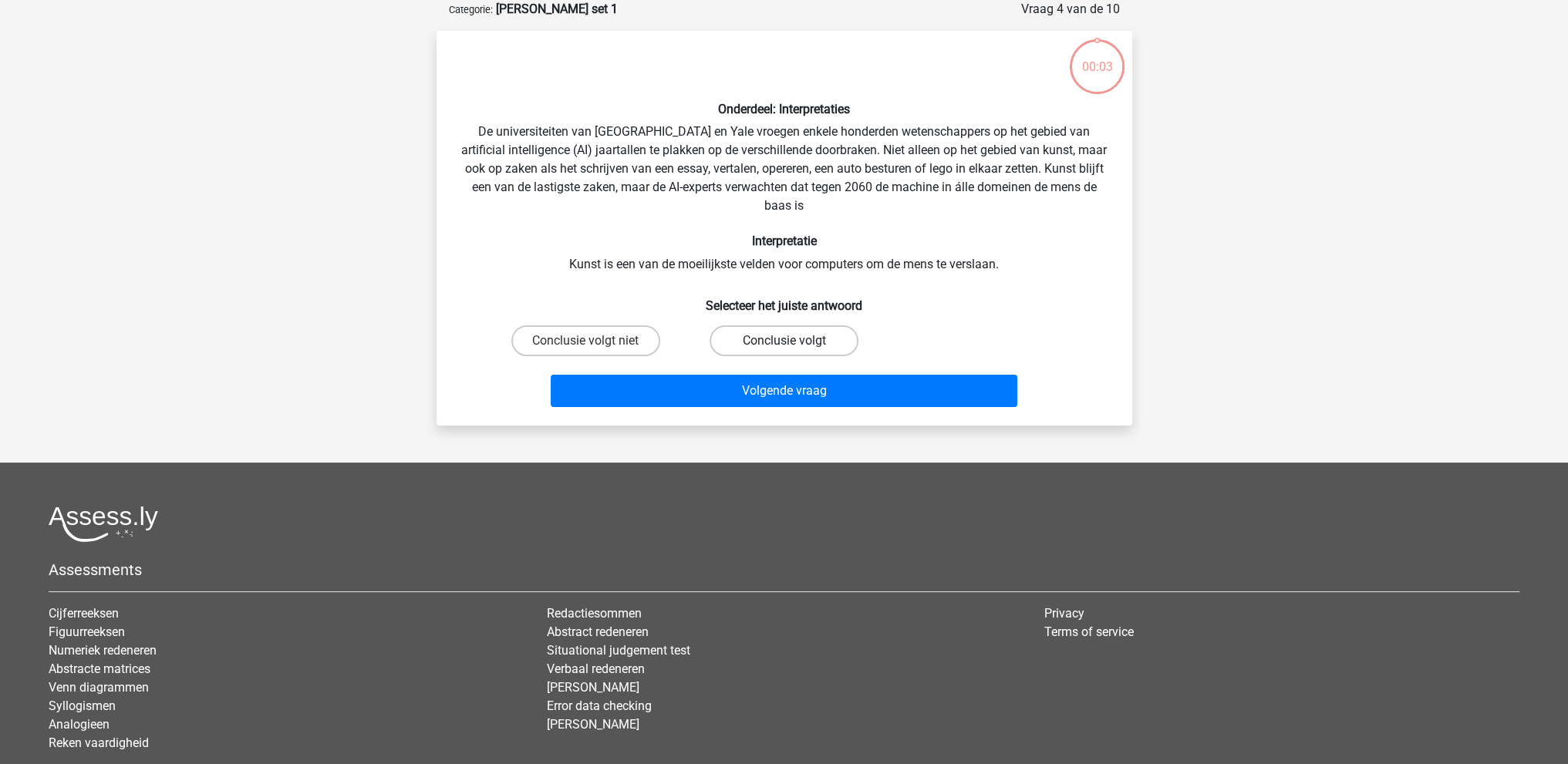
click at [738, 343] on label "Conclusie volgt" at bounding box center [783, 340] width 148 height 31
click at [783, 343] on input "Conclusie volgt" at bounding box center [788, 345] width 10 height 10
radio input "true"
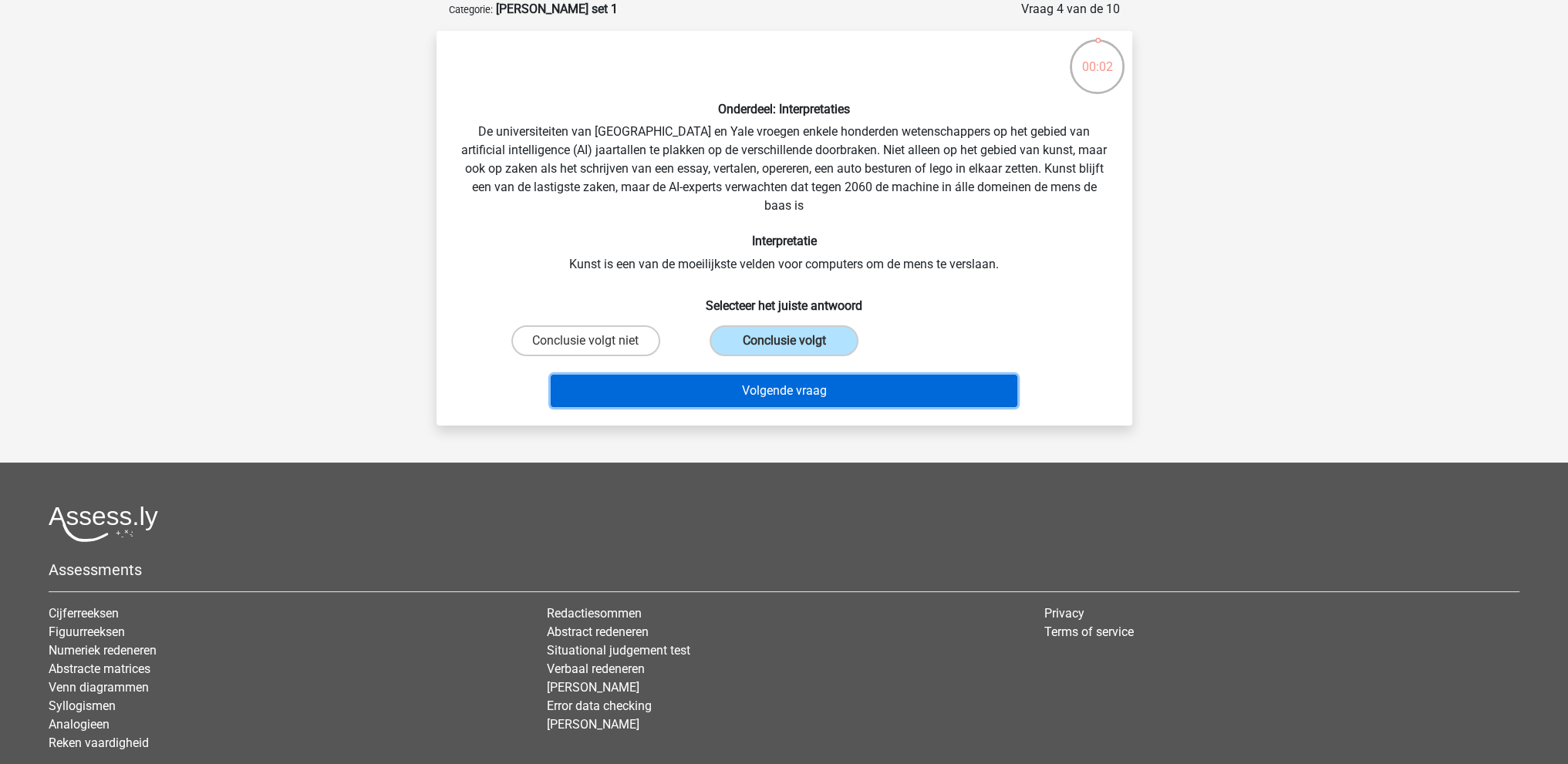
click at [730, 386] on button "Volgende vraag" at bounding box center [784, 391] width 467 height 33
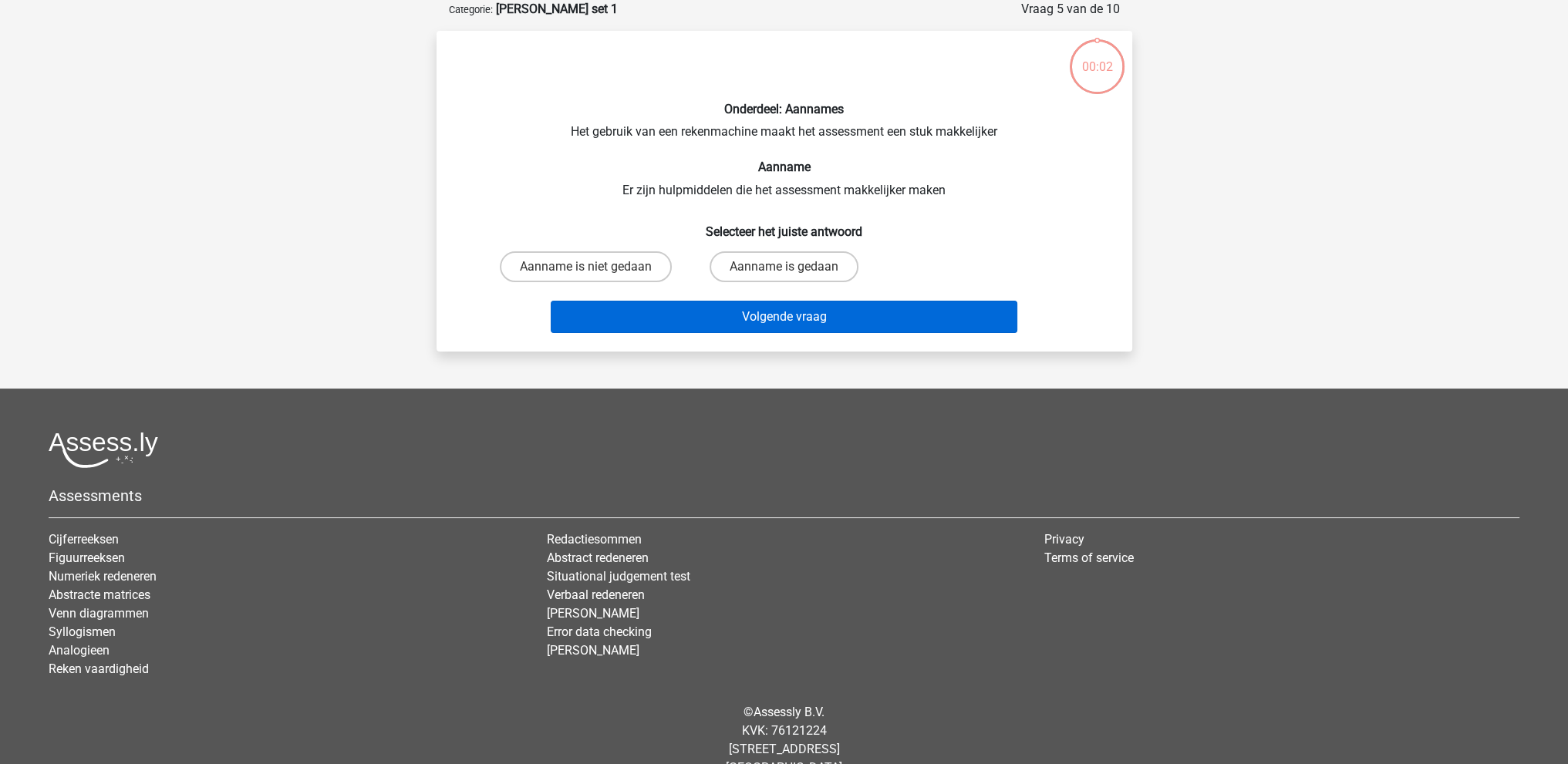
drag, startPoint x: 764, startPoint y: 272, endPoint x: 763, endPoint y: 299, distance: 27.0
click at [764, 272] on label "Aanname is gedaan" at bounding box center [783, 266] width 148 height 31
click at [783, 272] on input "Aanname is gedaan" at bounding box center [788, 271] width 10 height 10
radio input "true"
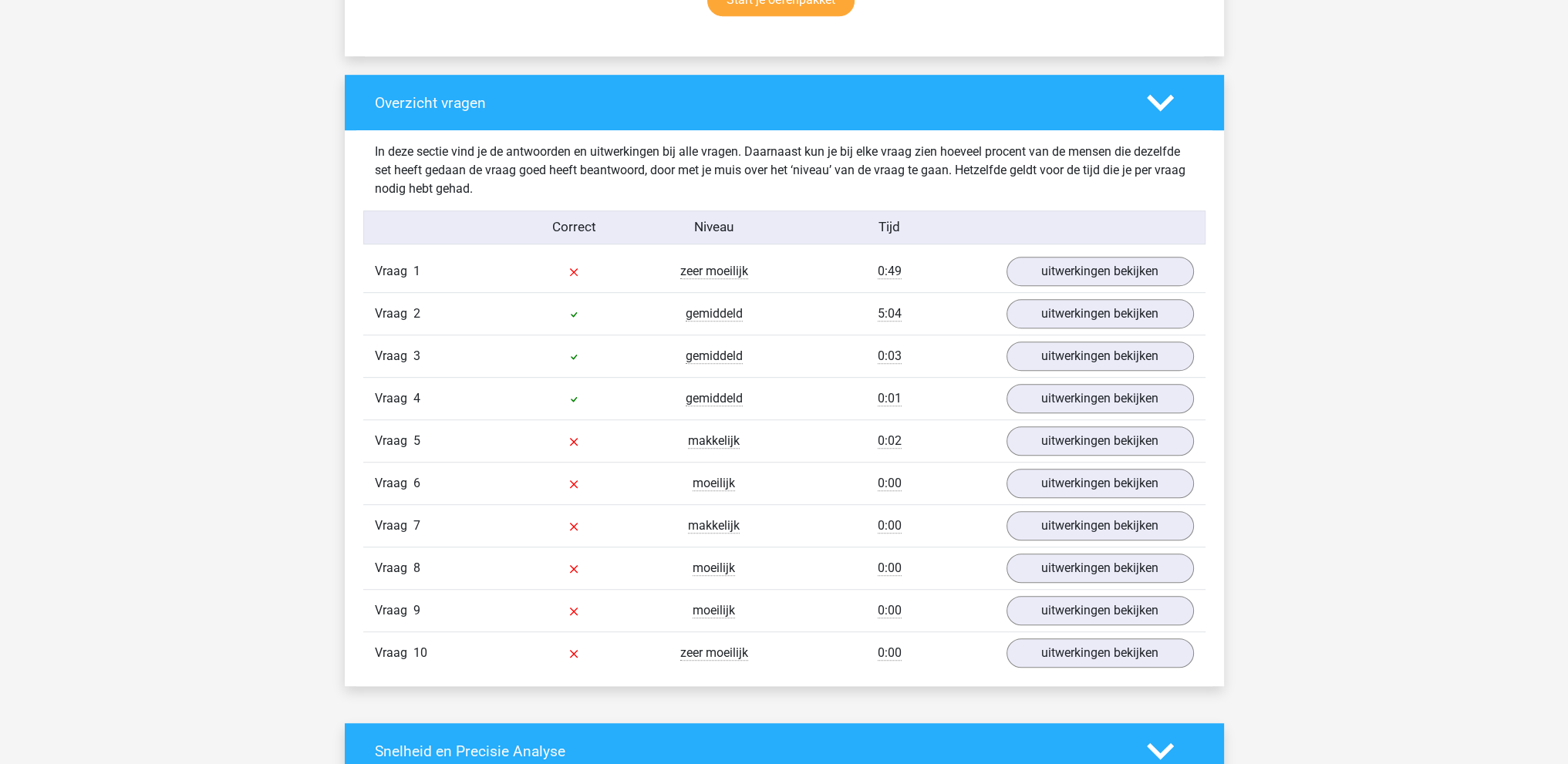
scroll to position [1082, 0]
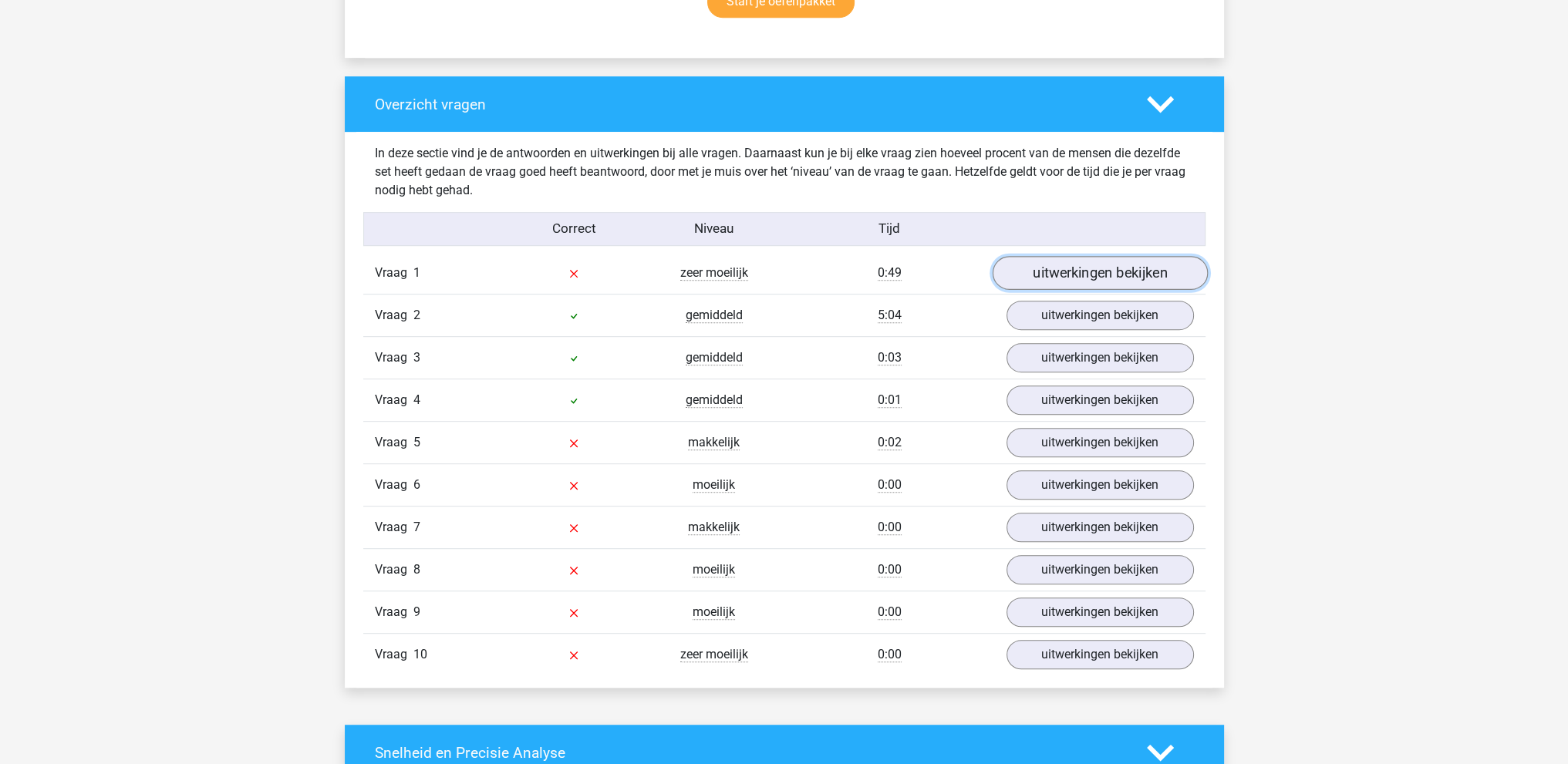
click at [1166, 273] on link "uitwerkingen bekijken" at bounding box center [1099, 272] width 216 height 34
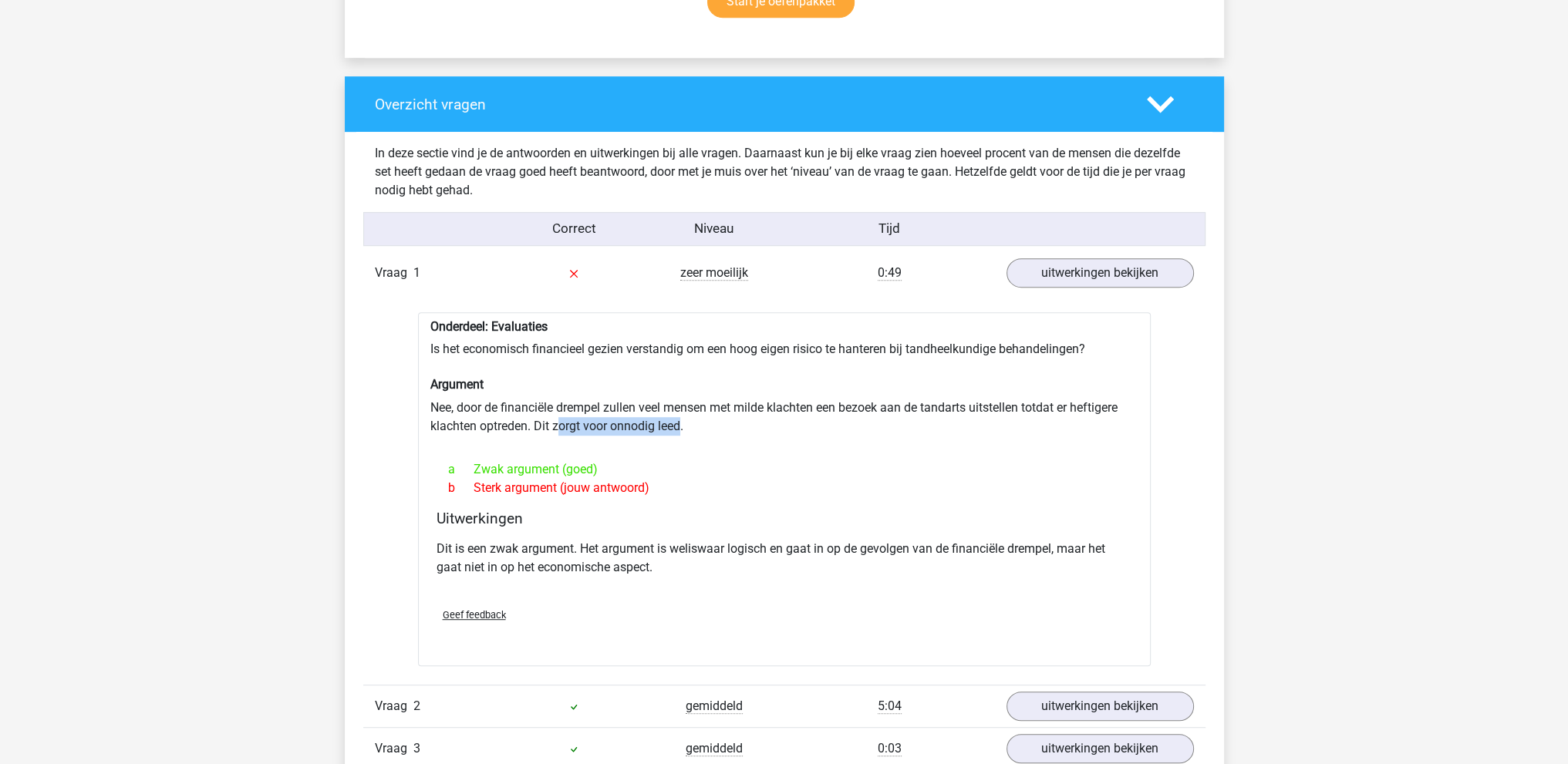
drag, startPoint x: 561, startPoint y: 426, endPoint x: 679, endPoint y: 426, distance: 118.0
click at [679, 424] on div "Onderdeel: Evaluaties Is het economisch financieel gezien verstandig om een hoo…" at bounding box center [784, 489] width 733 height 354
click at [679, 431] on div "Onderdeel: Evaluaties Is het economisch financieel gezien verstandig om een hoo…" at bounding box center [784, 489] width 733 height 354
drag, startPoint x: 679, startPoint y: 428, endPoint x: 755, endPoint y: 436, distance: 76.4
click at [754, 436] on div "Onderdeel: Evaluaties Is het economisch financieel gezien verstandig om een hoo…" at bounding box center [784, 489] width 733 height 354
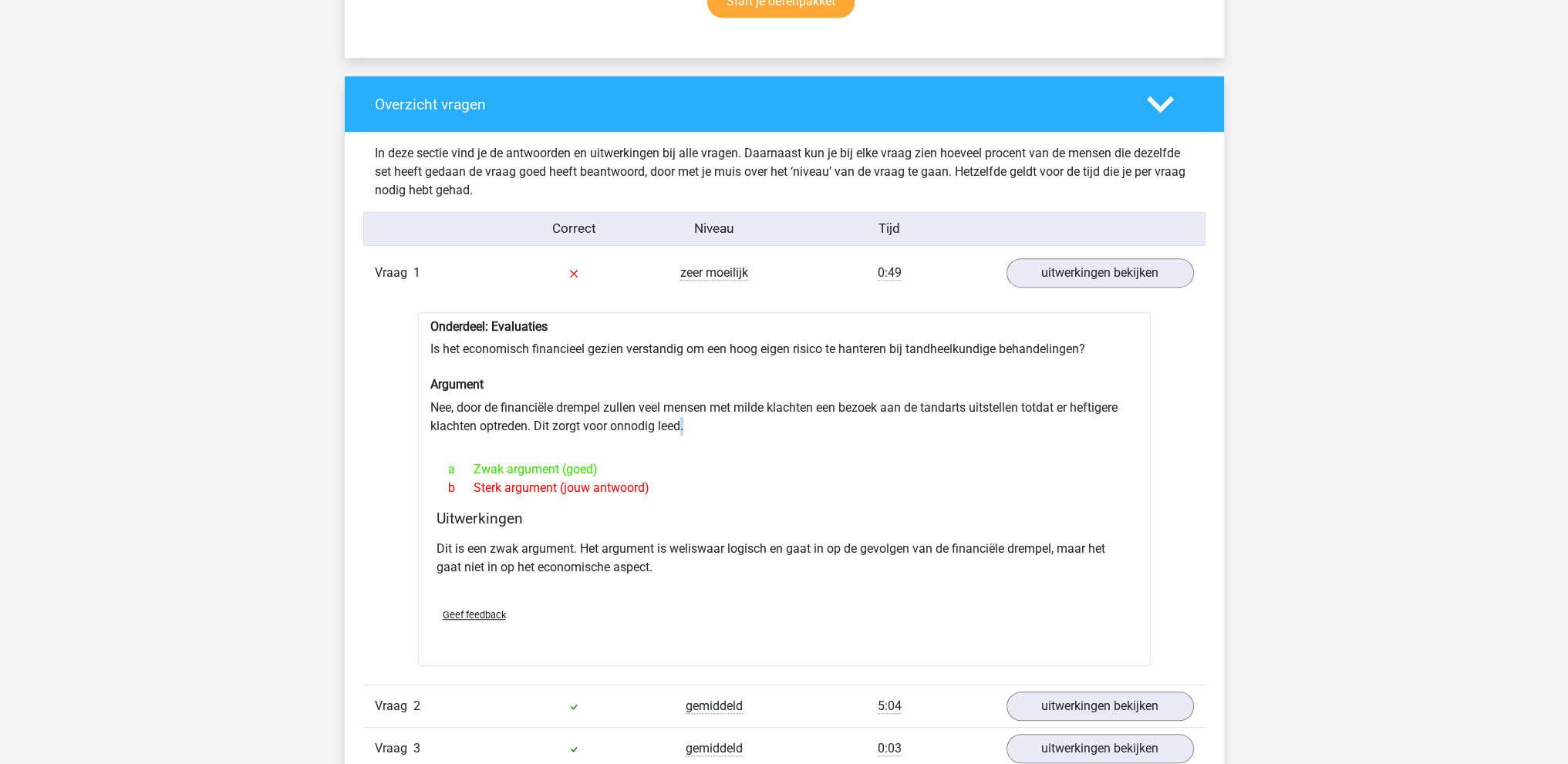
click at [759, 430] on div "Onderdeel: Evaluaties Is het economisch financieel gezien verstandig om een hoo…" at bounding box center [784, 489] width 733 height 354
click at [747, 437] on div at bounding box center [784, 441] width 707 height 12
click at [695, 425] on div "Onderdeel: Evaluaties Is het economisch financieel gezien verstandig om een hoo…" at bounding box center [784, 489] width 733 height 354
click at [775, 443] on div at bounding box center [784, 441] width 707 height 12
click at [720, 439] on div at bounding box center [784, 441] width 707 height 12
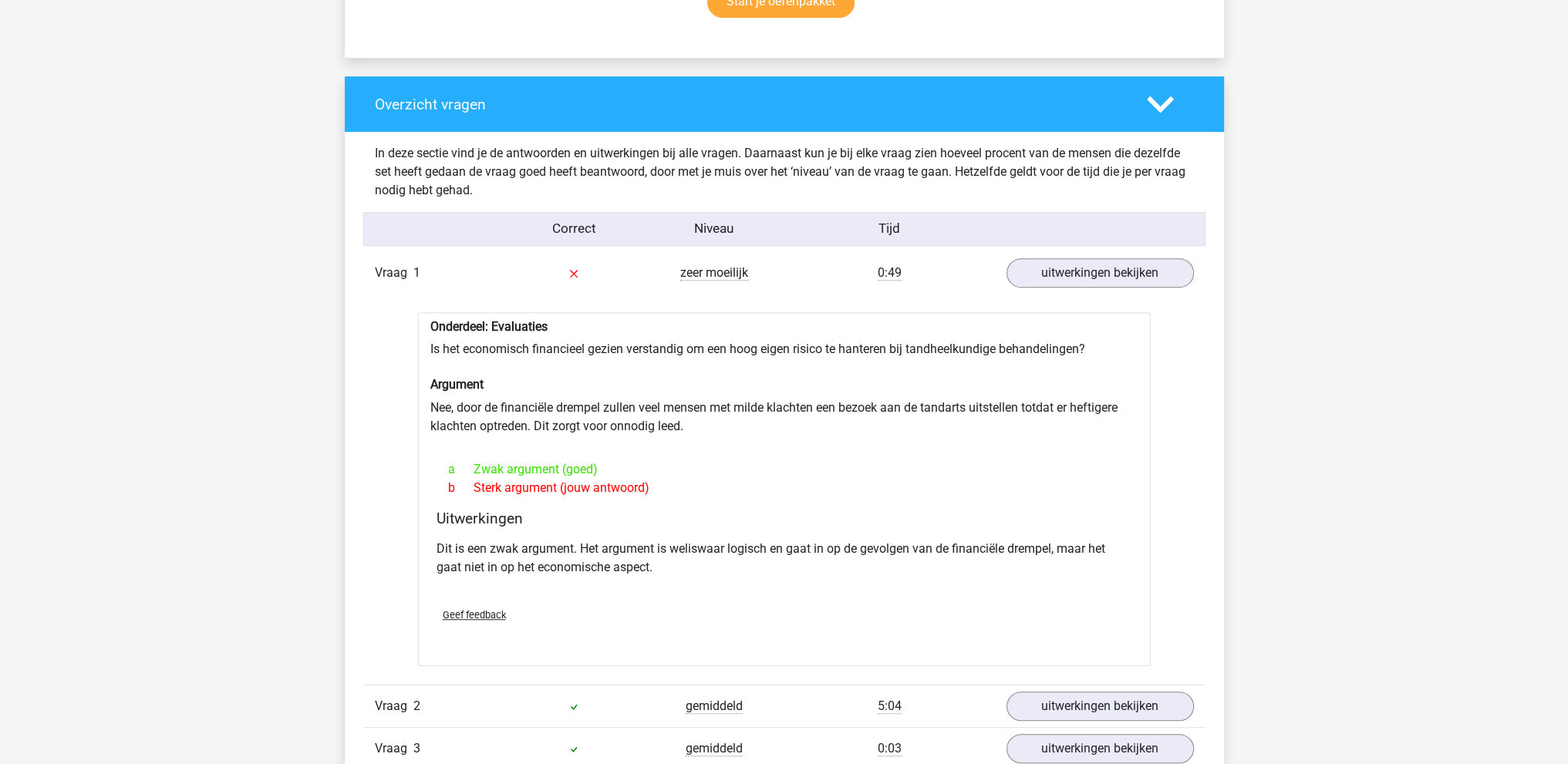
click at [678, 422] on div "Onderdeel: Evaluaties Is het economisch financieel gezien verstandig om een hoo…" at bounding box center [784, 489] width 733 height 354
click at [683, 428] on div "Onderdeel: Evaluaties Is het economisch financieel gezien verstandig om een hoo…" at bounding box center [784, 489] width 733 height 354
click at [687, 424] on div "Onderdeel: Evaluaties Is het economisch financieel gezien verstandig om een hoo…" at bounding box center [784, 489] width 733 height 354
click at [686, 428] on div "Onderdeel: Evaluaties Is het economisch financieel gezien verstandig om een hoo…" at bounding box center [784, 489] width 733 height 354
click at [681, 424] on div "Onderdeel: Evaluaties Is het economisch financieel gezien verstandig om een hoo…" at bounding box center [784, 489] width 733 height 354
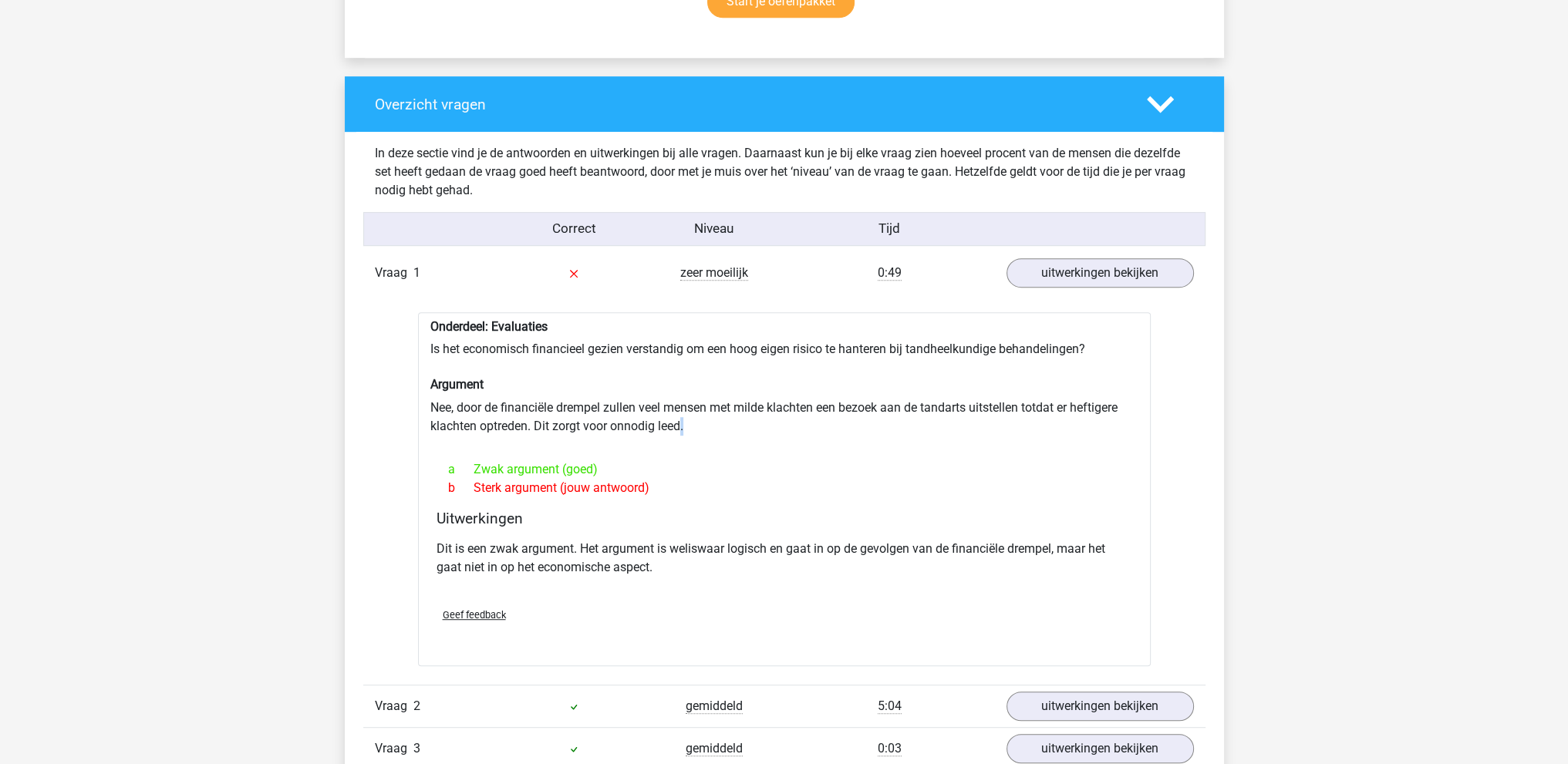
click at [681, 424] on div "Onderdeel: Evaluaties Is het economisch financieel gezien verstandig om een hoo…" at bounding box center [784, 489] width 733 height 354
click at [689, 425] on div "Onderdeel: Evaluaties Is het economisch financieel gezien verstandig om een hoo…" at bounding box center [784, 489] width 733 height 354
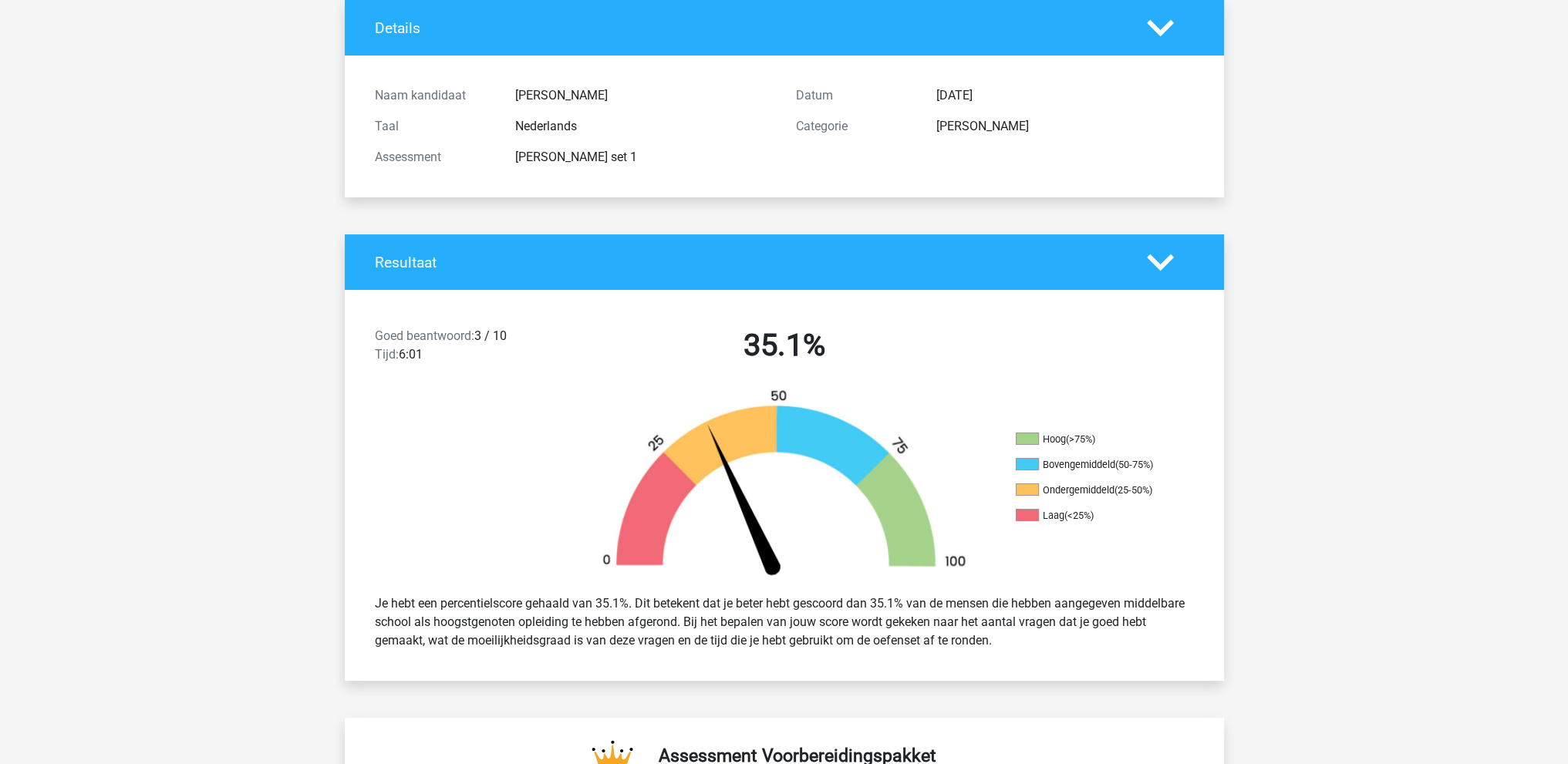
scroll to position [102, 0]
